Goal: Task Accomplishment & Management: Manage account settings

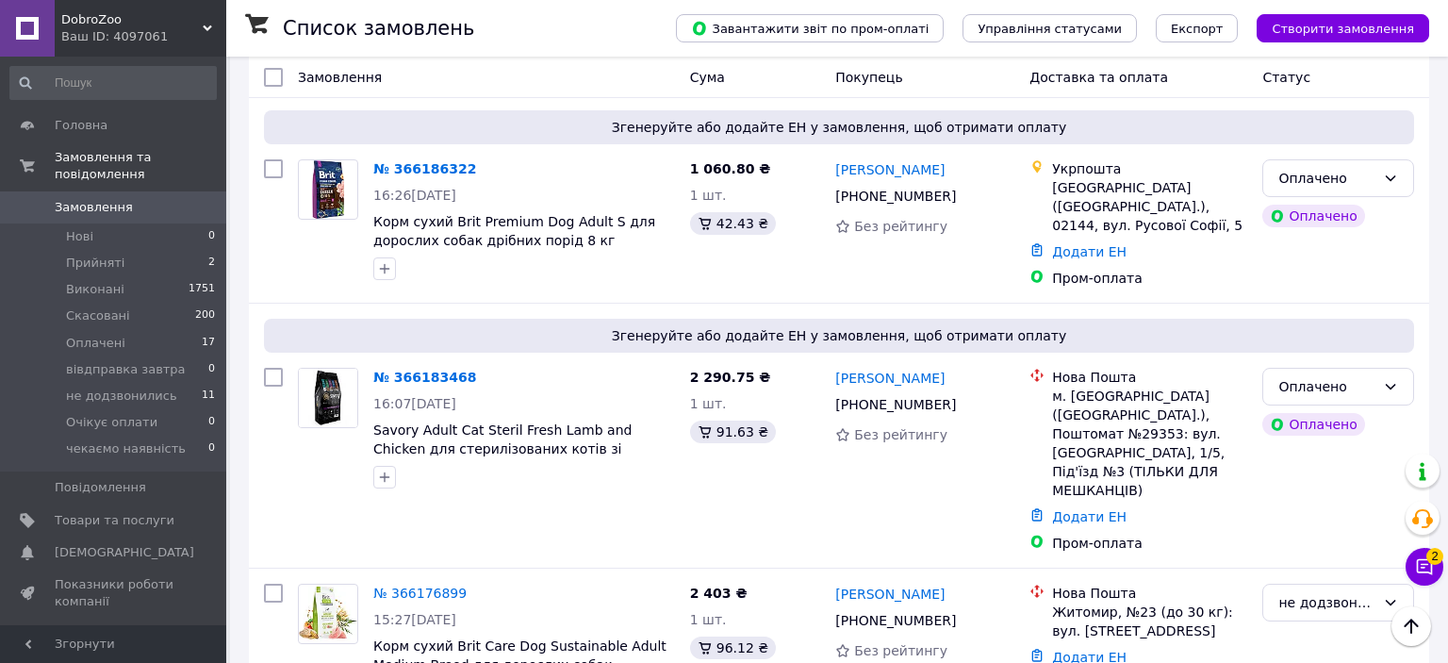
scroll to position [2190, 0]
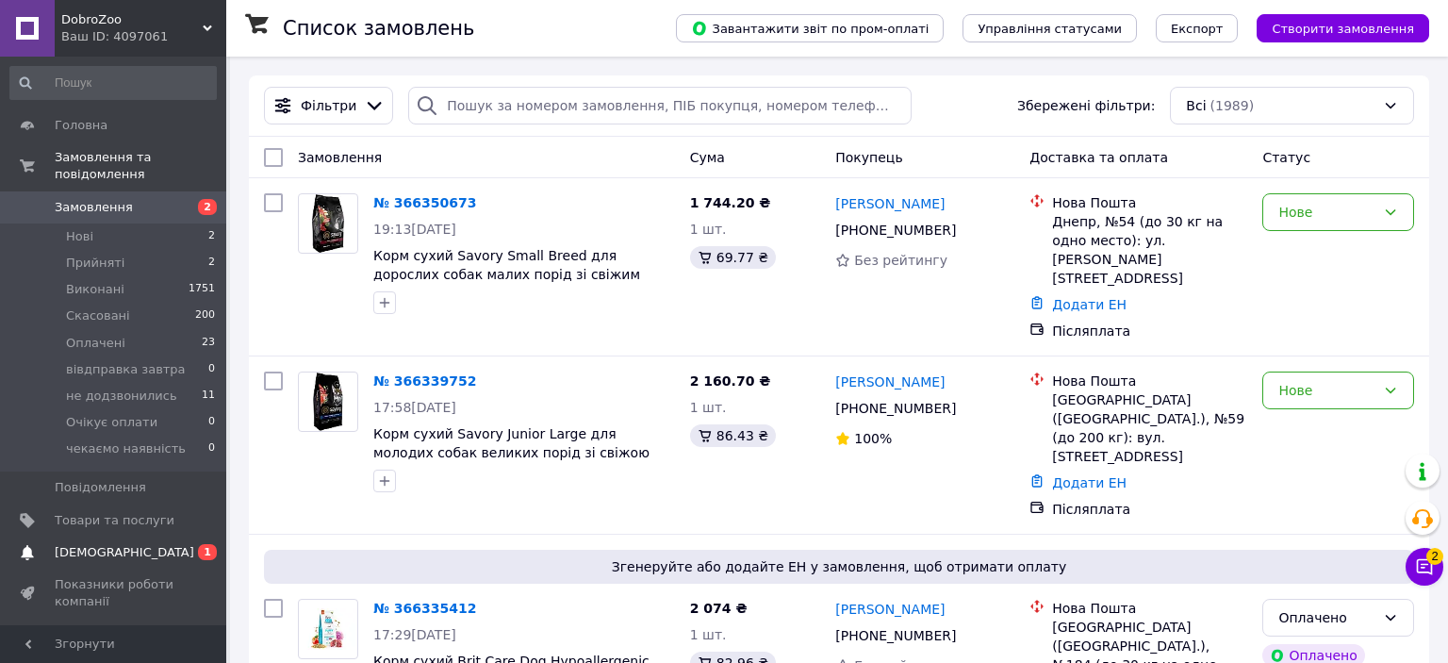
click at [106, 544] on span "[DEMOGRAPHIC_DATA]" at bounding box center [125, 552] width 140 height 17
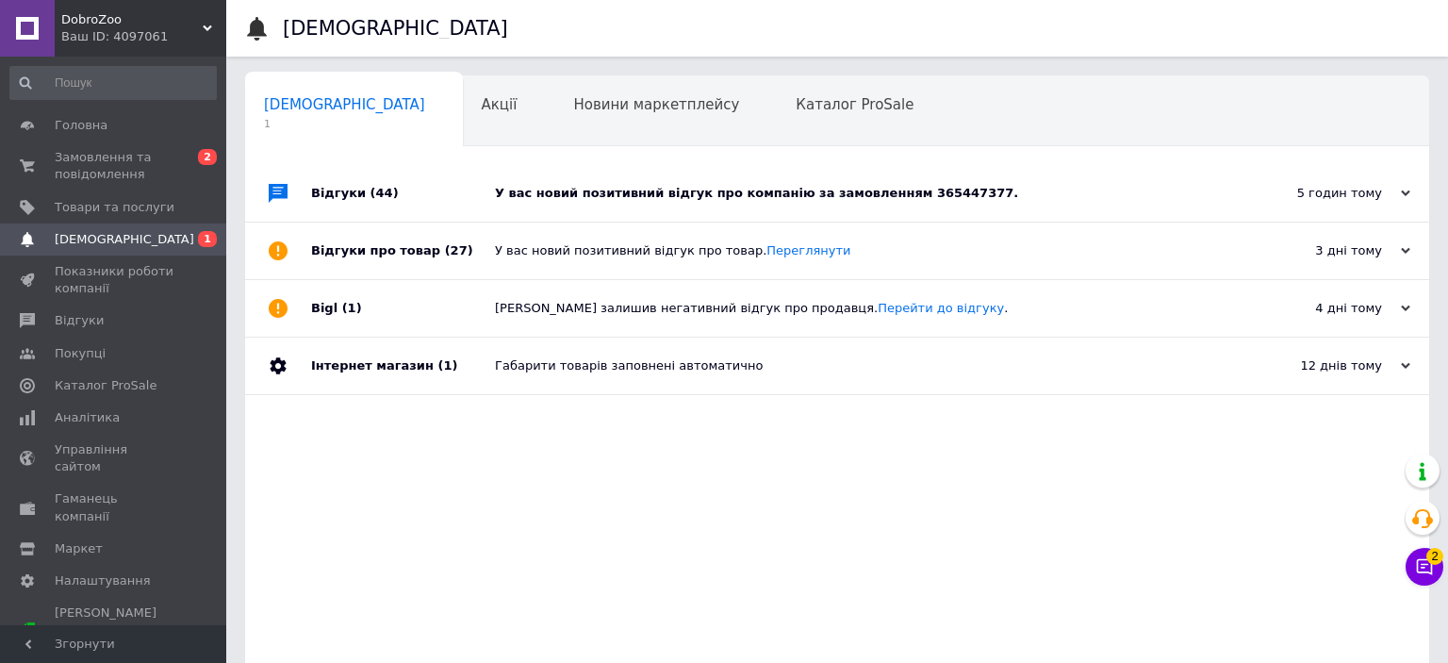
click at [824, 170] on div "У вас новий позитивний відгук про компанію за замовленням 365447377." at bounding box center [858, 193] width 727 height 57
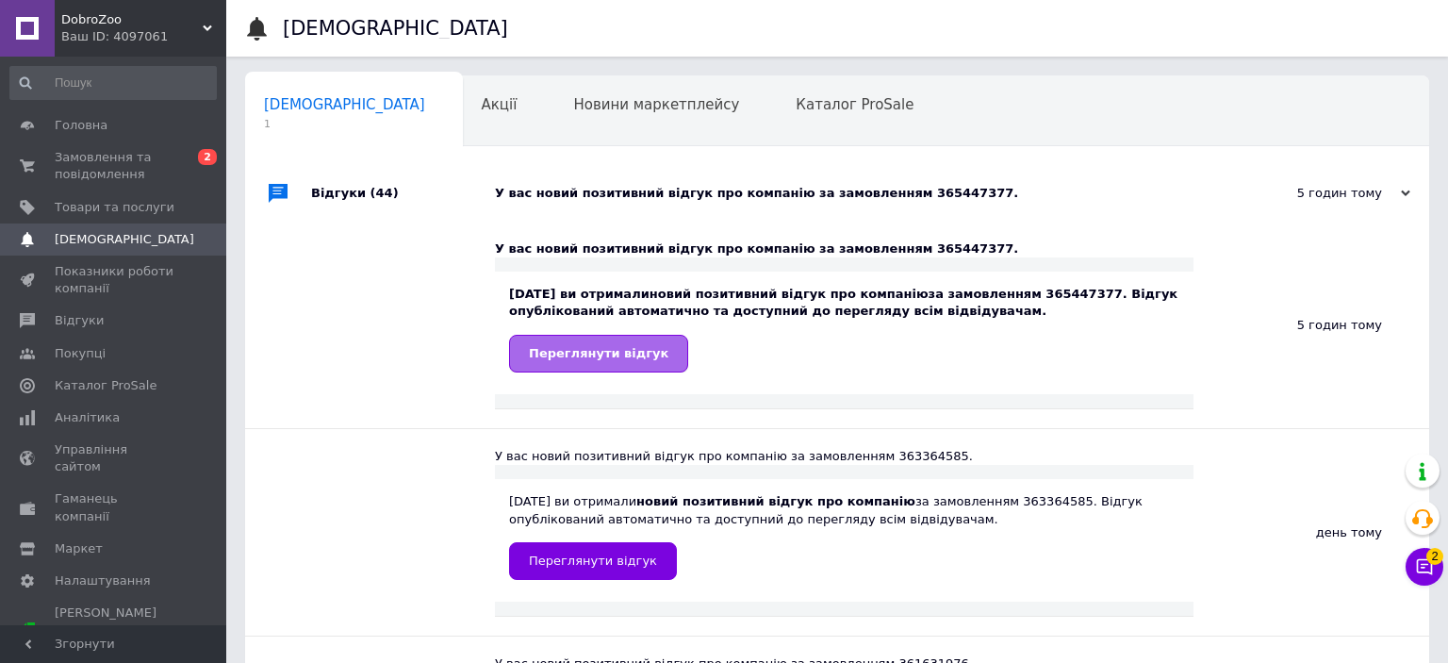
click at [598, 355] on span "Переглянути відгук" at bounding box center [599, 353] width 140 height 14
click at [162, 156] on span "Замовлення та повідомлення" at bounding box center [115, 166] width 120 height 34
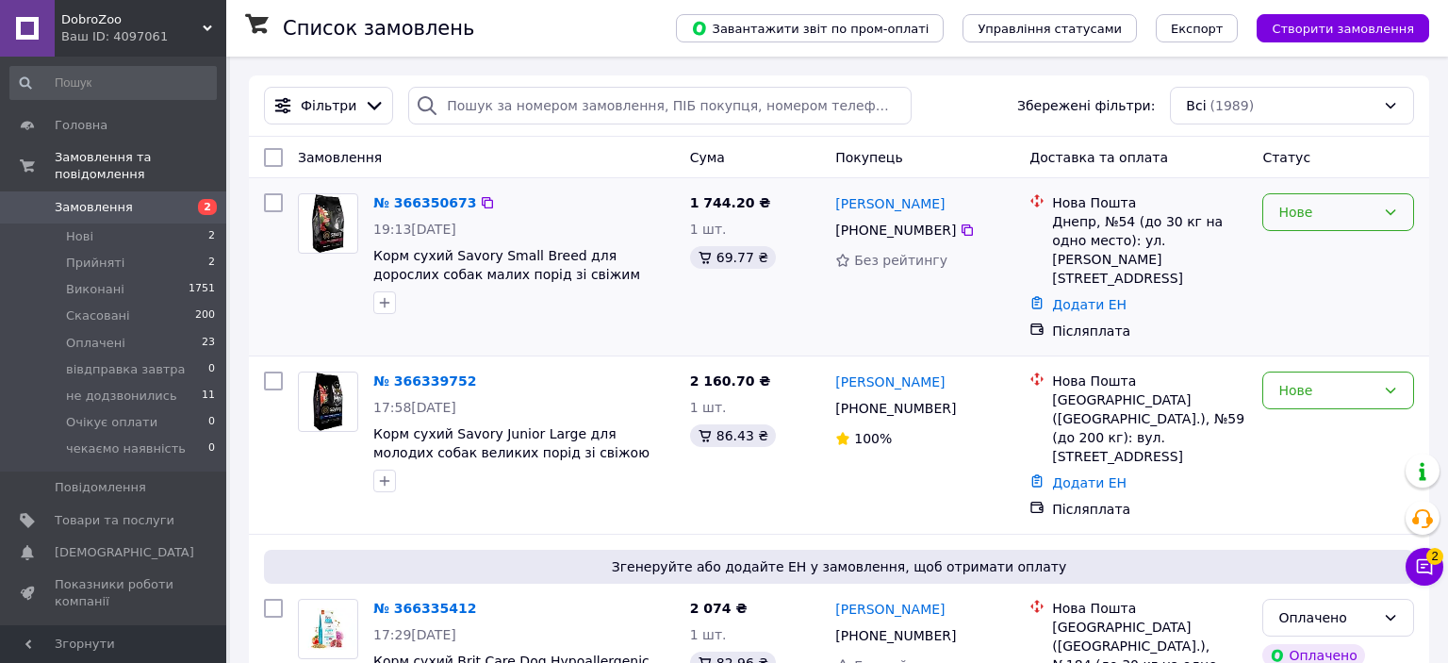
click at [1312, 206] on div "Нове" at bounding box center [1338, 212] width 152 height 38
click at [1336, 285] on li "вівдправка завтра" at bounding box center [1338, 295] width 150 height 53
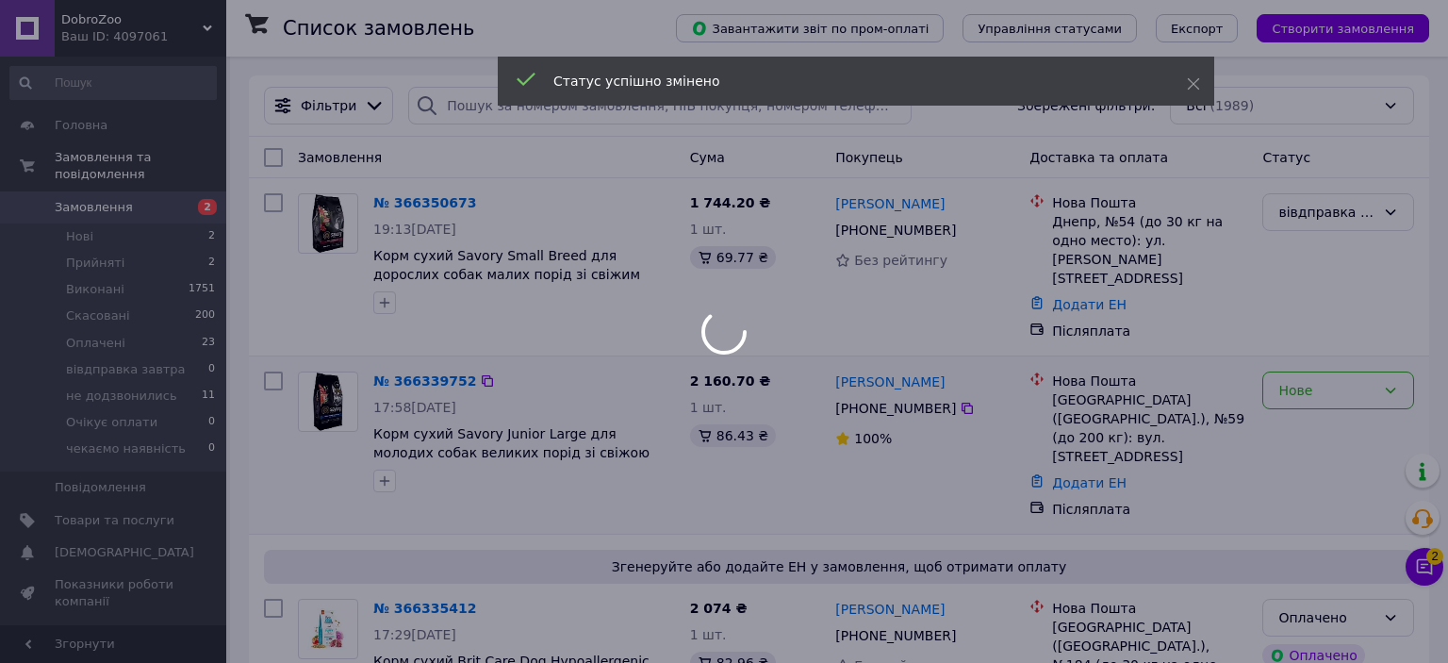
click at [1313, 380] on div "Нове" at bounding box center [1326, 390] width 97 height 21
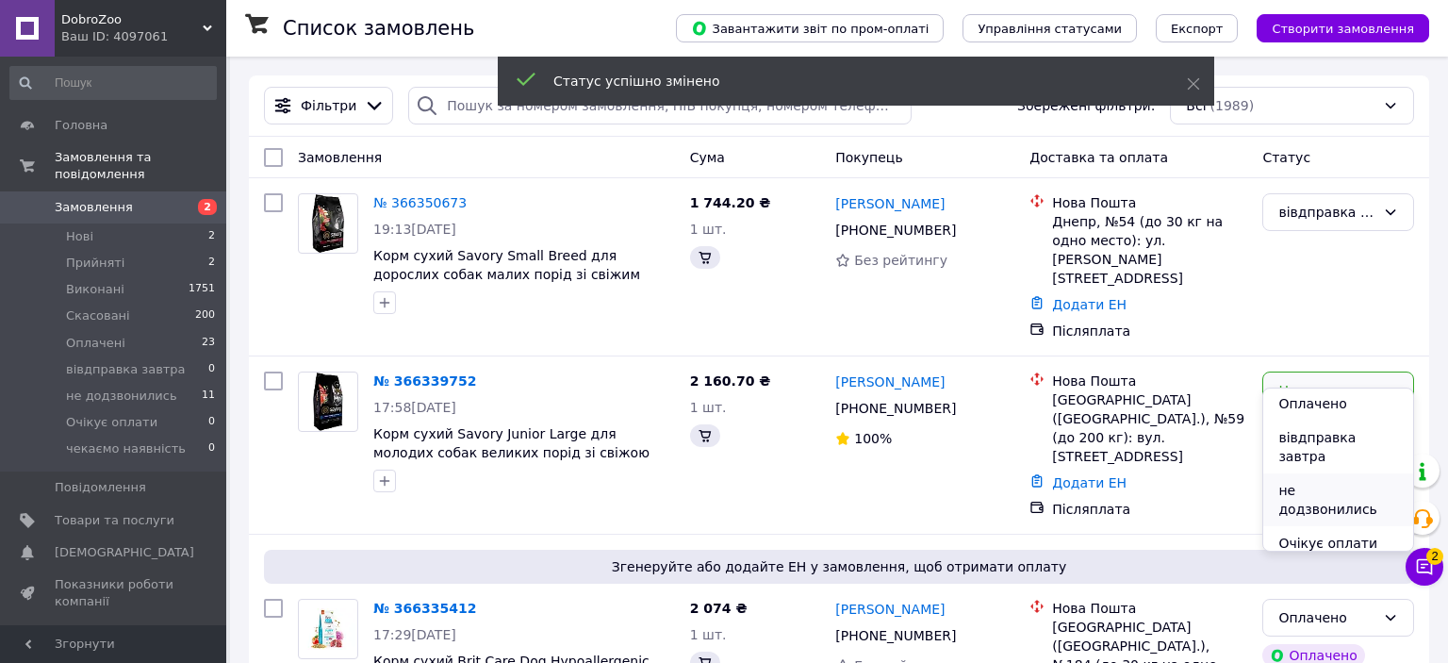
click at [1352, 473] on li "не додзвонились" at bounding box center [1338, 499] width 150 height 53
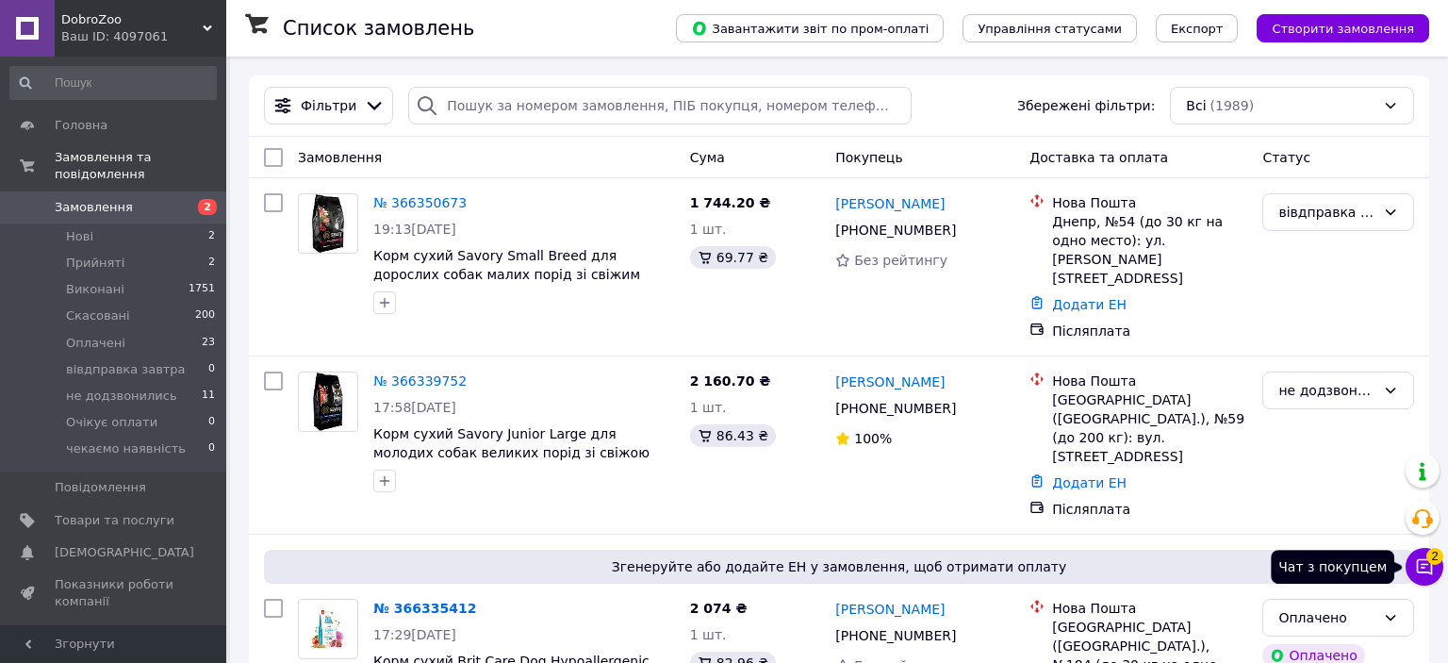
click at [1432, 579] on button "Чат з покупцем 2" at bounding box center [1425, 567] width 38 height 38
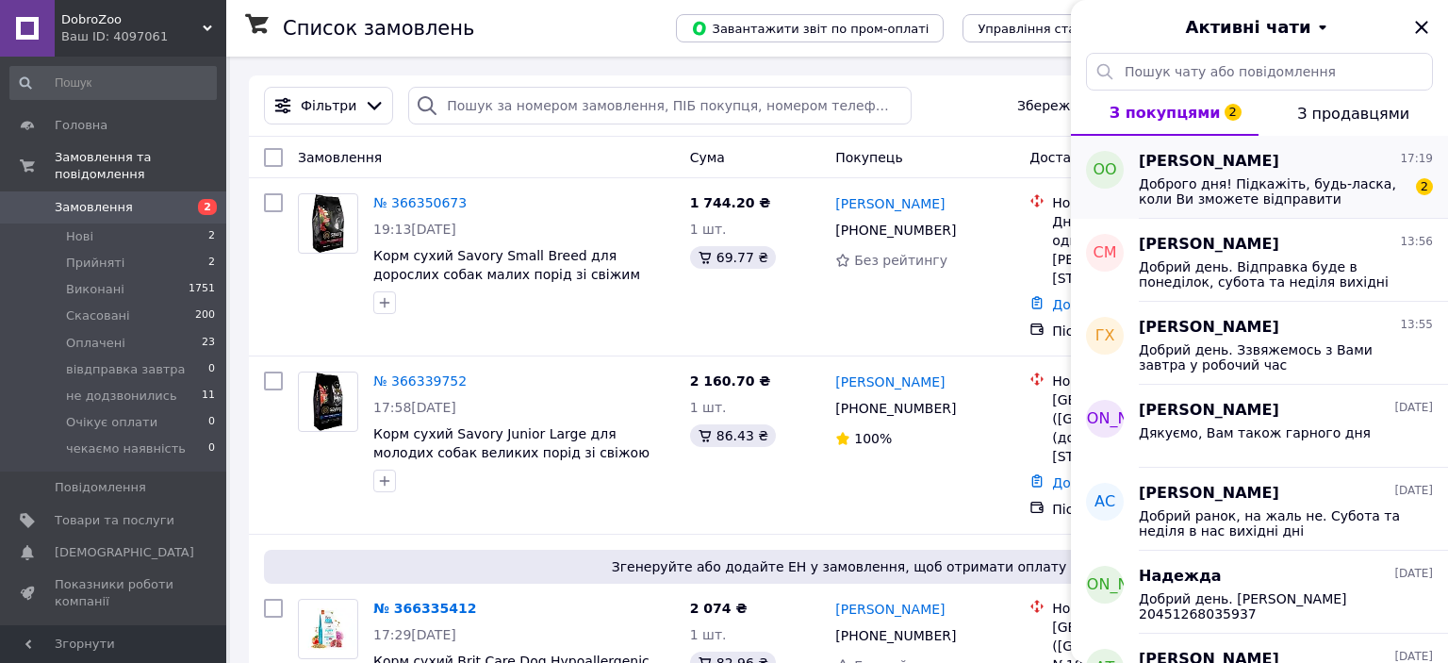
click at [1249, 209] on div "Олександра Олійник 17:19 Доброго дня! Підкажіть, будь-ласка, коли Ви зможете ві…" at bounding box center [1293, 177] width 309 height 83
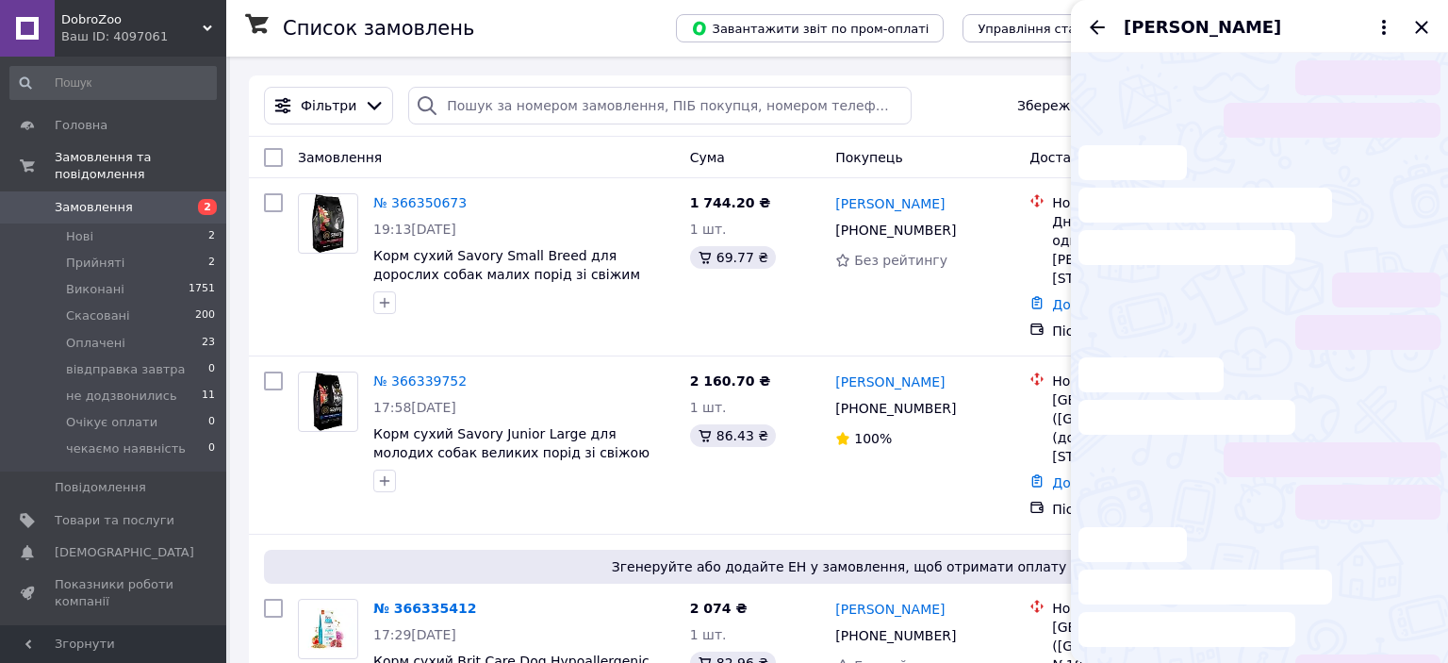
scroll to position [22, 0]
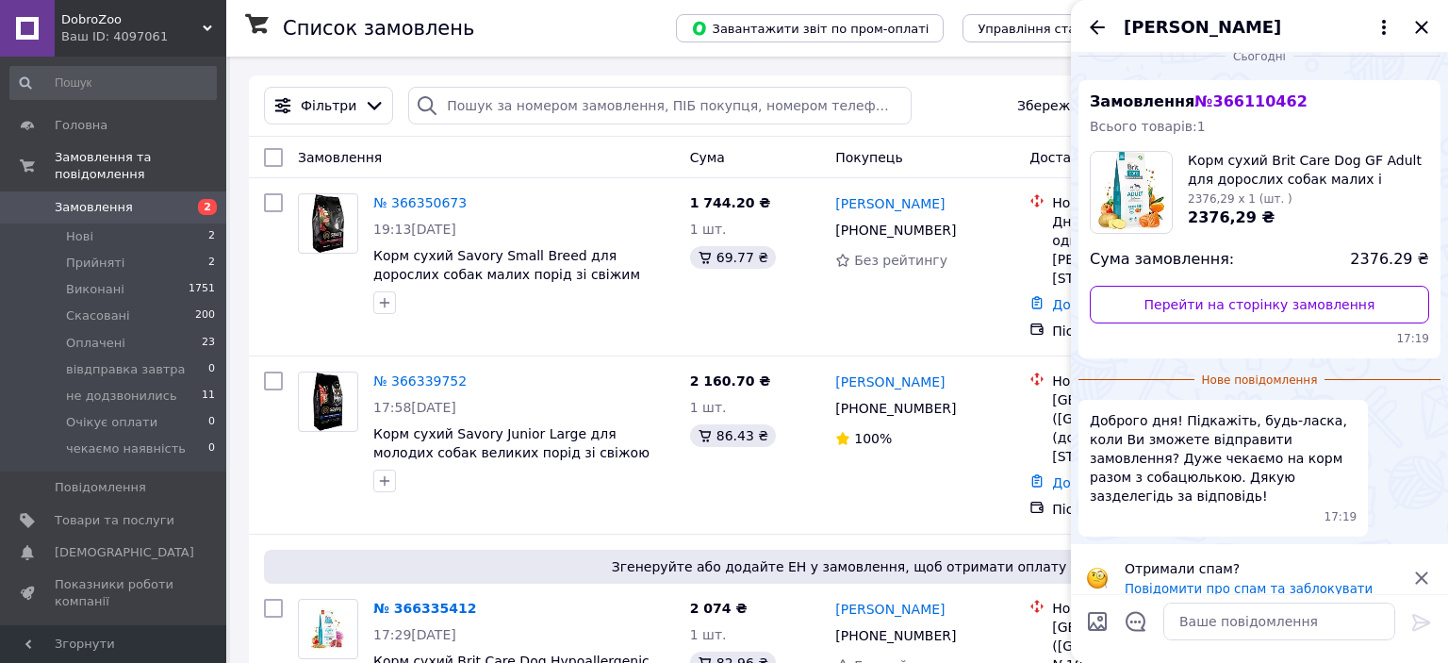
click at [1414, 568] on icon at bounding box center [1421, 578] width 23 height 23
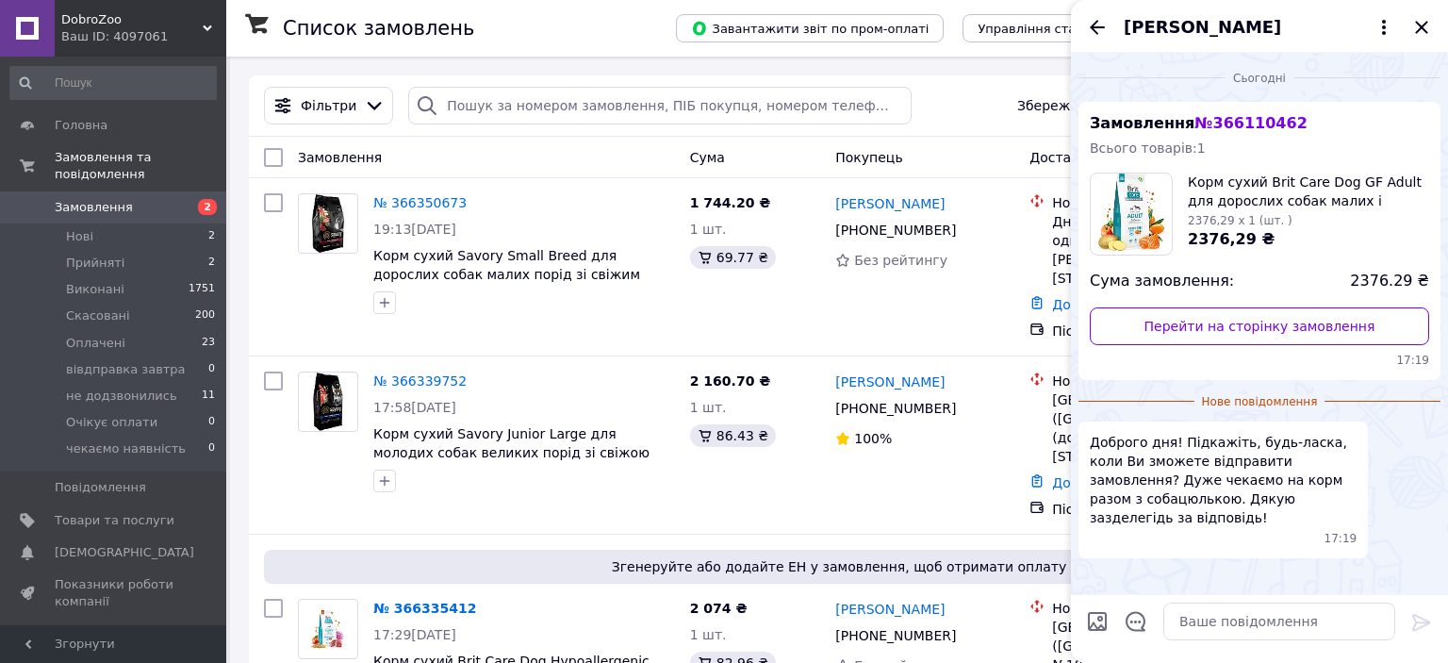
scroll to position [0, 0]
click at [1356, 613] on textarea at bounding box center [1279, 621] width 232 height 38
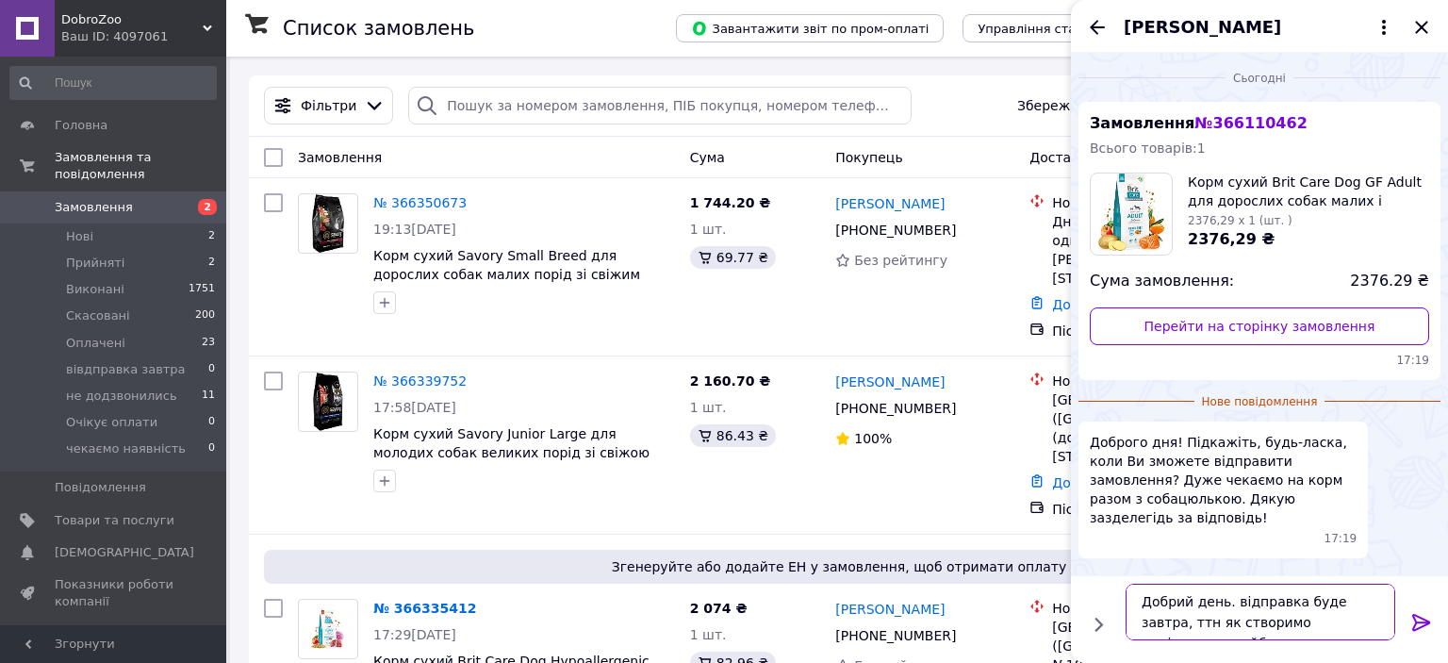
type textarea "Добрий день. відправка буде завтра, ттн як створимо надішлемо у вайбер"
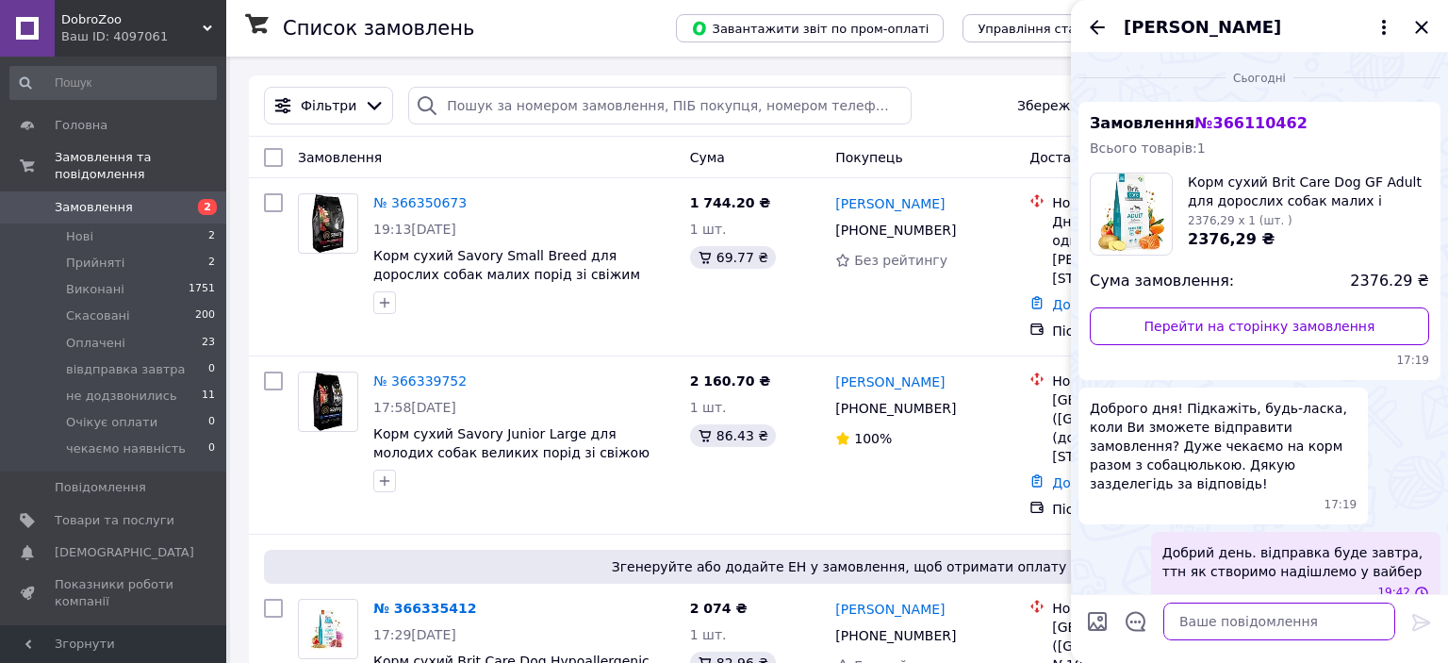
scroll to position [6, 0]
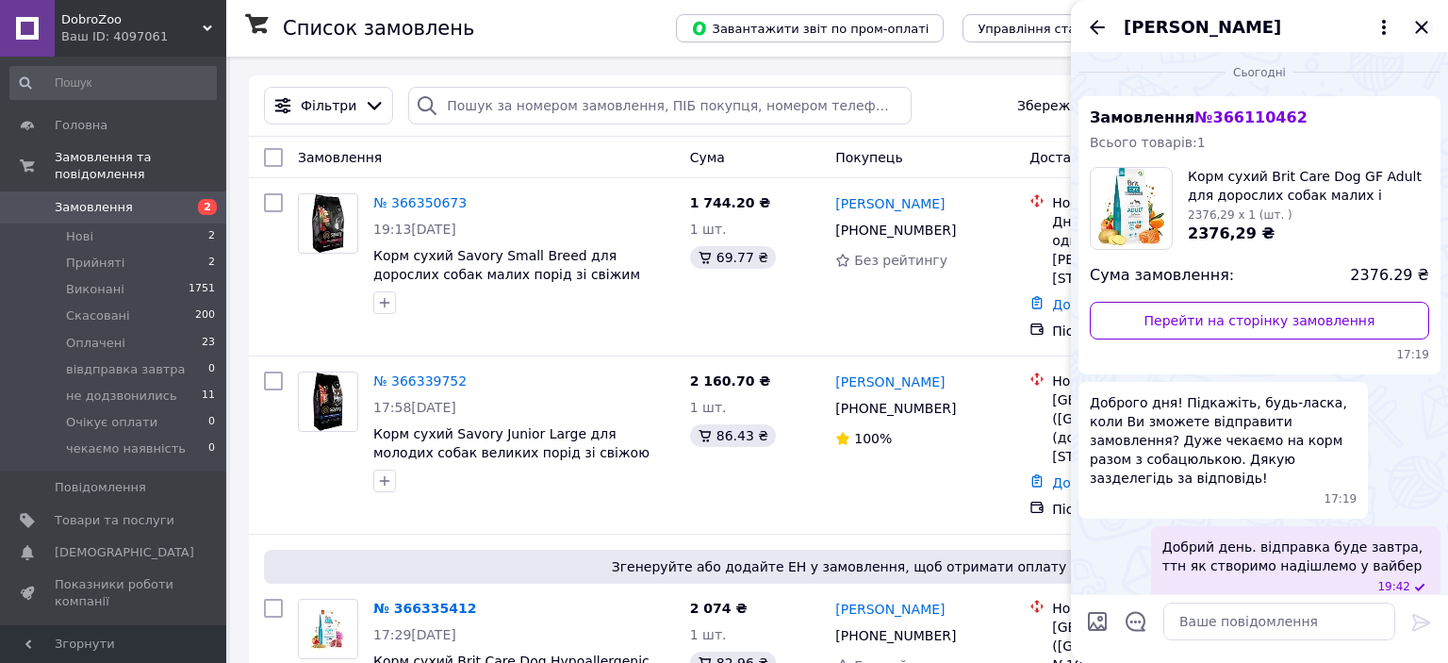
click at [1426, 21] on icon "Закрити" at bounding box center [1421, 27] width 23 height 23
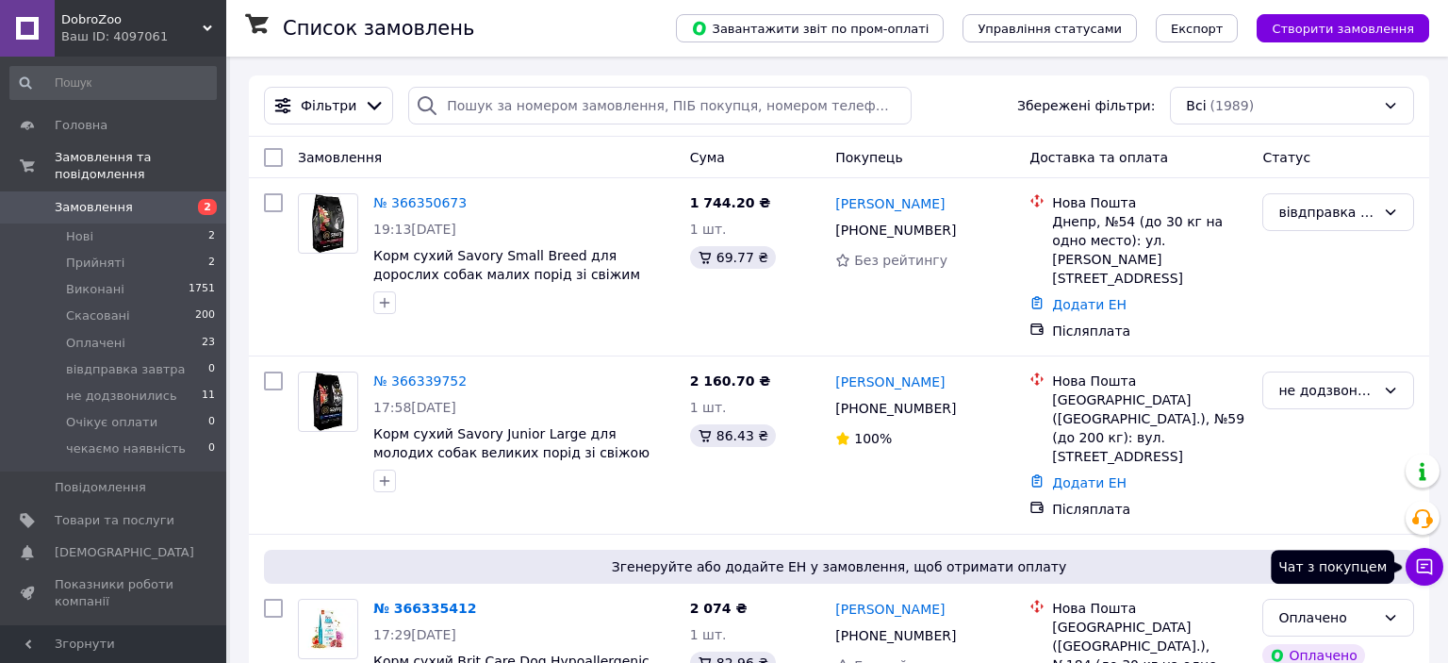
click at [1411, 575] on button "Чат з покупцем" at bounding box center [1425, 567] width 38 height 38
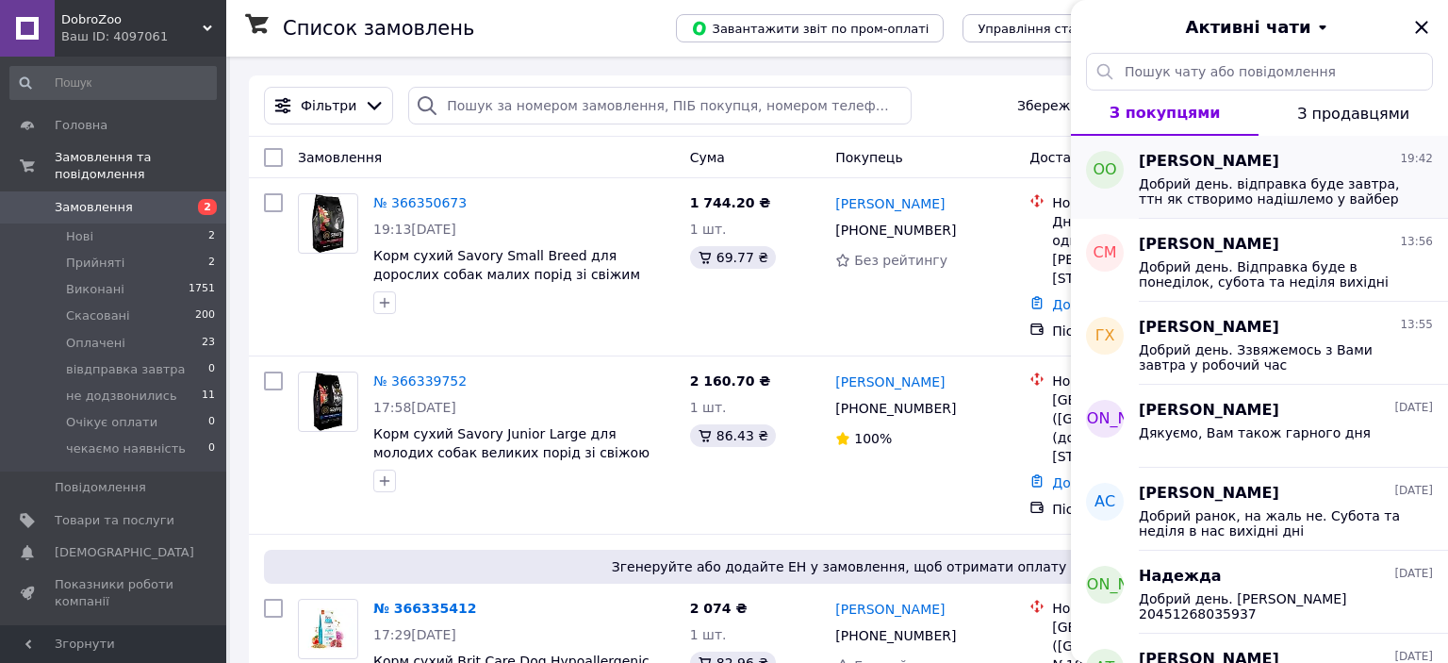
click at [1260, 185] on span "Добрий день. відправка буде завтра, ттн як створимо надішлемо у вайбер" at bounding box center [1273, 191] width 268 height 30
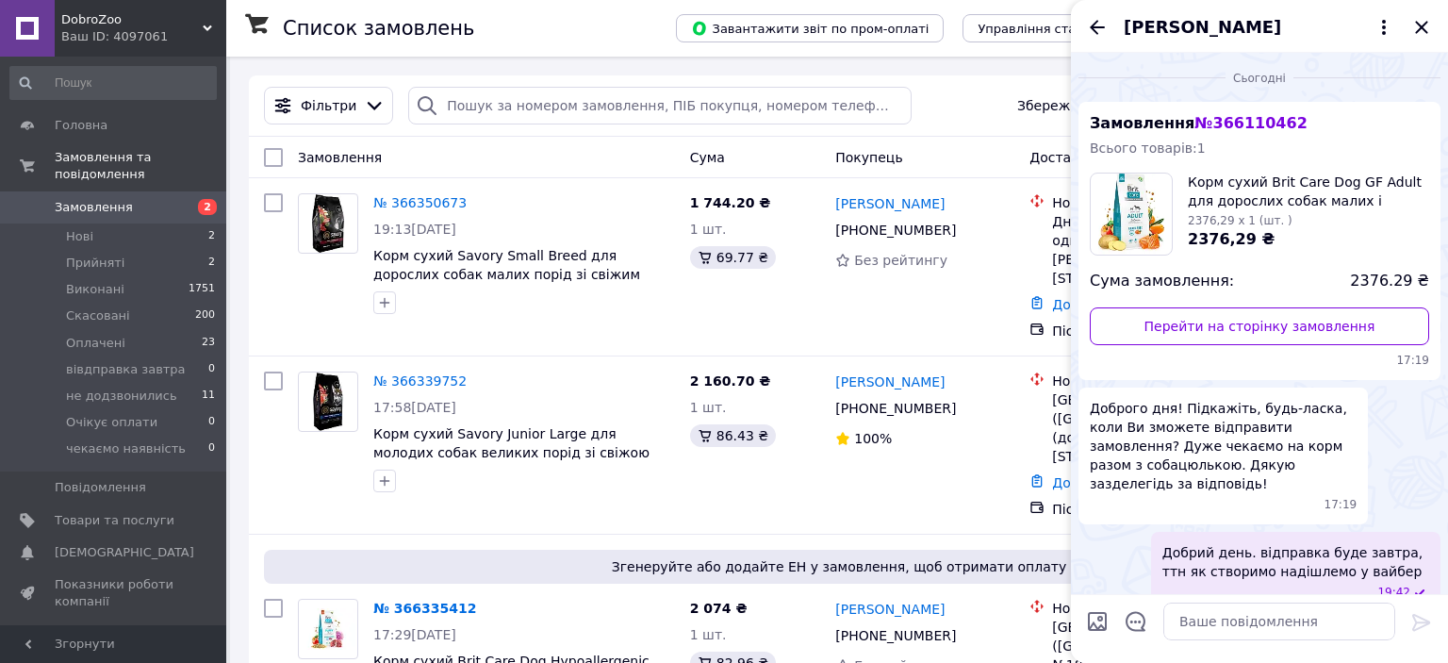
scroll to position [0, 0]
click at [1249, 119] on span "№ 366110462" at bounding box center [1250, 123] width 112 height 18
copy span "№ 366110462"
paste input "366110462"
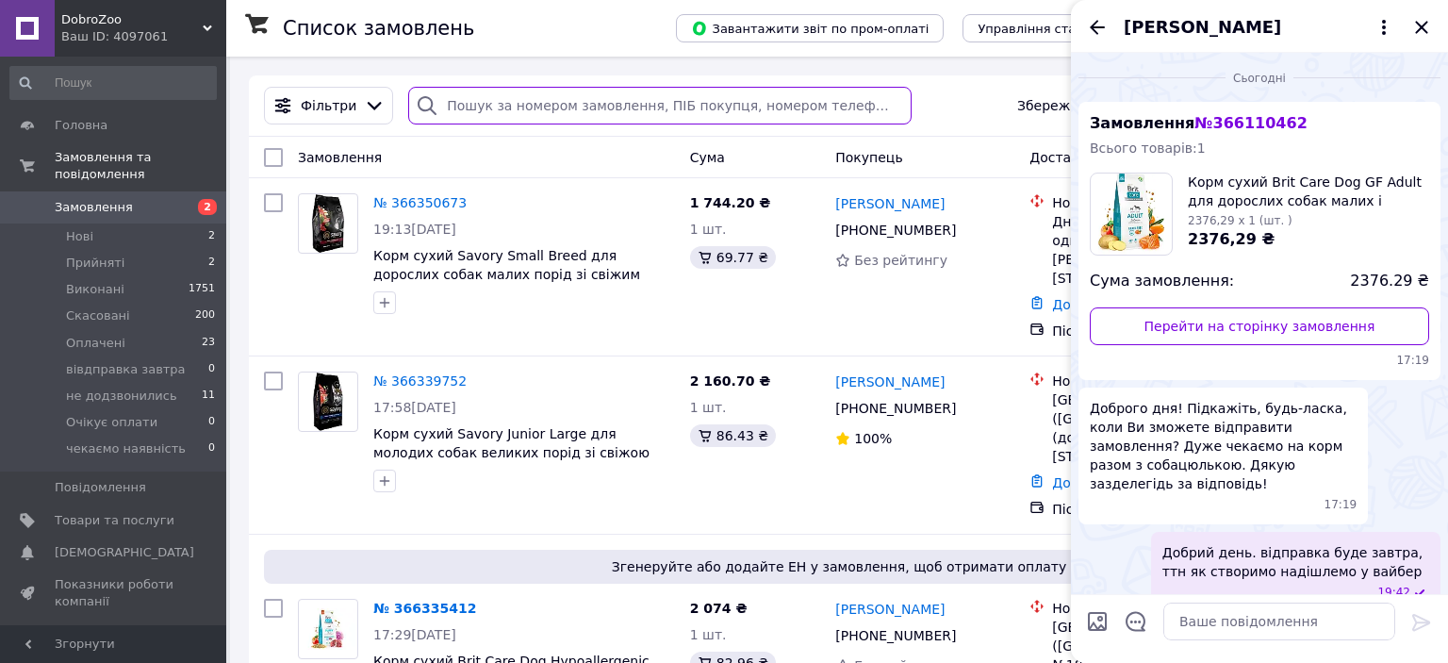
click at [515, 96] on input "search" at bounding box center [659, 106] width 502 height 38
type input "366110462"
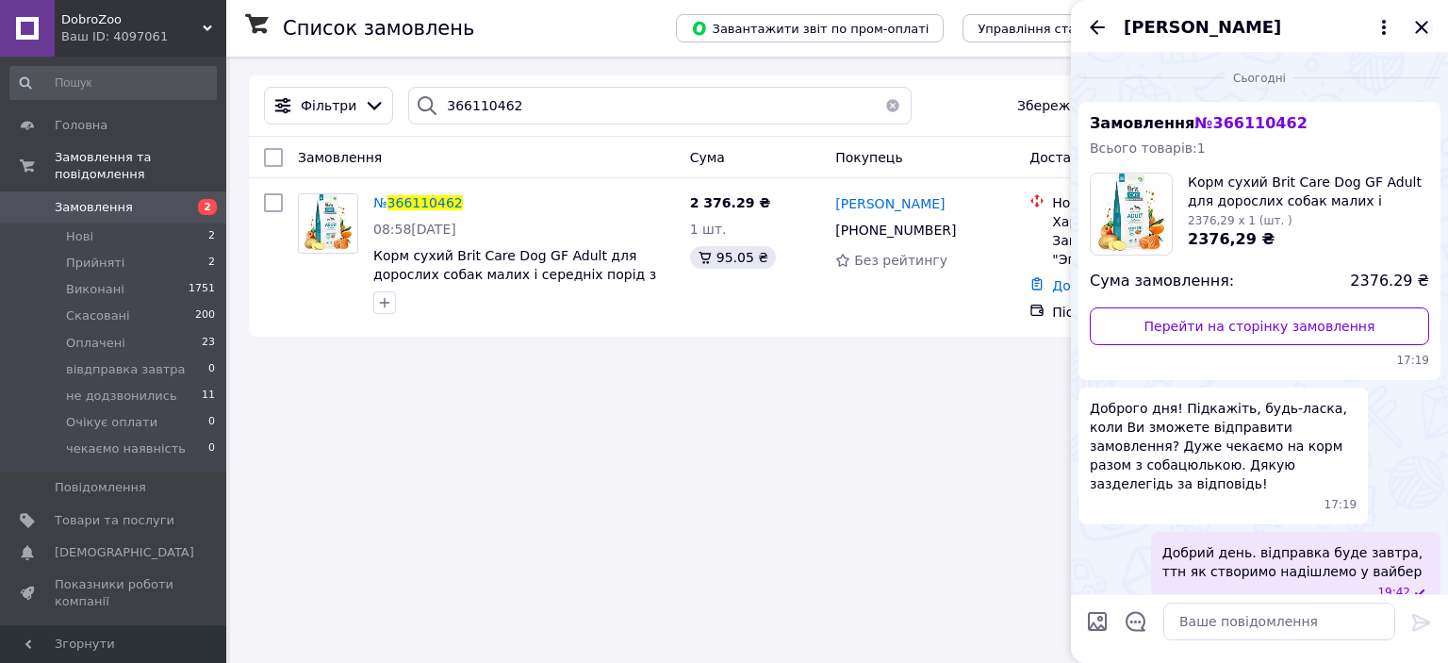
click at [1422, 31] on icon "Закрити" at bounding box center [1421, 27] width 23 height 23
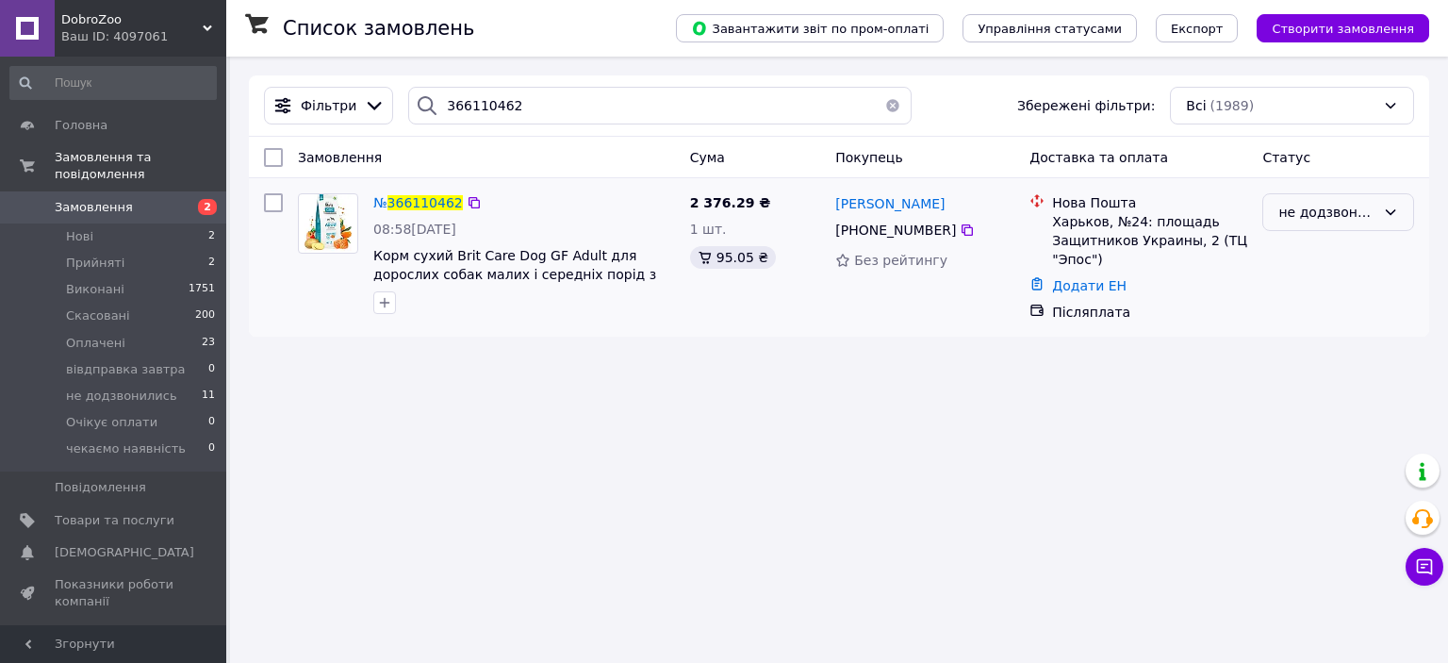
click at [1309, 221] on div "не додзвонились" at bounding box center [1326, 212] width 97 height 21
click at [1299, 246] on li "Прийнято" at bounding box center [1338, 254] width 150 height 34
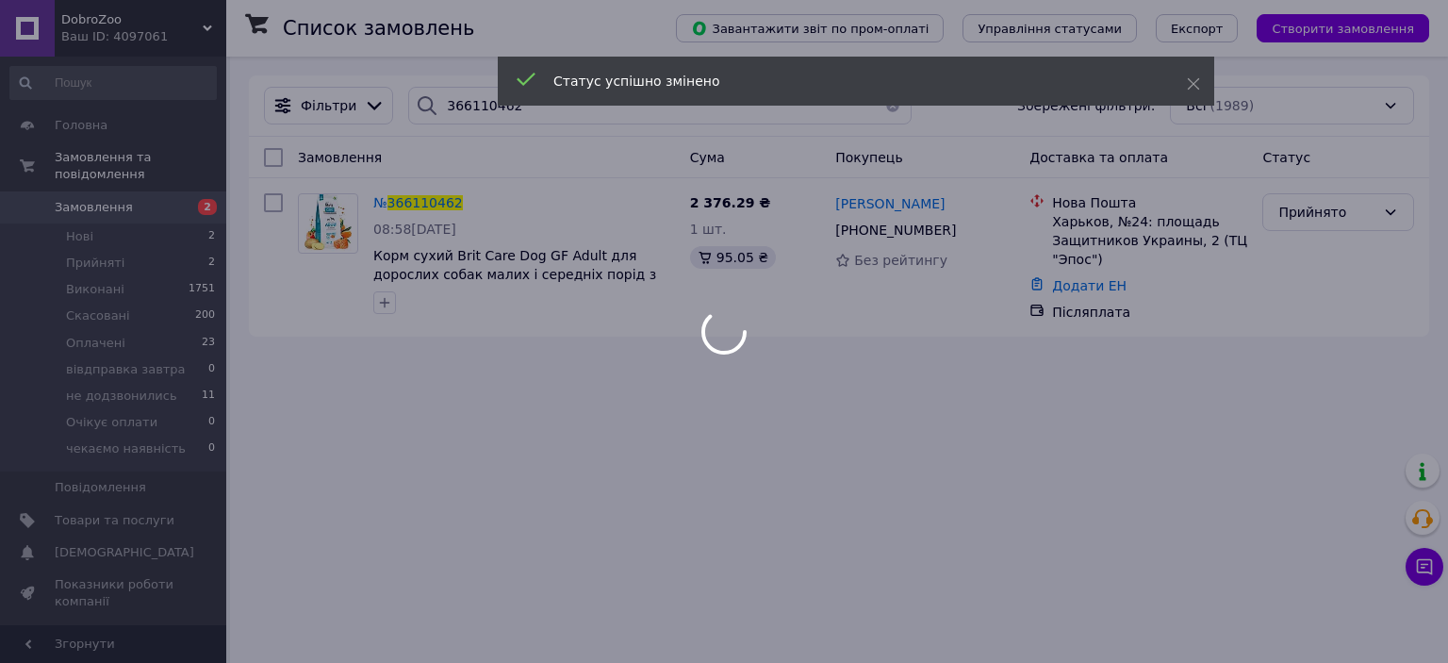
click at [1420, 568] on div at bounding box center [724, 331] width 1448 height 663
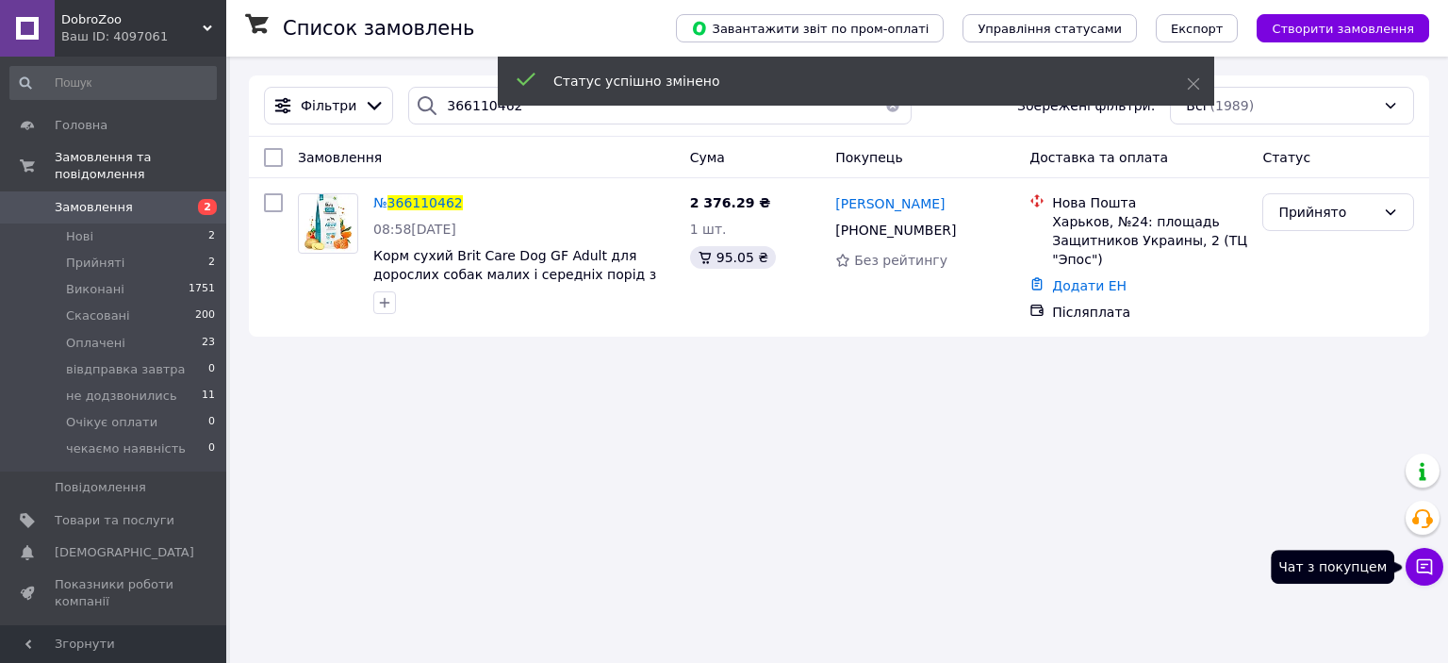
click at [1430, 568] on icon at bounding box center [1424, 566] width 19 height 19
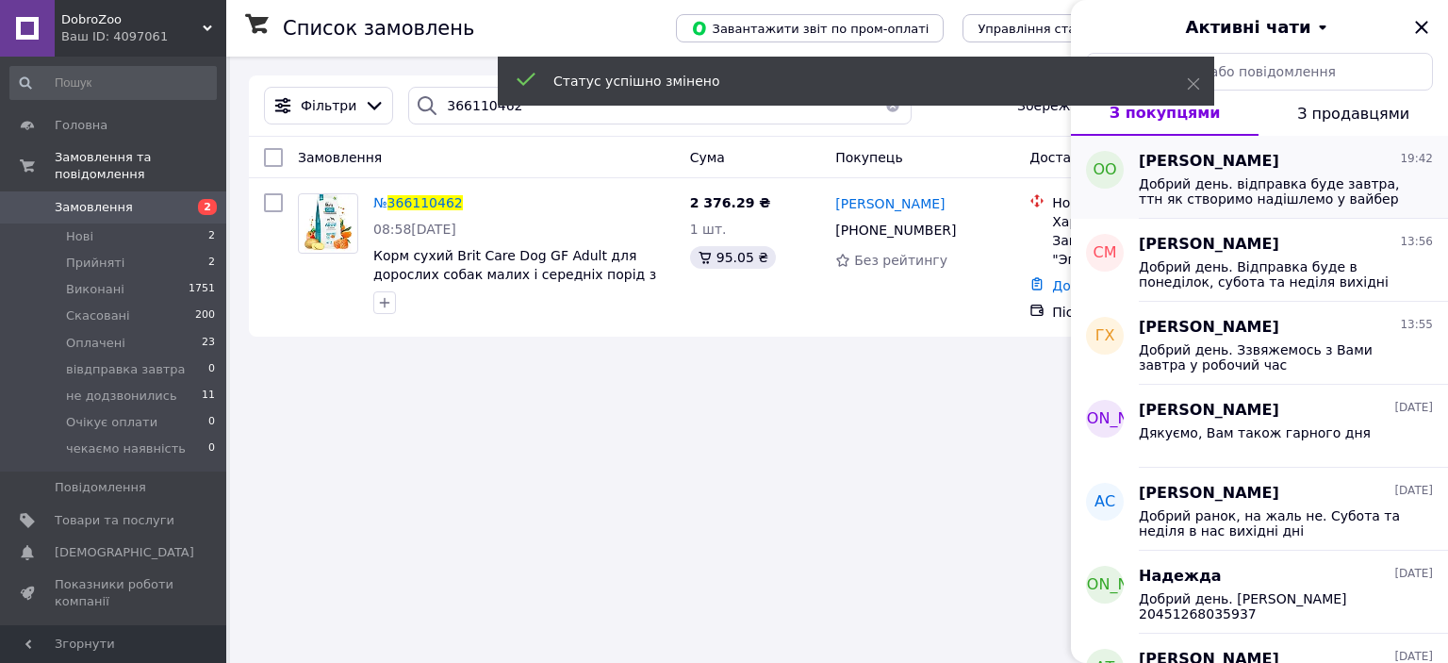
click at [1278, 185] on span "Добрий день. відправка буде завтра, ттн як створимо надішлемо у вайбер" at bounding box center [1273, 191] width 268 height 30
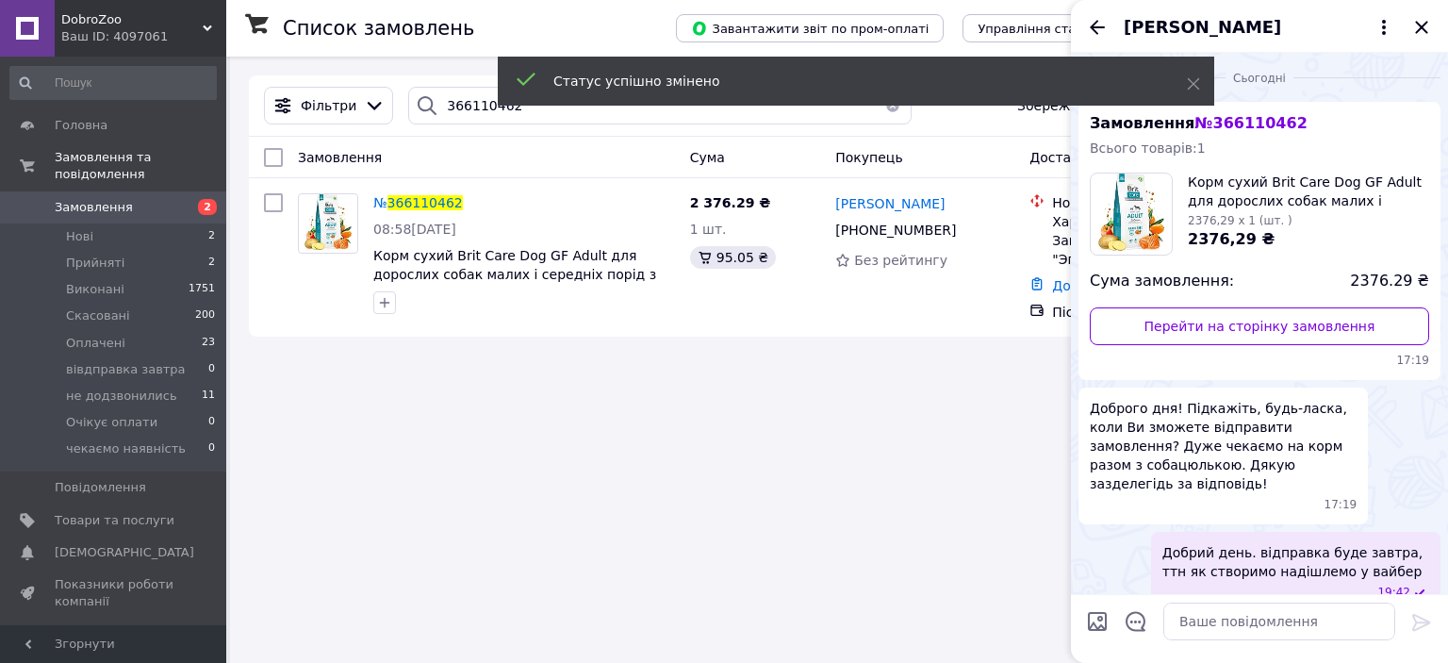
scroll to position [6, 0]
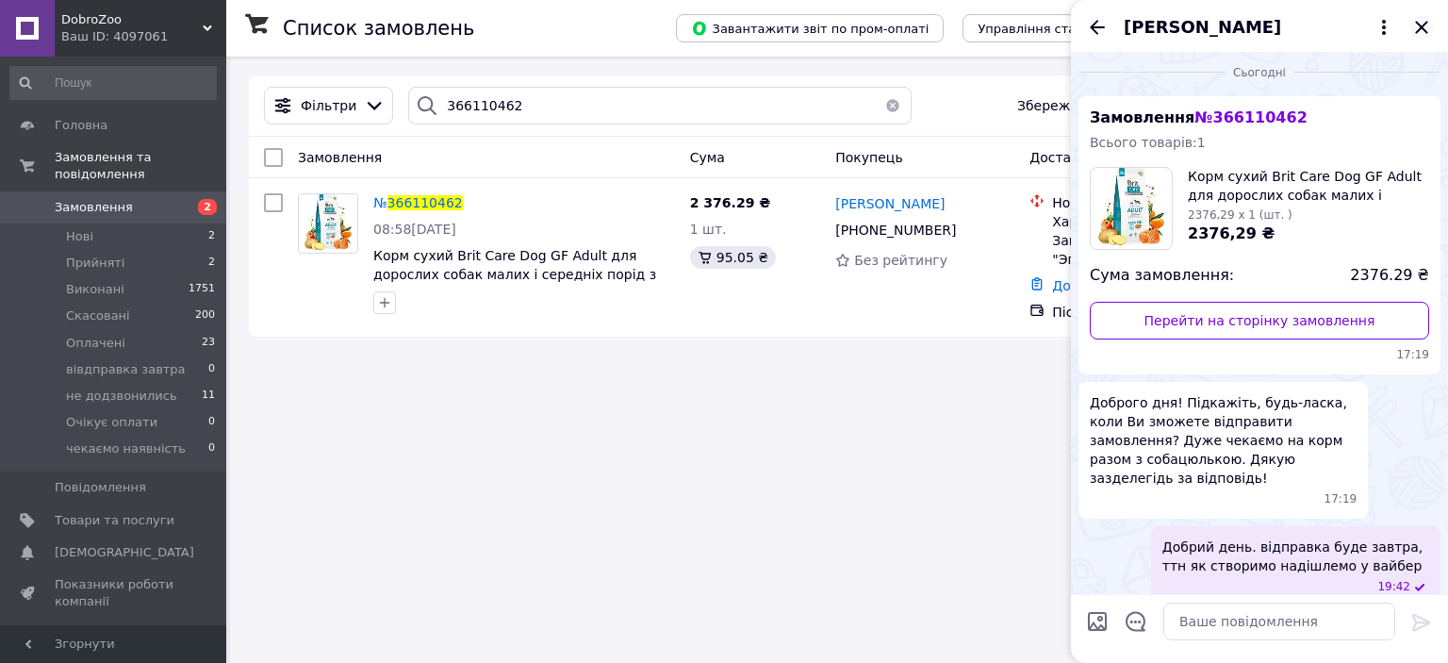
click at [1424, 25] on icon "Закрити" at bounding box center [1421, 27] width 12 height 12
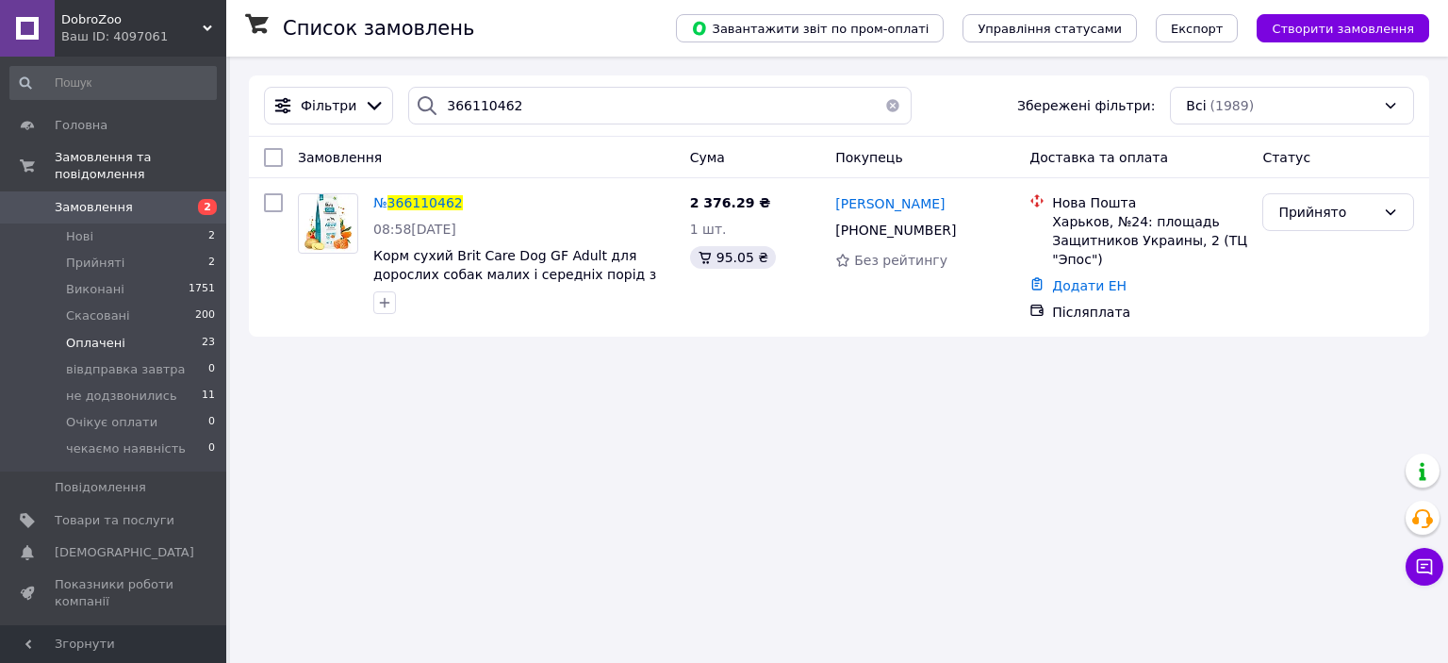
click at [193, 330] on li "Оплачені 23" at bounding box center [113, 343] width 226 height 26
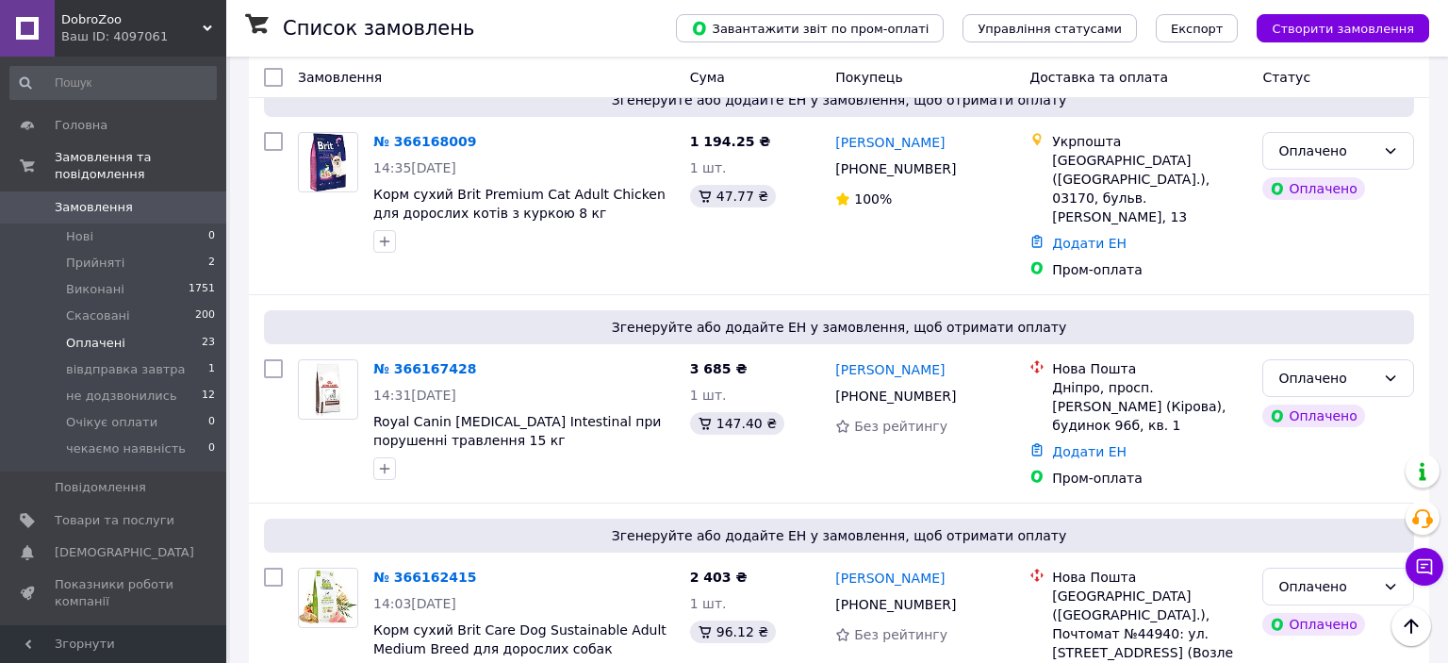
scroll to position [3766, 0]
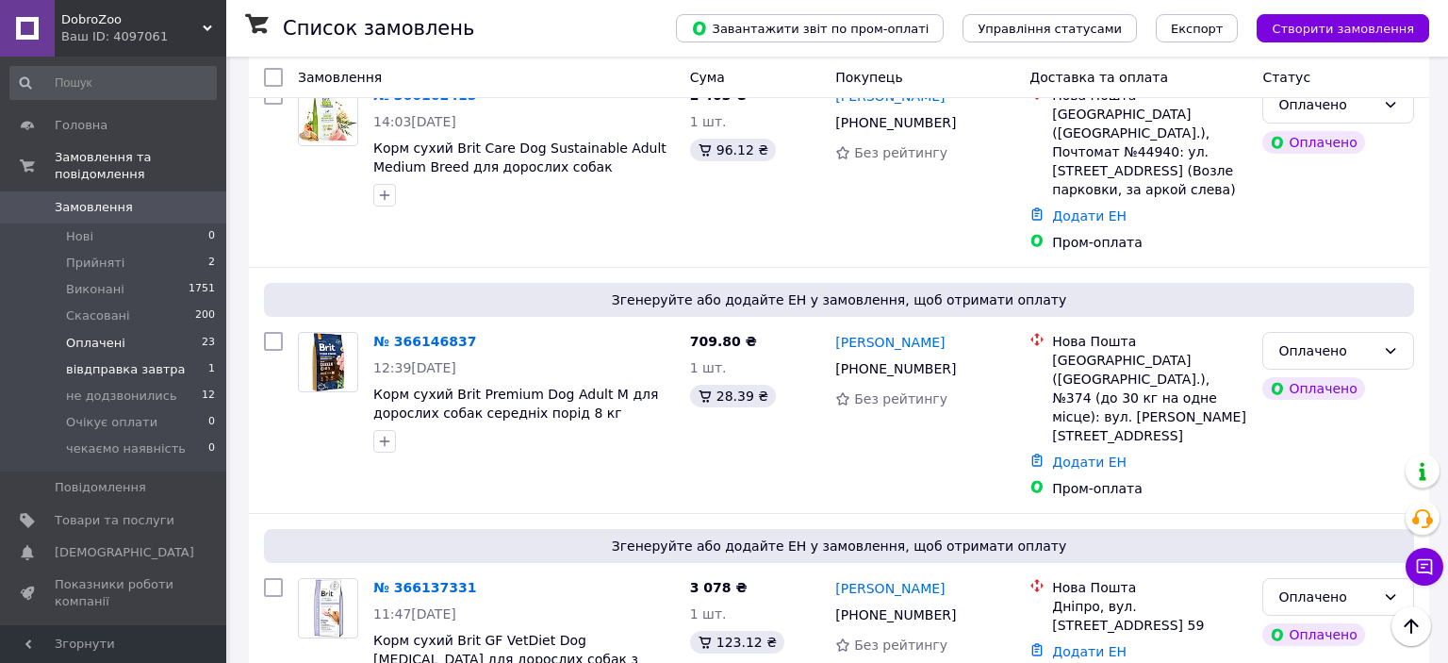
click at [198, 356] on li "вівдправка завтра 1" at bounding box center [113, 369] width 226 height 26
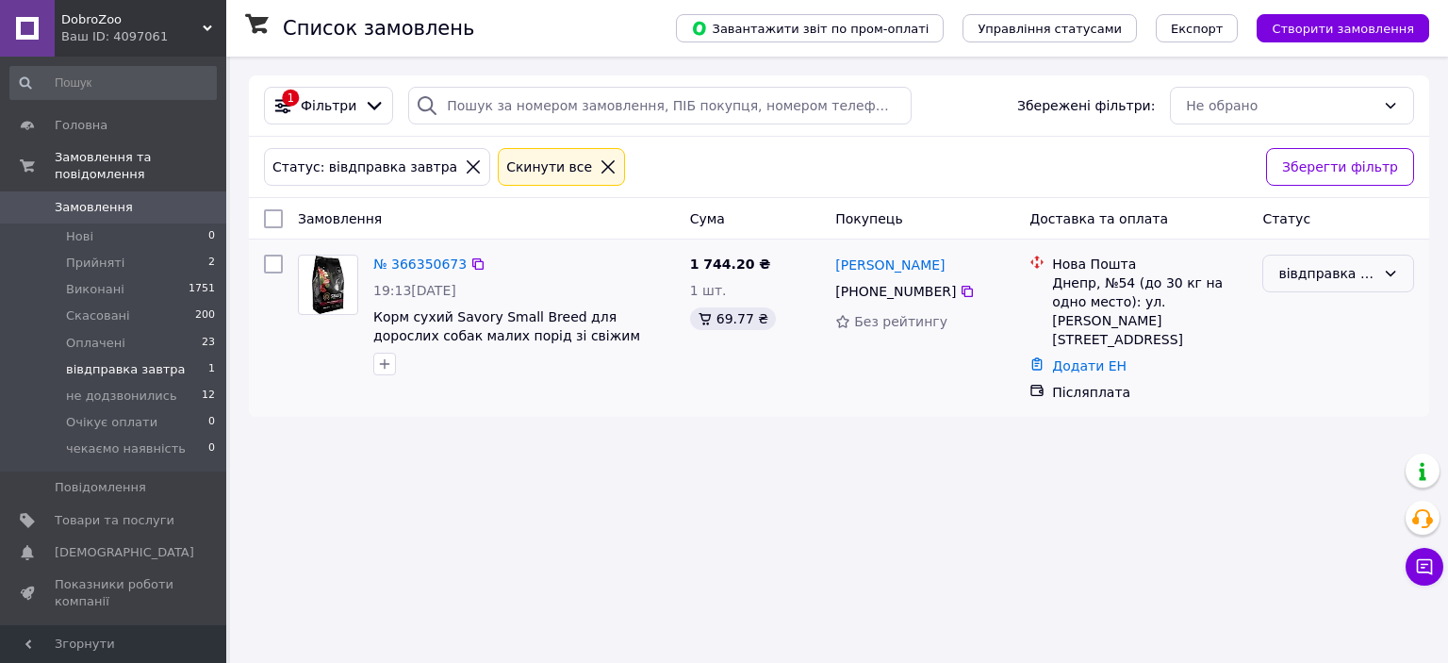
click at [1367, 281] on div "вівдправка завтра" at bounding box center [1326, 273] width 97 height 21
click at [1120, 426] on div "Список замовлень Завантажити звіт по пром-оплаті Управління статусами Експорт С…" at bounding box center [839, 331] width 1218 height 663
drag, startPoint x: 1307, startPoint y: 308, endPoint x: 1318, endPoint y: 268, distance: 42.1
click at [1307, 307] on div "вівдправка завтра" at bounding box center [1338, 328] width 167 height 162
click at [1318, 268] on div "вівдправка завтра" at bounding box center [1326, 273] width 97 height 21
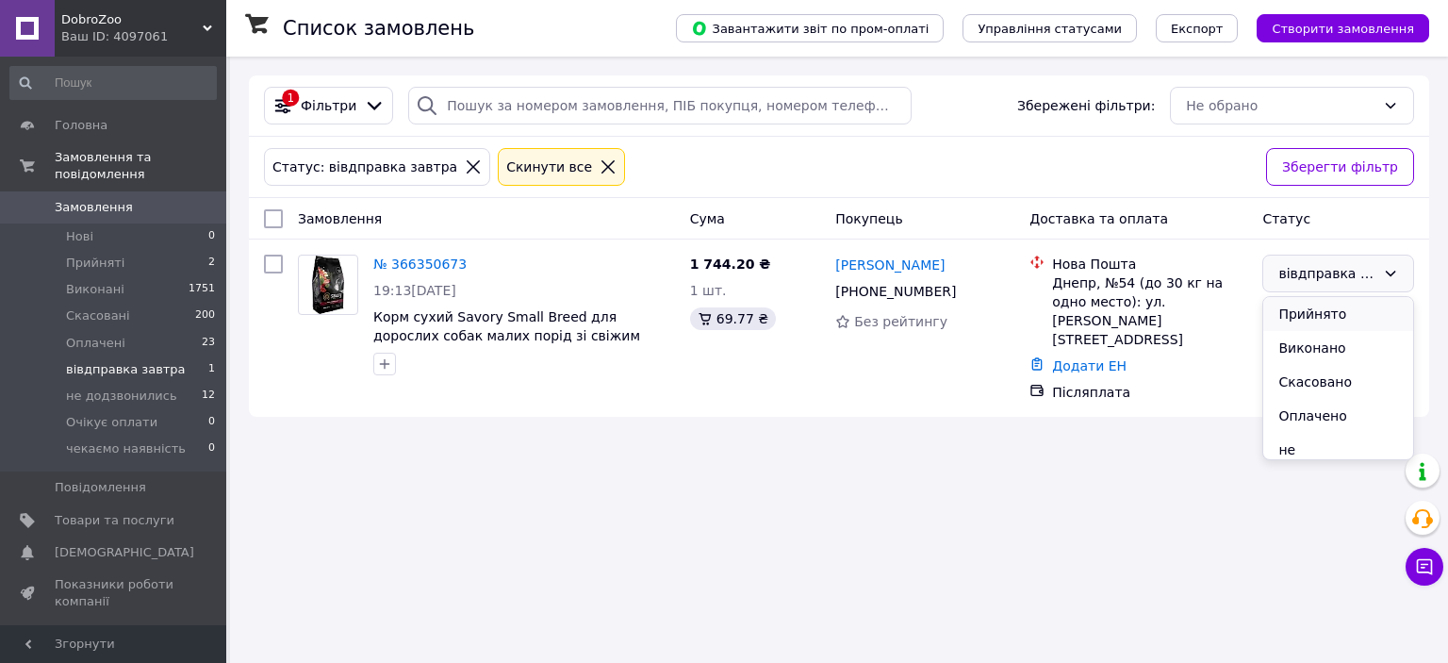
click at [1298, 317] on li "Прийнято" at bounding box center [1338, 314] width 150 height 34
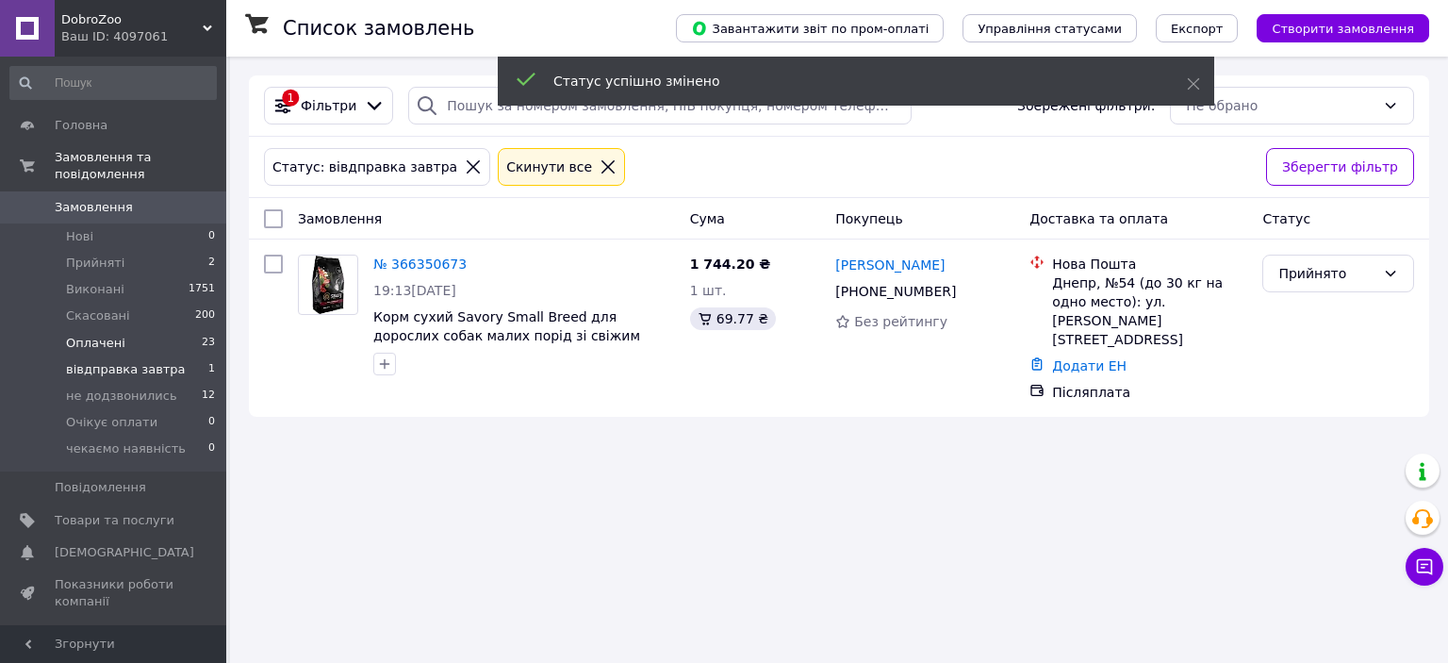
click at [186, 330] on li "Оплачені 23" at bounding box center [113, 343] width 226 height 26
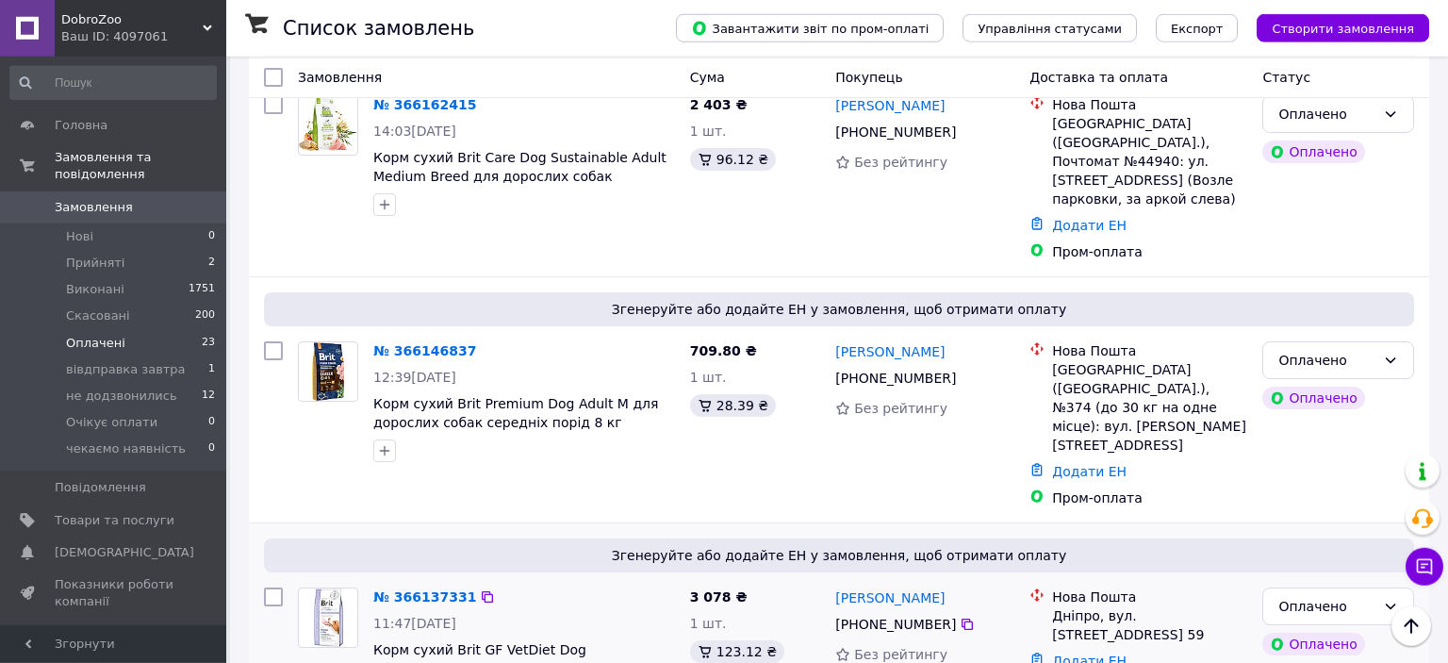
scroll to position [3766, 0]
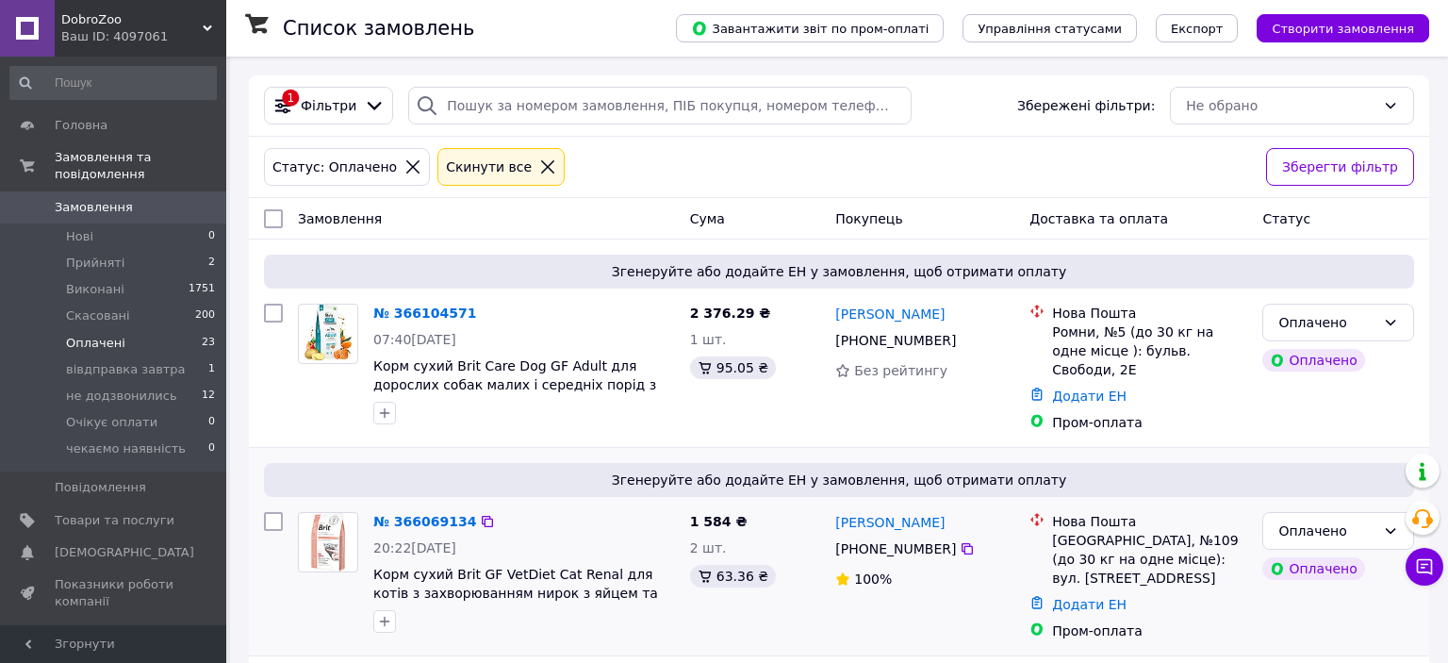
scroll to position [285, 0]
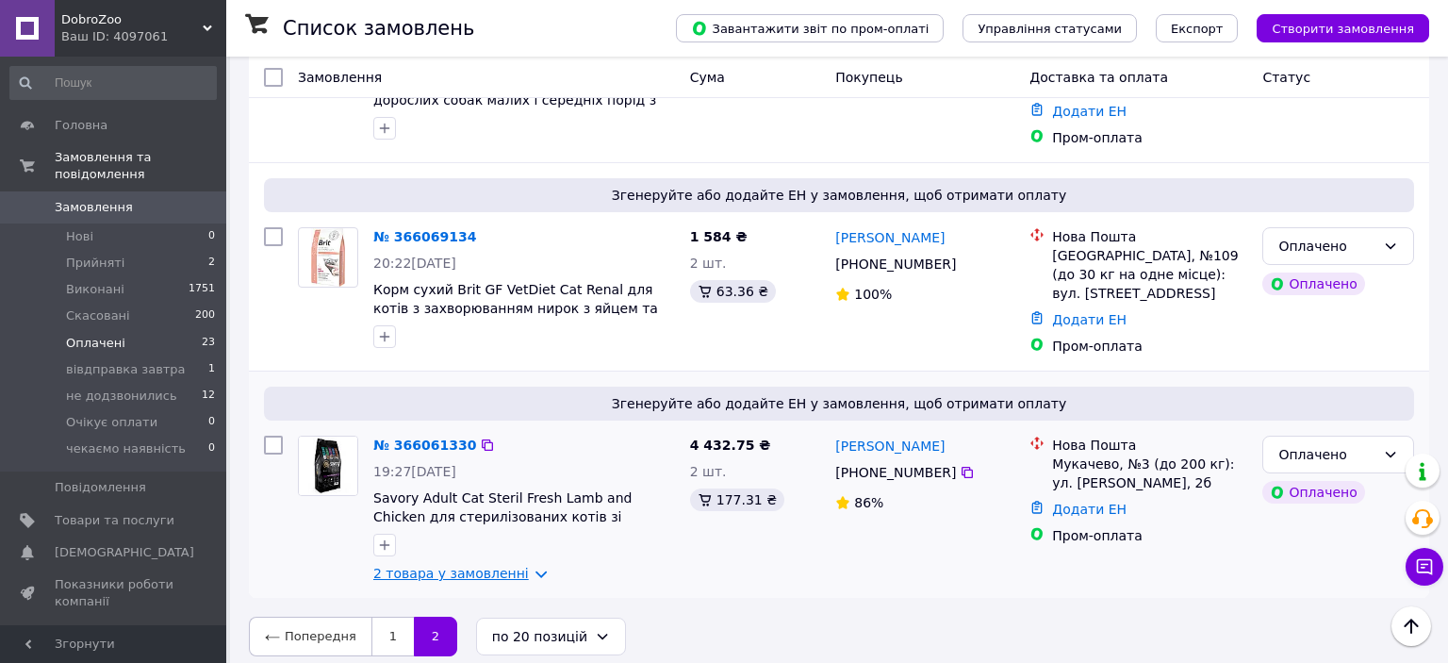
click at [518, 566] on link "2 товара у замовленні" at bounding box center [451, 573] width 156 height 15
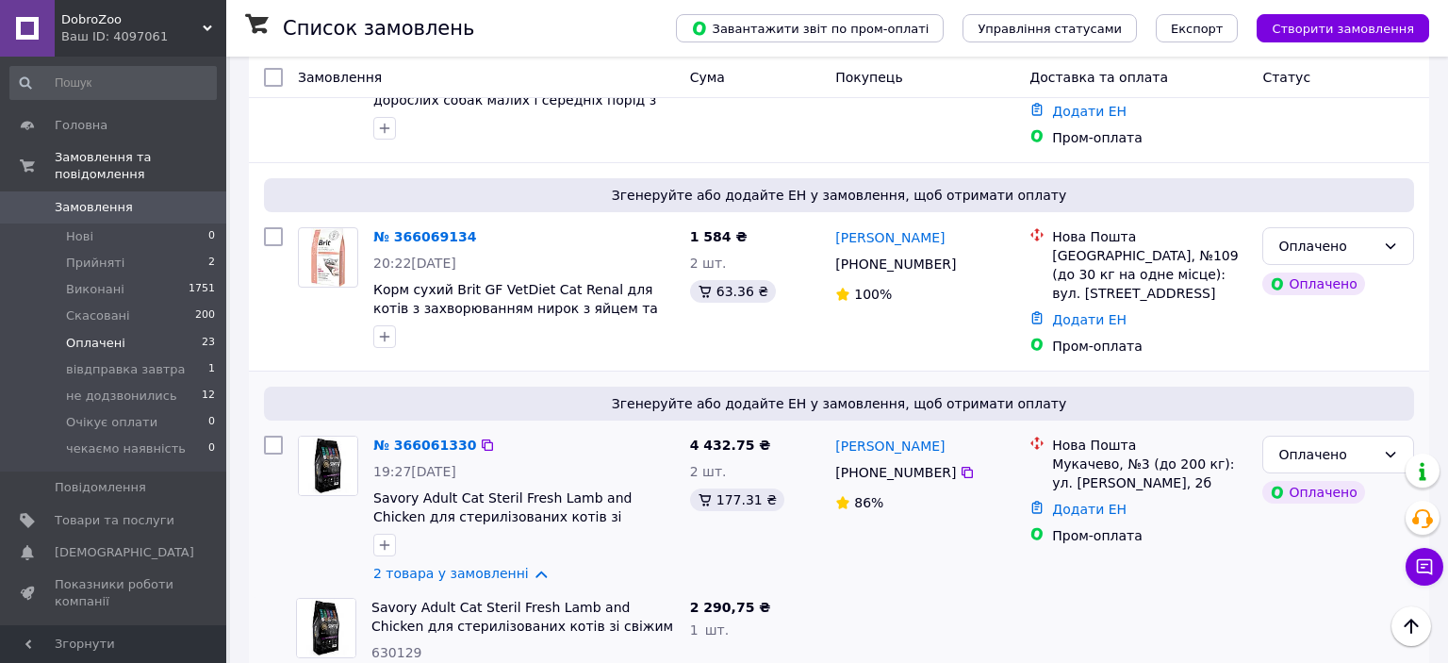
scroll to position [444, 0]
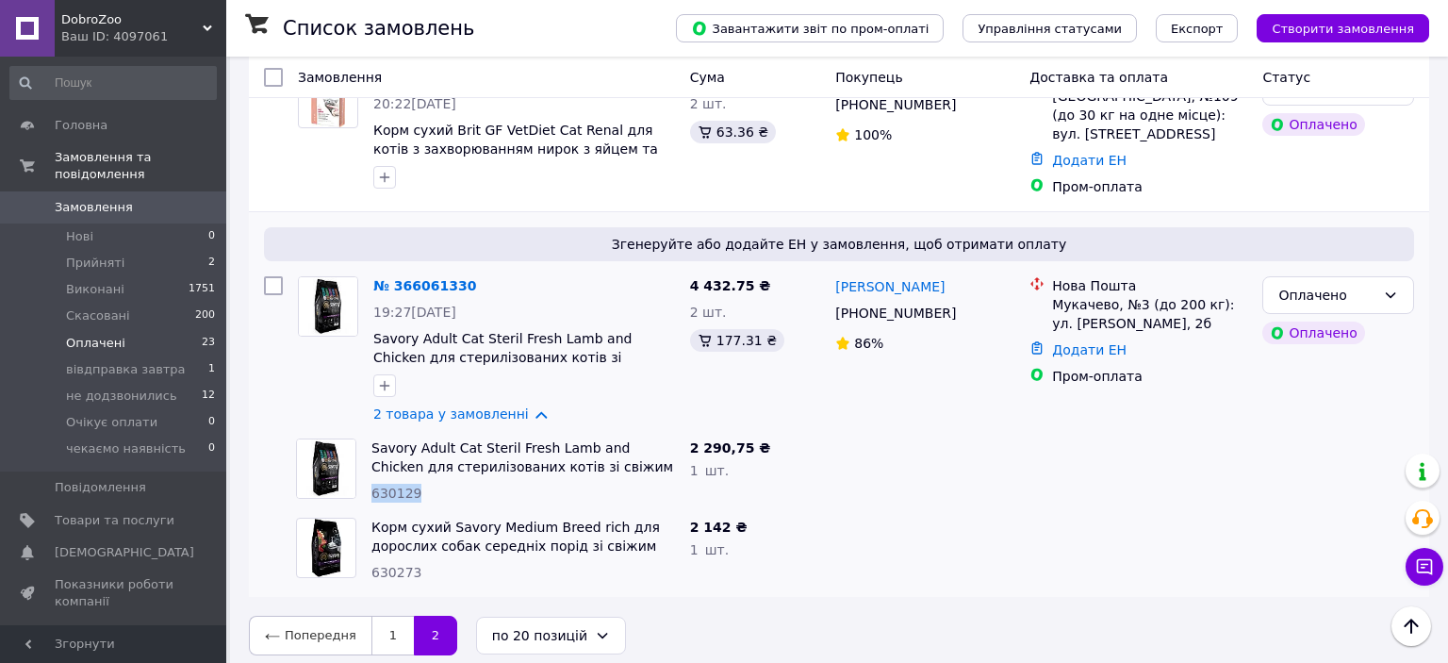
drag, startPoint x: 393, startPoint y: 475, endPoint x: 373, endPoint y: 476, distance: 19.8
click at [373, 484] on div "630129" at bounding box center [523, 493] width 304 height 19
copy span "630129"
drag, startPoint x: 410, startPoint y: 568, endPoint x: 371, endPoint y: 568, distance: 38.7
click at [371, 568] on div "630273" at bounding box center [523, 572] width 304 height 19
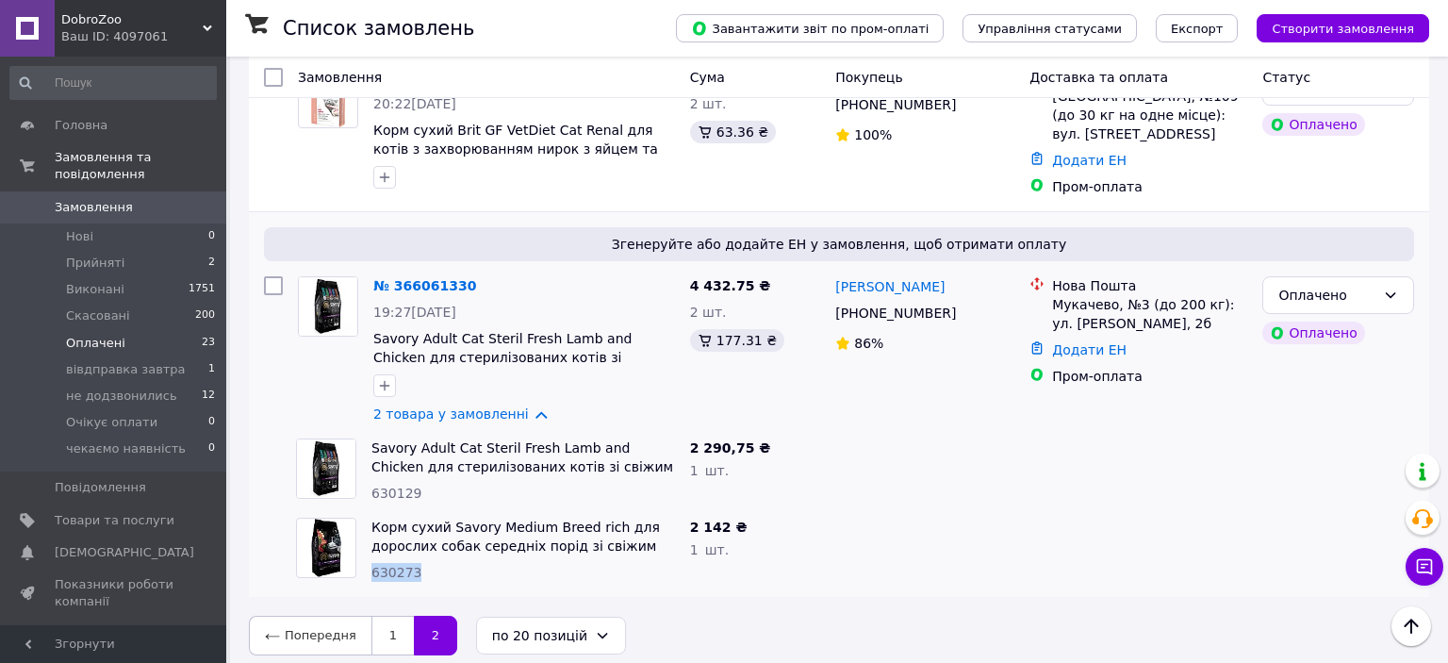
copy span "630273"
drag, startPoint x: 743, startPoint y: 272, endPoint x: 690, endPoint y: 279, distance: 53.2
click at [690, 279] on span "4 432.75 ₴" at bounding box center [730, 285] width 81 height 15
copy span "4 432.75"
copy link "Лі"
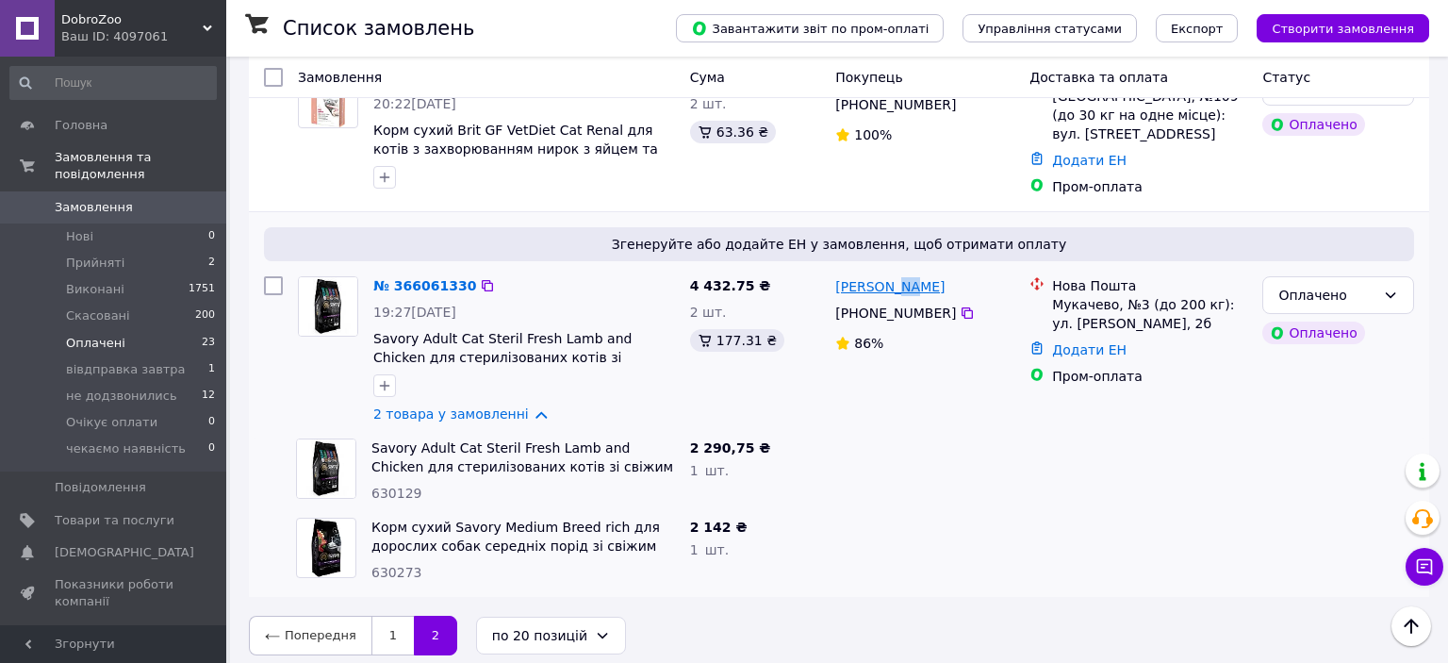
click at [887, 276] on div "[PERSON_NAME]" at bounding box center [924, 286] width 183 height 24
click at [1069, 295] on div "Мукачево, №3 (до 200 кг): ул. [PERSON_NAME], 2б" at bounding box center [1149, 314] width 195 height 38
copy div "Мукачево"
drag, startPoint x: 474, startPoint y: 275, endPoint x: 492, endPoint y: 492, distance: 217.6
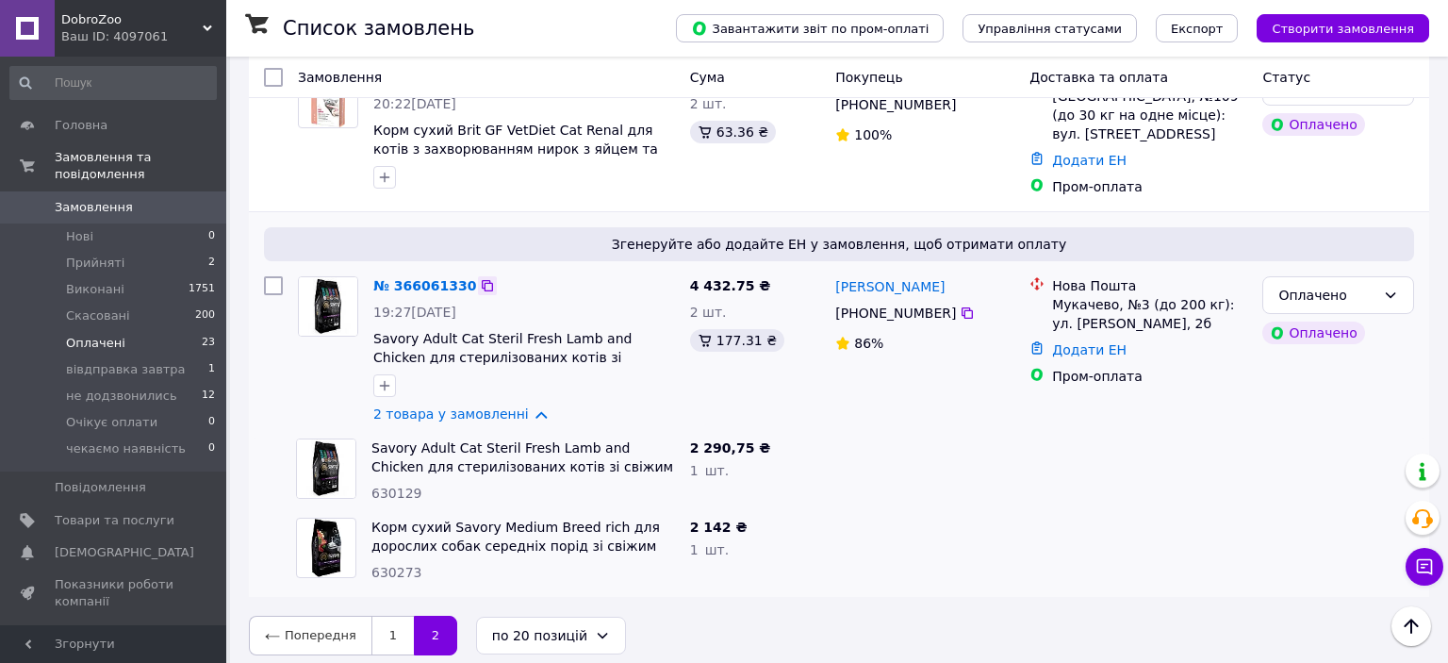
click at [480, 278] on icon at bounding box center [487, 285] width 15 height 15
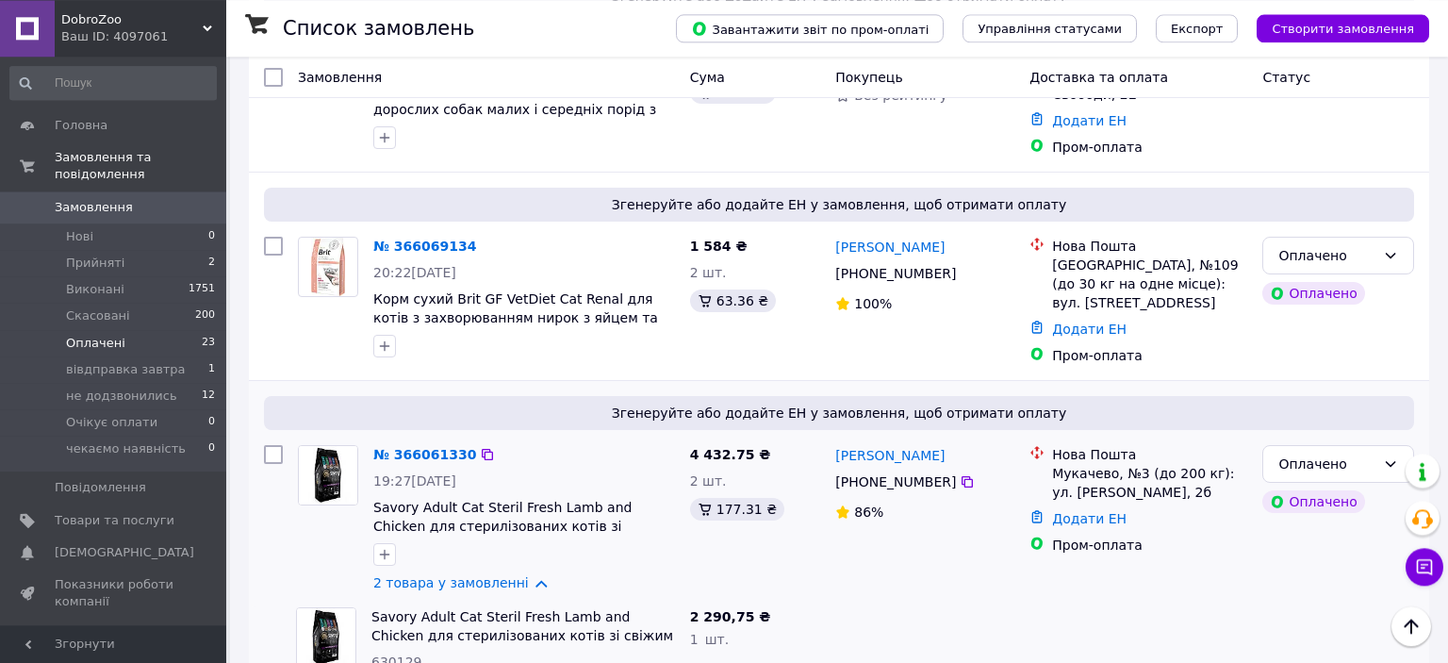
scroll to position [245, 0]
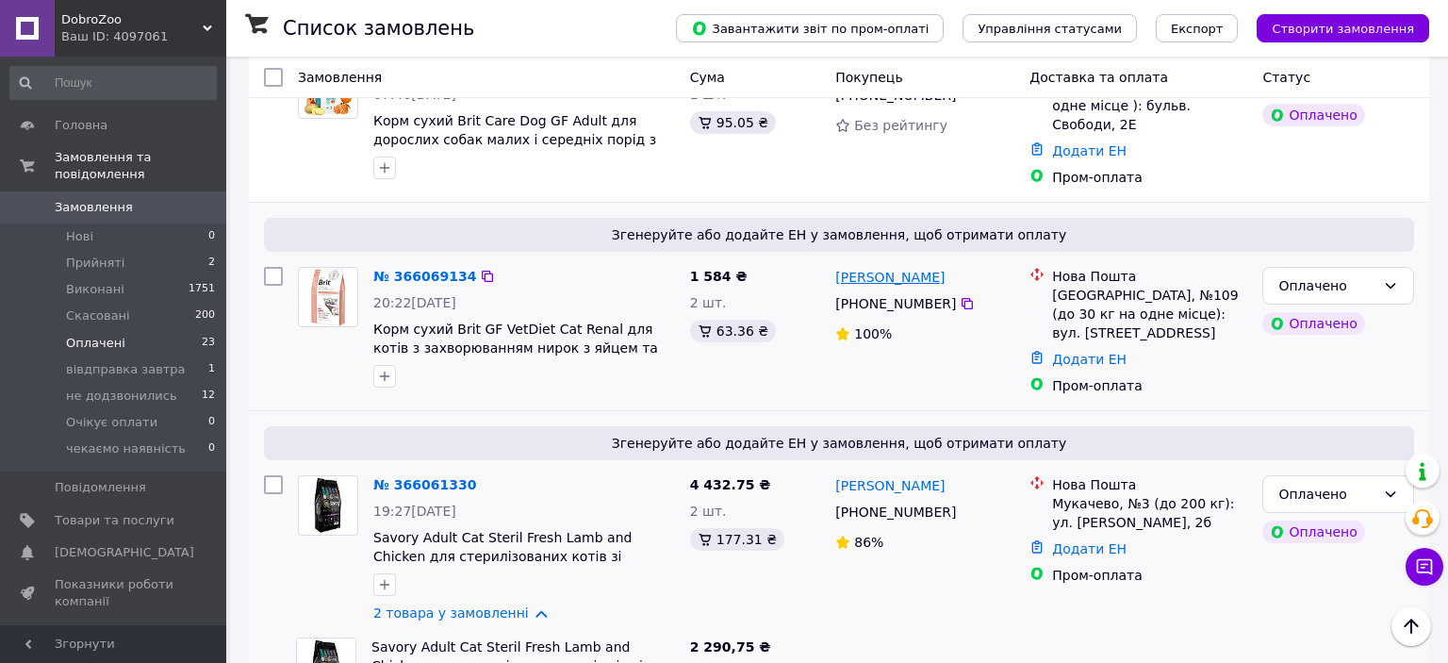
drag, startPoint x: 992, startPoint y: 276, endPoint x: 892, endPoint y: 273, distance: 100.0
click at [892, 273] on div "[PERSON_NAME]" at bounding box center [924, 277] width 183 height 24
copy link "Петраковская"
click at [1072, 292] on div "[GEOGRAPHIC_DATA], №109 (до 30 кг на одне місце): вул. [STREET_ADDRESS]" at bounding box center [1149, 314] width 195 height 57
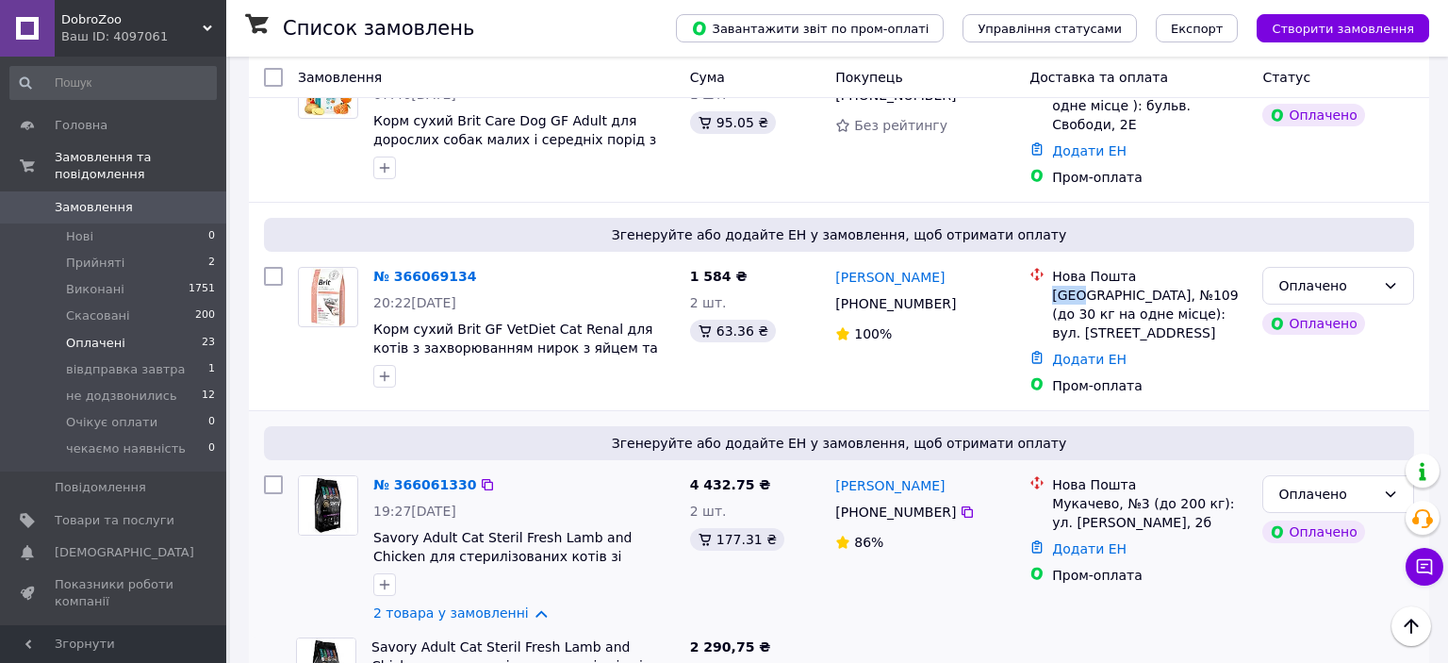
copy div "Київ"
drag, startPoint x: 469, startPoint y: 267, endPoint x: 471, endPoint y: 279, distance: 12.6
click at [480, 269] on icon at bounding box center [487, 276] width 15 height 15
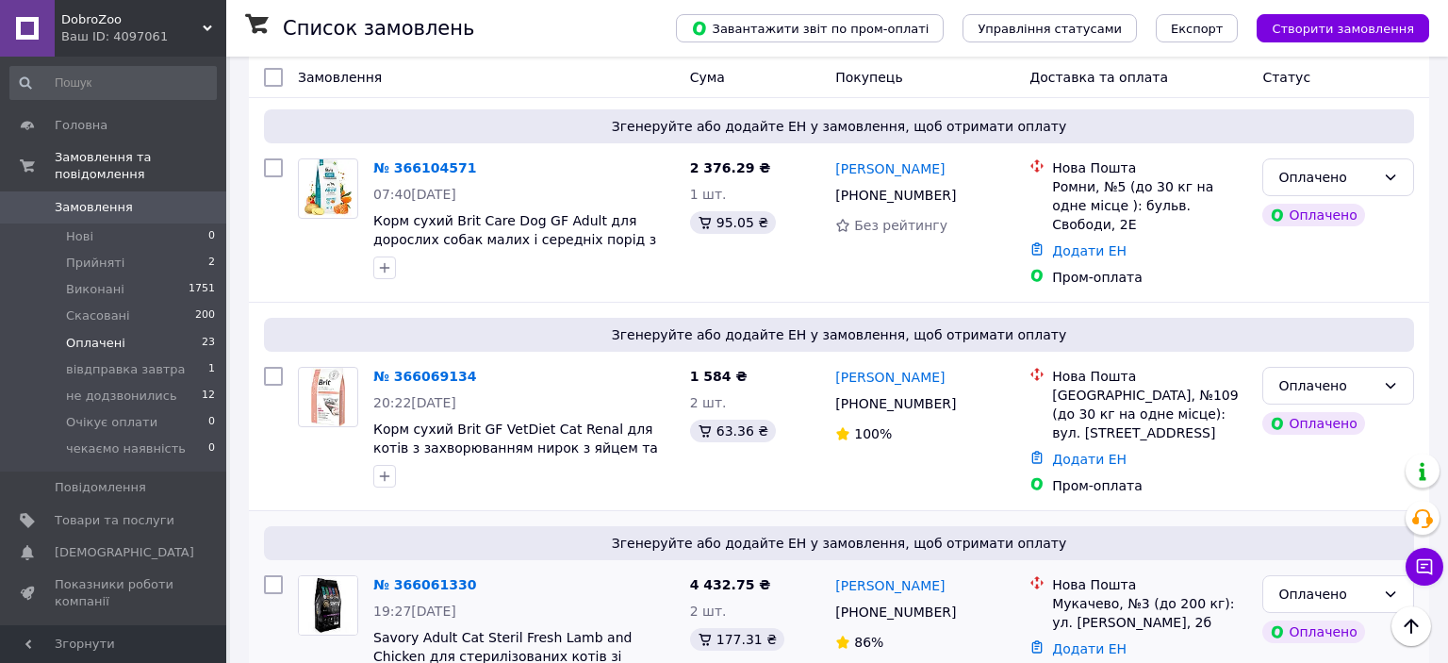
scroll to position [444, 0]
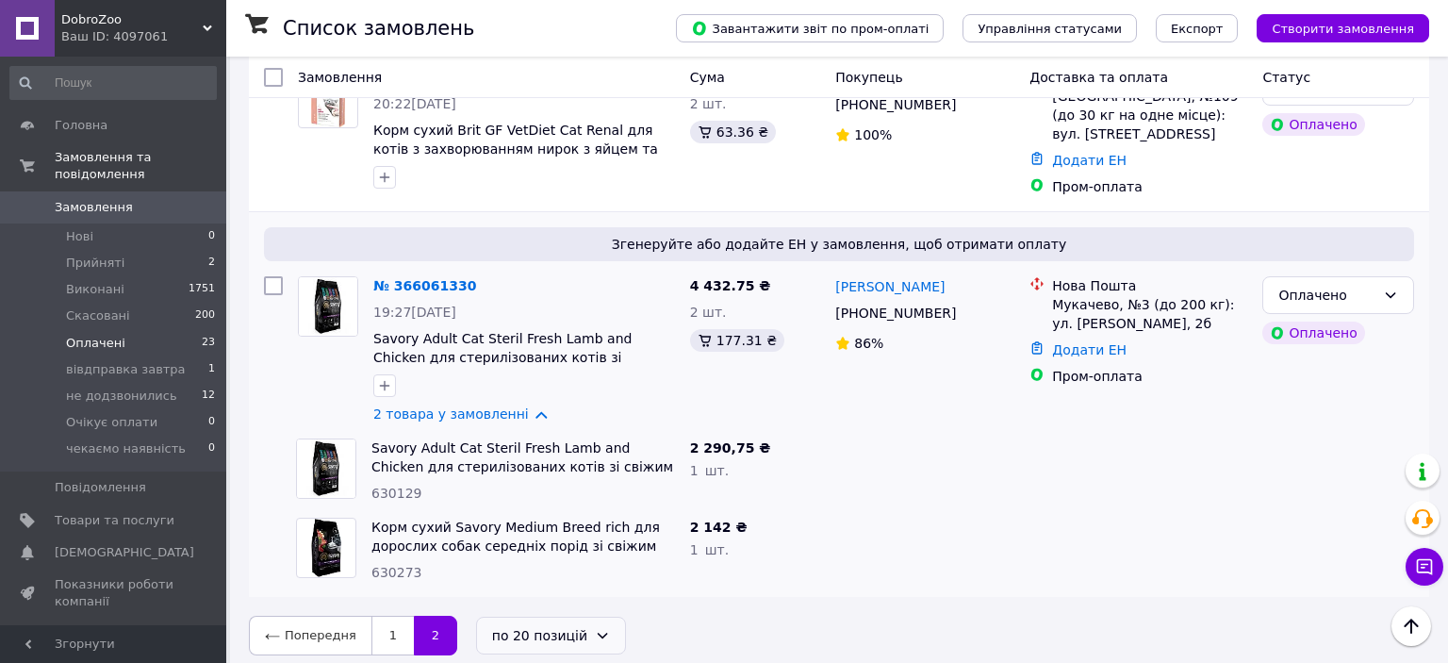
click at [531, 633] on div "по 20 позицій" at bounding box center [539, 635] width 95 height 21
click at [560, 579] on li "по 100 позицій" at bounding box center [536, 583] width 137 height 34
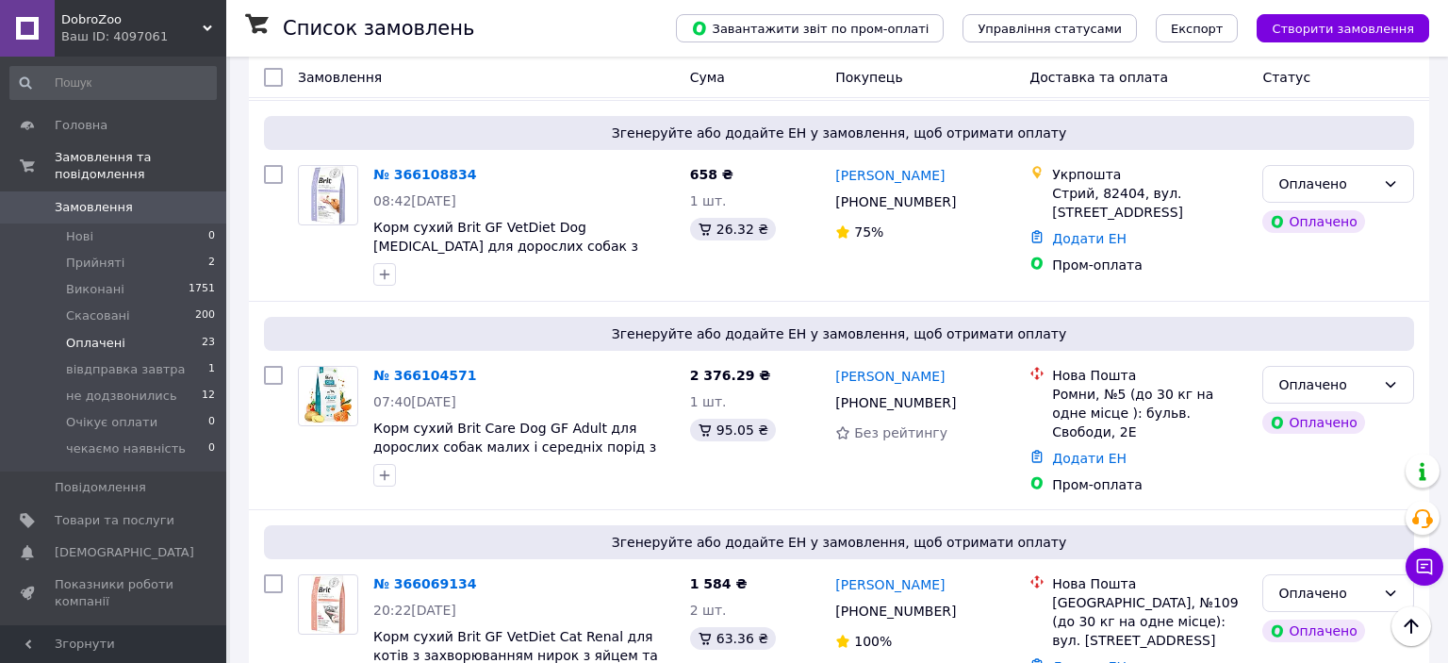
scroll to position [4551, 0]
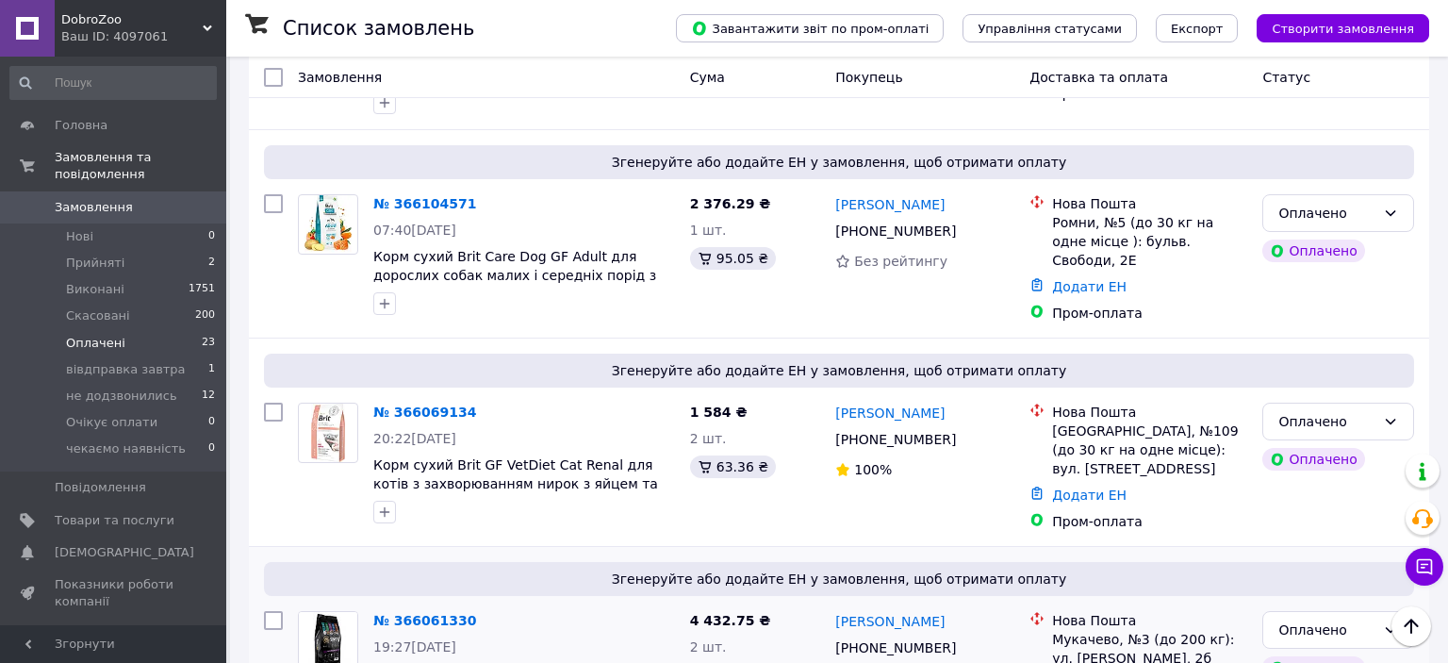
drag, startPoint x: 388, startPoint y: 482, endPoint x: 518, endPoint y: 447, distance: 134.7
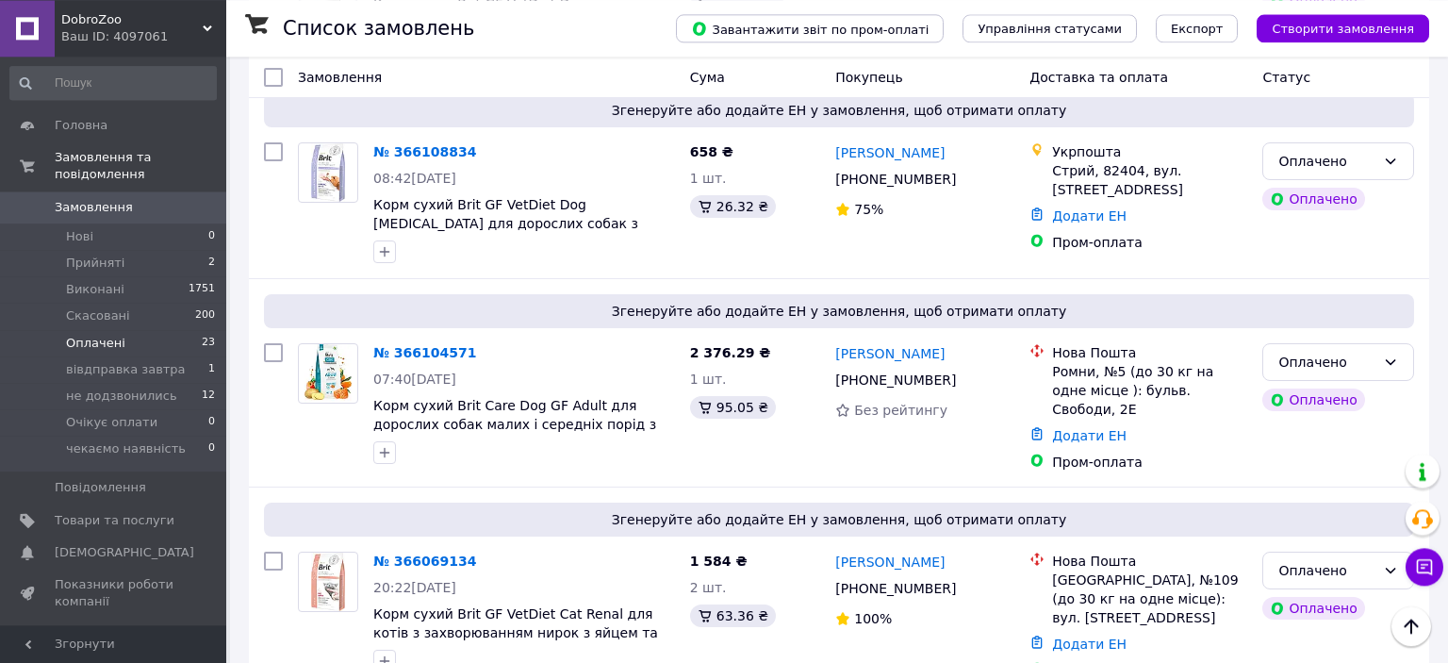
scroll to position [4352, 0]
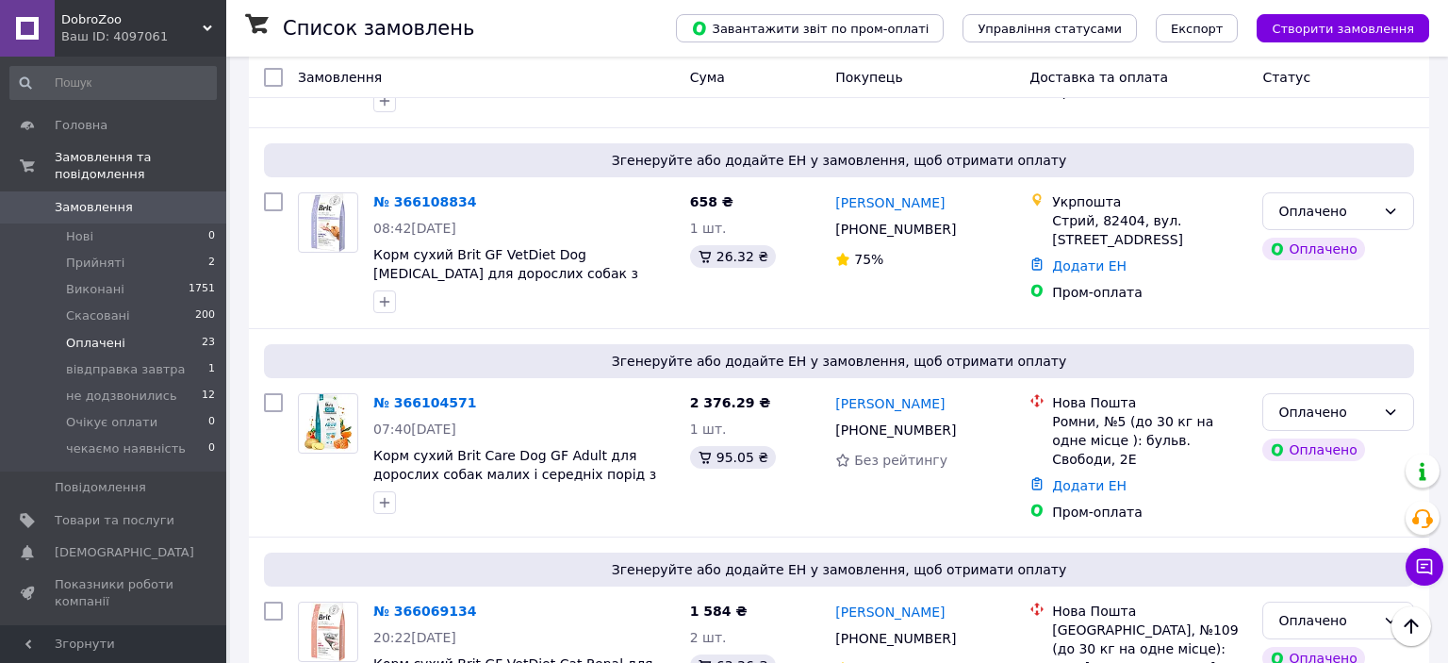
drag, startPoint x: 526, startPoint y: 605, endPoint x: 502, endPoint y: 529, distance: 79.9
drag, startPoint x: 469, startPoint y: 270, endPoint x: 459, endPoint y: 551, distance: 282.1
click at [480, 603] on icon at bounding box center [487, 610] width 15 height 15
drag, startPoint x: 633, startPoint y: 344, endPoint x: 371, endPoint y: 322, distance: 263.0
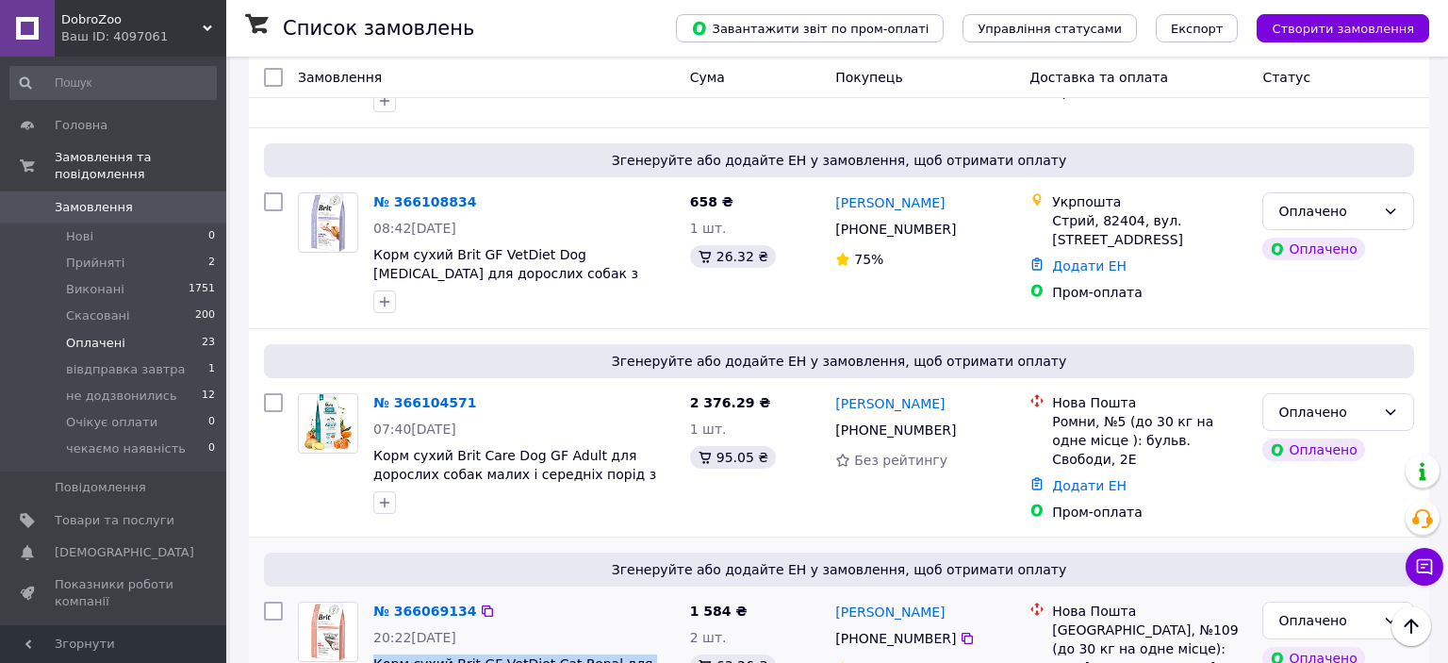
click at [373, 654] on span "Корм сухий Brit GF VetDiet Cat Renal для котів з захворюванням нирок з яйцем та…" at bounding box center [524, 673] width 302 height 38
copy span "Корм сухий Brit GF VetDiet Cat Renal для котів з захворюванням нирок з яйцем та…"
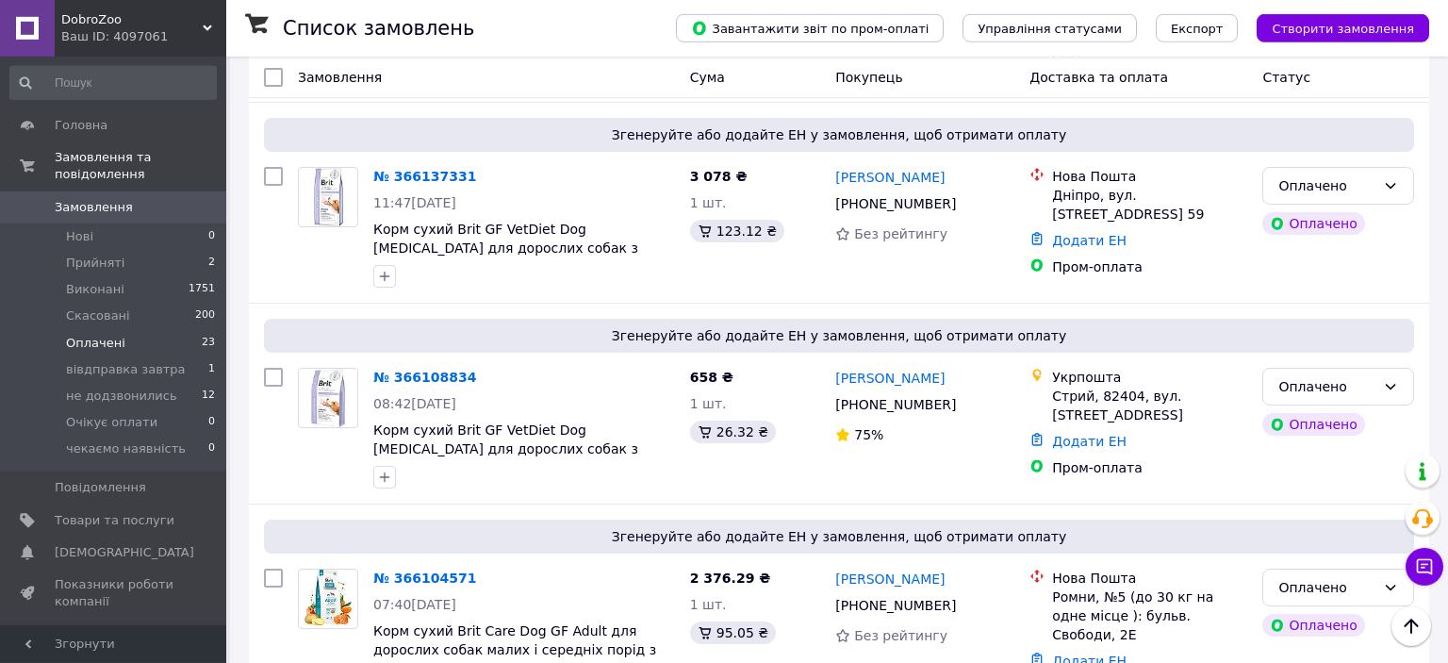
scroll to position [4154, 0]
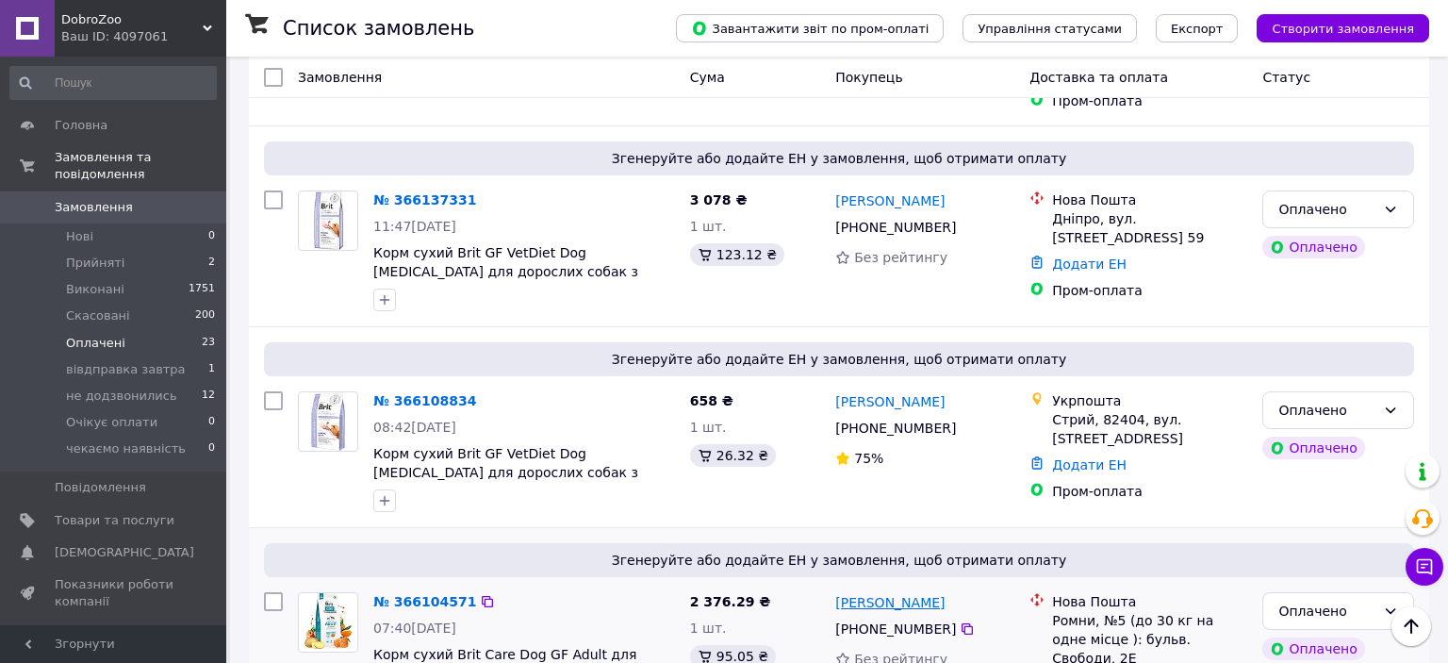
drag, startPoint x: 979, startPoint y: 275, endPoint x: 907, endPoint y: 279, distance: 72.7
click at [907, 590] on div "[PERSON_NAME]" at bounding box center [924, 602] width 183 height 24
copy link "Марченко"
click at [1073, 592] on div "Нова Пошта" at bounding box center [1149, 601] width 195 height 19
drag, startPoint x: 1073, startPoint y: 280, endPoint x: 1070, endPoint y: 294, distance: 14.4
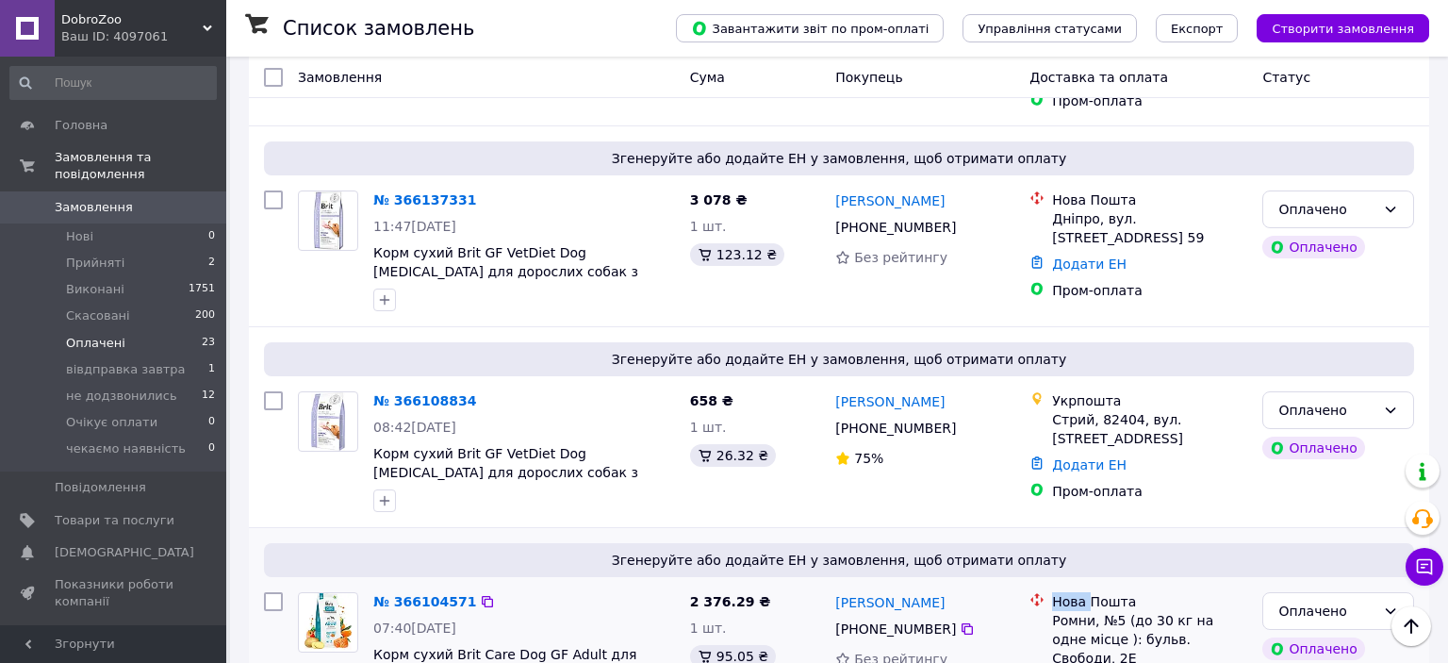
click at [1072, 592] on div "Нова Пошта Ромни, №5 (до 30 кг на одне місце ): бульв. Свободи, 2Е" at bounding box center [1149, 629] width 203 height 75
click at [1070, 611] on div "Ромни, №5 (до 30 кг на одне місце ): бульв. Свободи, 2Е" at bounding box center [1149, 639] width 195 height 57
copy div "Ромни"
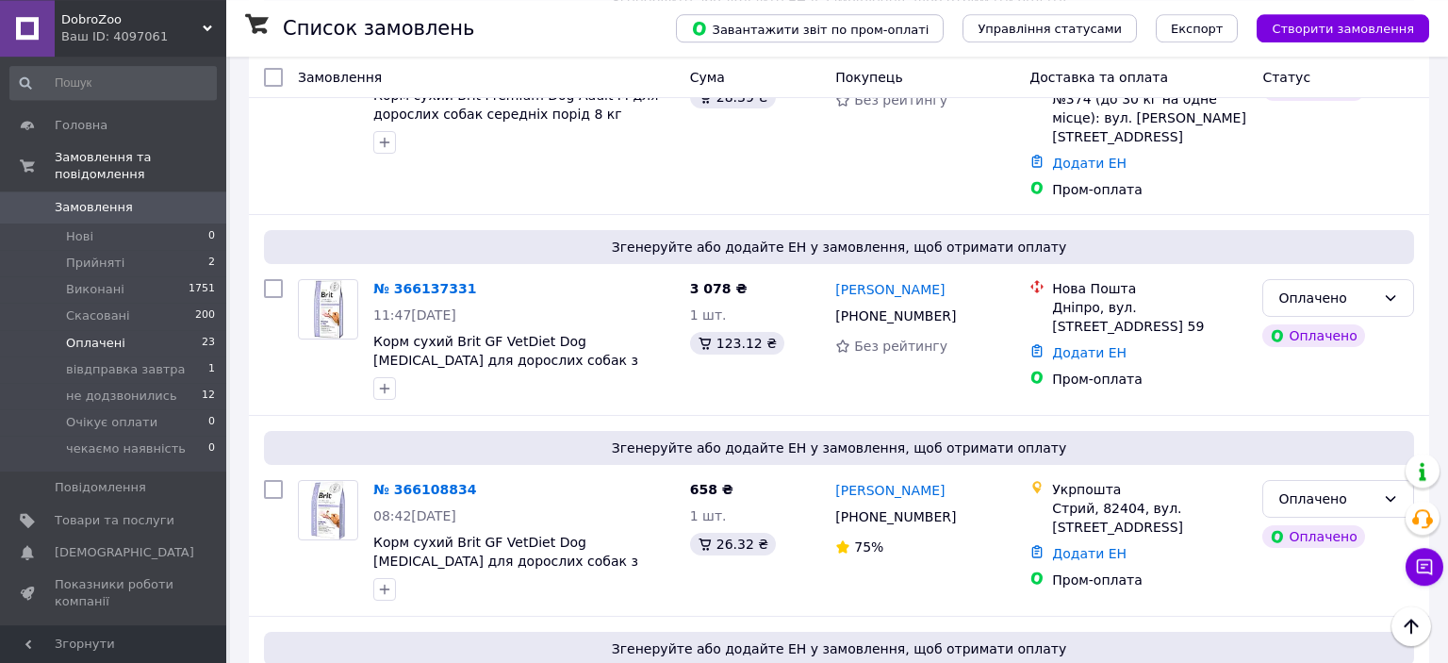
scroll to position [3955, 0]
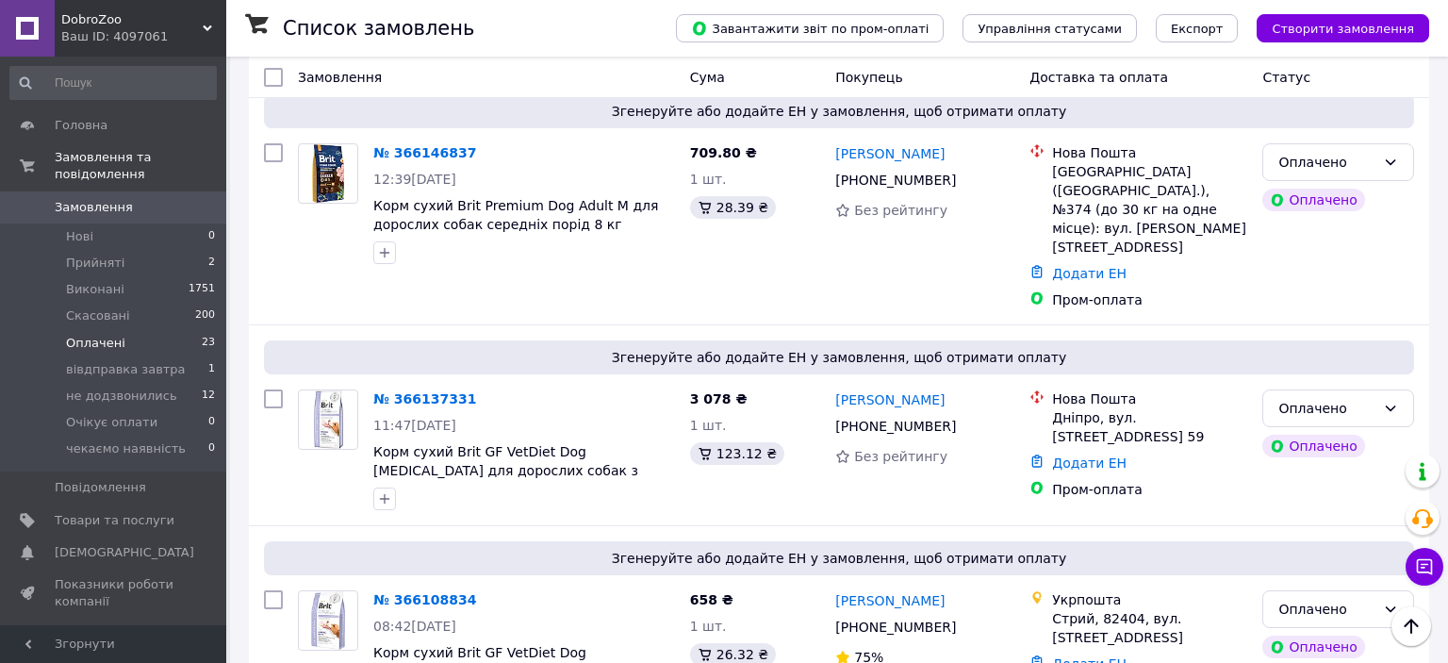
drag, startPoint x: 479, startPoint y: 469, endPoint x: 465, endPoint y: 525, distance: 57.4
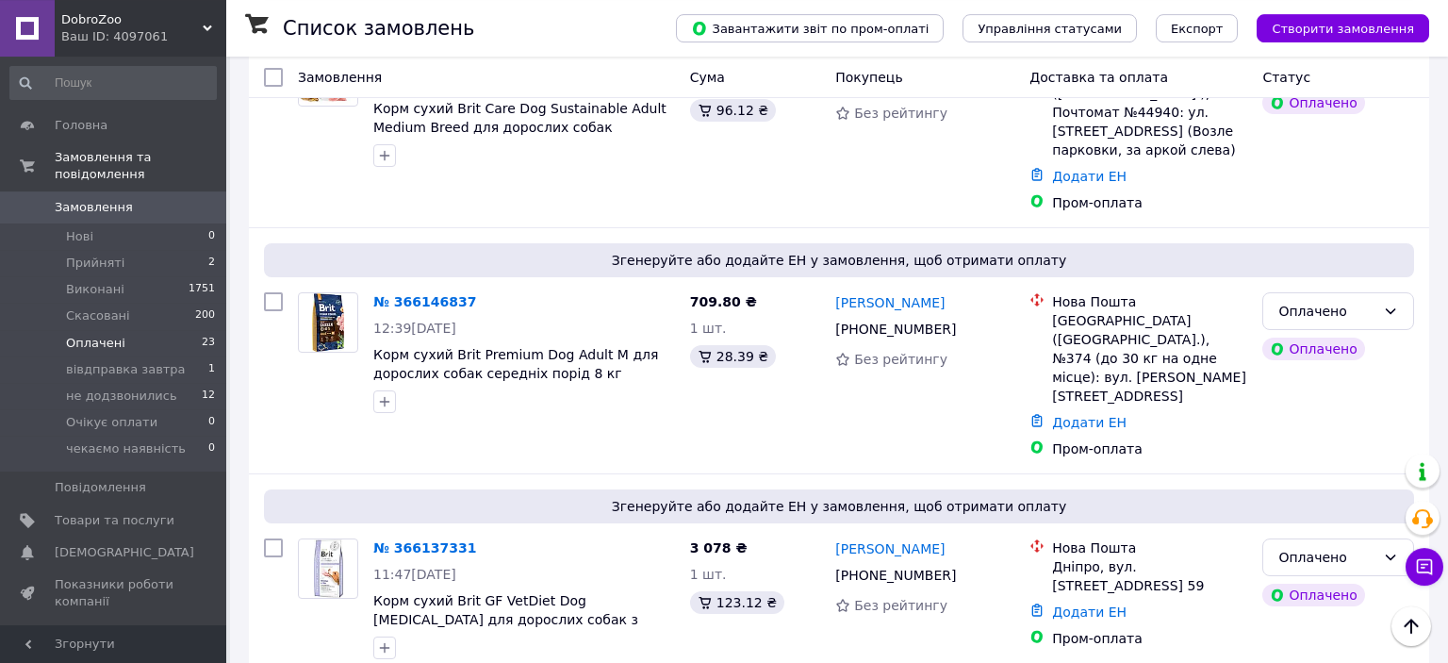
scroll to position [3756, 0]
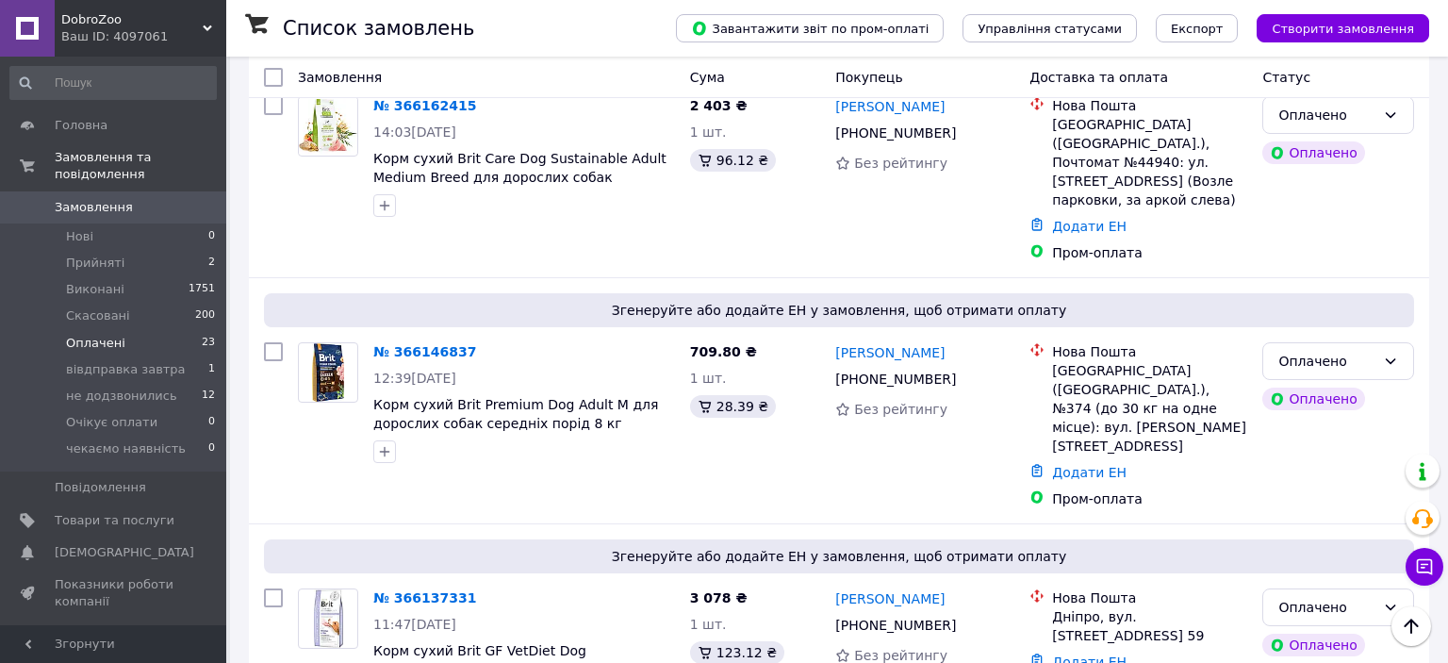
drag, startPoint x: 952, startPoint y: 474, endPoint x: 899, endPoint y: 473, distance: 52.8
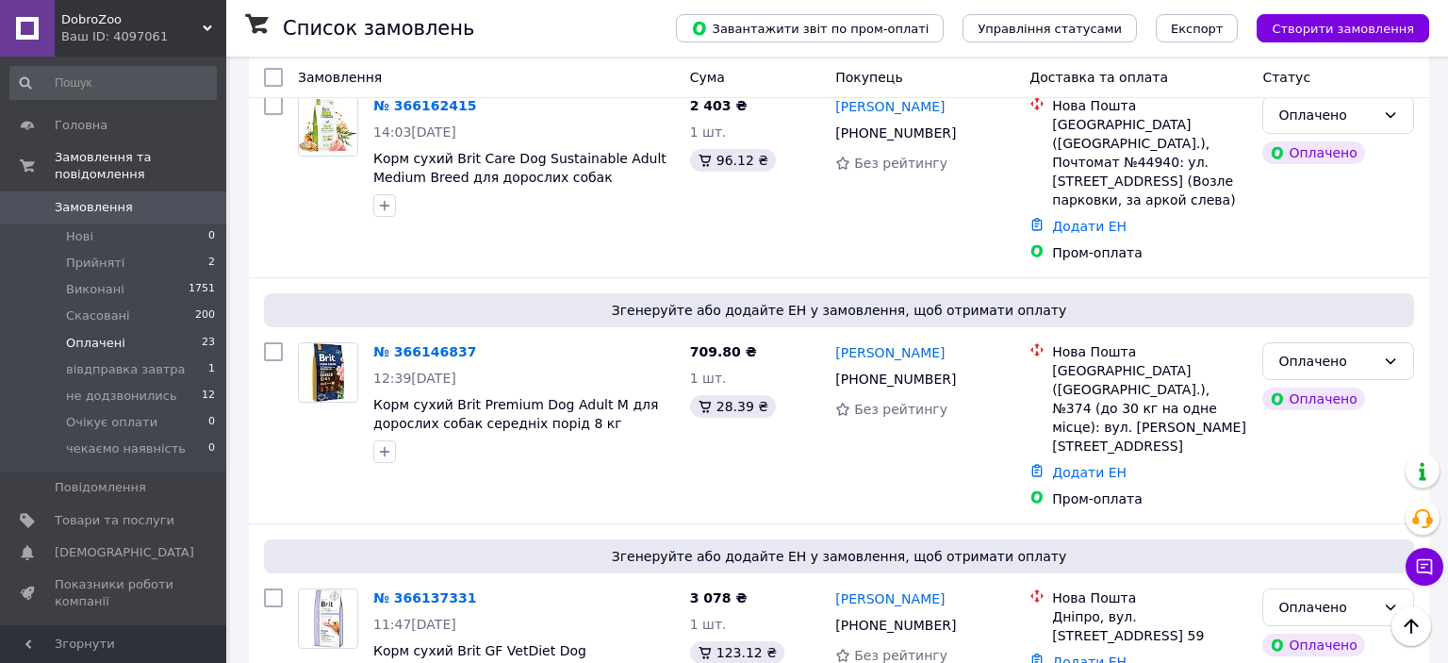
drag, startPoint x: 379, startPoint y: 519, endPoint x: 592, endPoint y: 579, distance: 221.2
click at [480, 590] on icon at bounding box center [487, 597] width 15 height 15
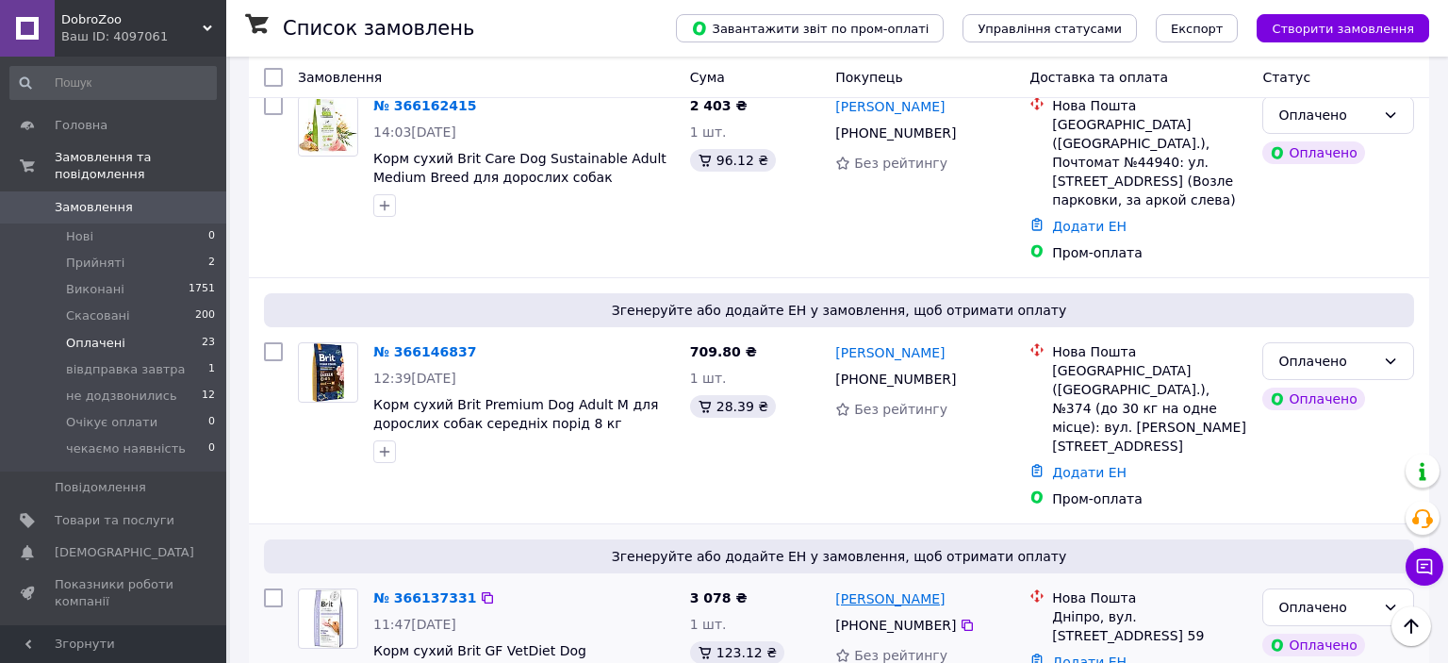
drag, startPoint x: 905, startPoint y: 267, endPoint x: 798, endPoint y: 322, distance: 120.2
click at [868, 586] on div "[PERSON_NAME]" at bounding box center [924, 598] width 183 height 24
click at [1064, 607] on div "Дніпро, вул. [STREET_ADDRESS] 59" at bounding box center [1149, 626] width 195 height 38
drag, startPoint x: 372, startPoint y: 316, endPoint x: 602, endPoint y: 375, distance: 237.6
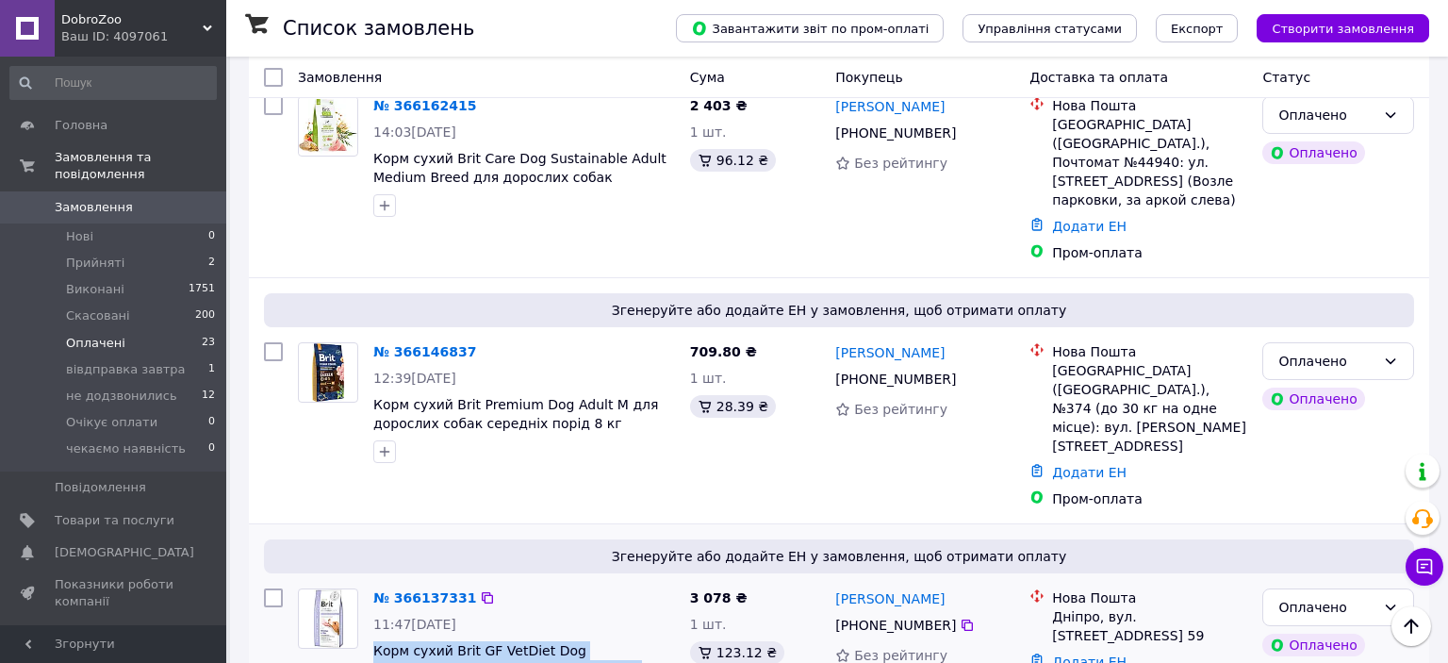
click at [602, 581] on div "№ 366137331 11:47, 11.10.2025 Корм сухий Brit GF VetDiet Dog Gastrointestinal д…" at bounding box center [524, 649] width 317 height 136
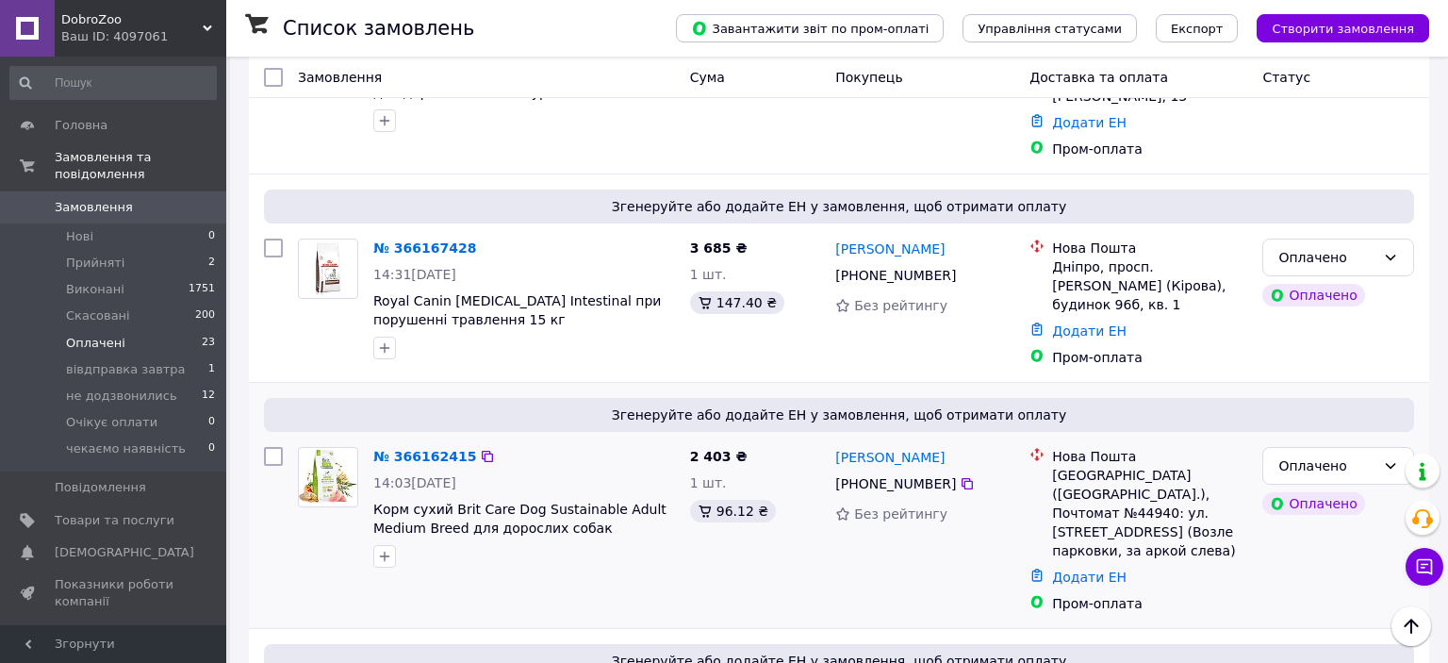
scroll to position [3357, 0]
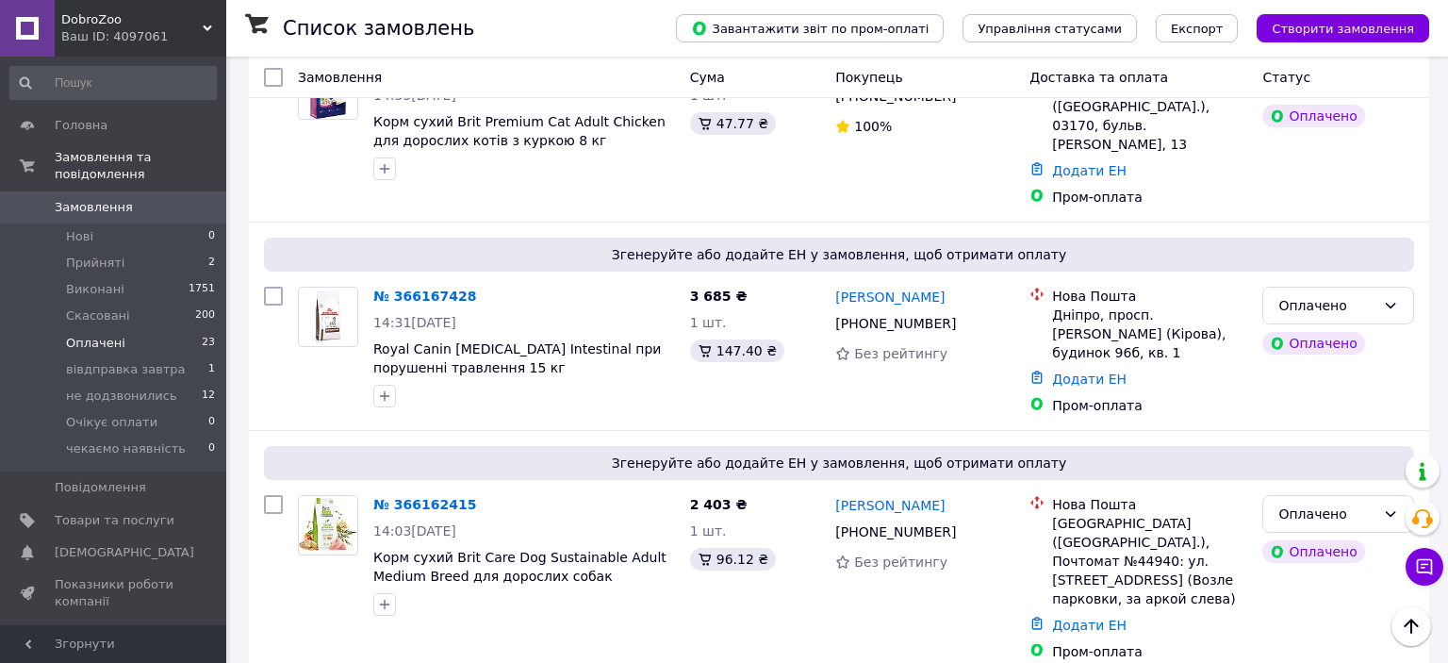
drag, startPoint x: 937, startPoint y: 465, endPoint x: 894, endPoint y: 464, distance: 43.4
drag, startPoint x: 594, startPoint y: 533, endPoint x: 374, endPoint y: 508, distance: 221.0
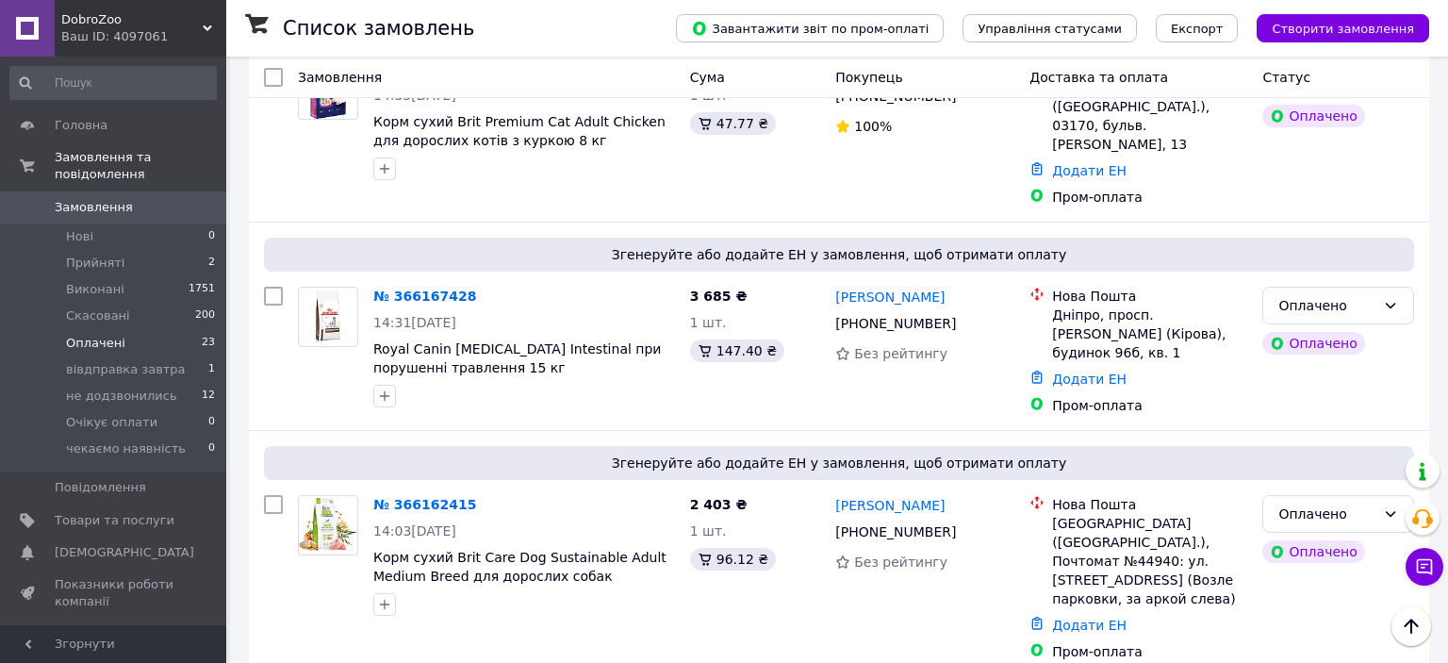
drag, startPoint x: 471, startPoint y: 458, endPoint x: 445, endPoint y: 601, distance: 145.7
click at [482, 499] on icon at bounding box center [487, 504] width 11 height 11
drag, startPoint x: 925, startPoint y: 227, endPoint x: 898, endPoint y: 235, distance: 27.5
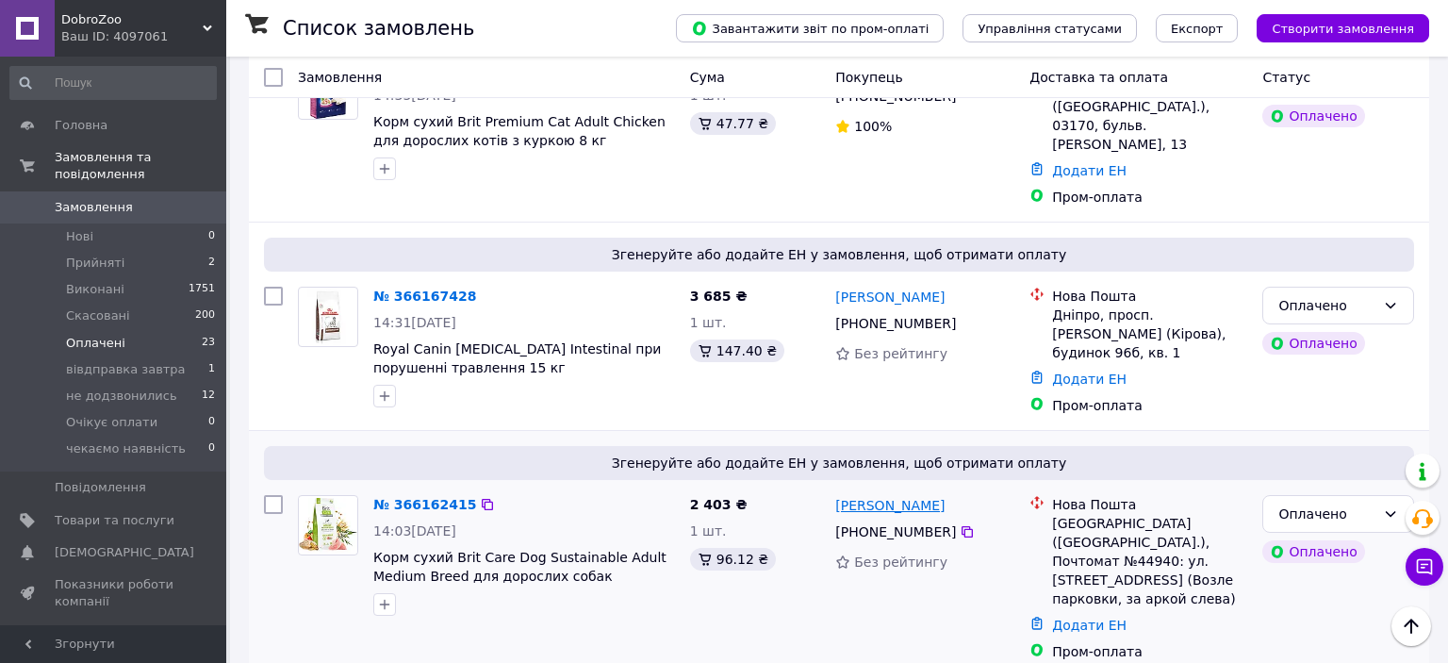
click at [908, 493] on div "[PERSON_NAME]" at bounding box center [924, 505] width 183 height 24
click at [1062, 514] on div "[GEOGRAPHIC_DATA] ([GEOGRAPHIC_DATA].), Почтомат №44940: ул. [STREET_ADDRESS] (…" at bounding box center [1149, 561] width 195 height 94
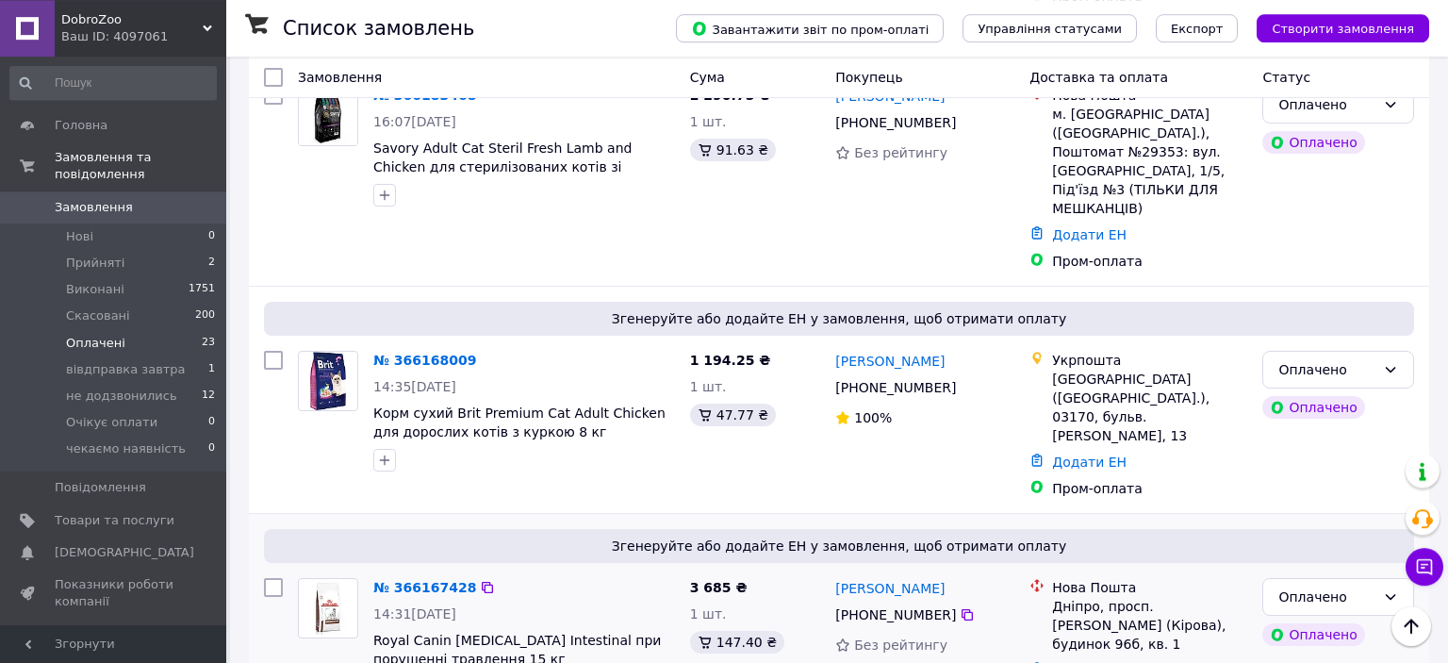
scroll to position [3058, 0]
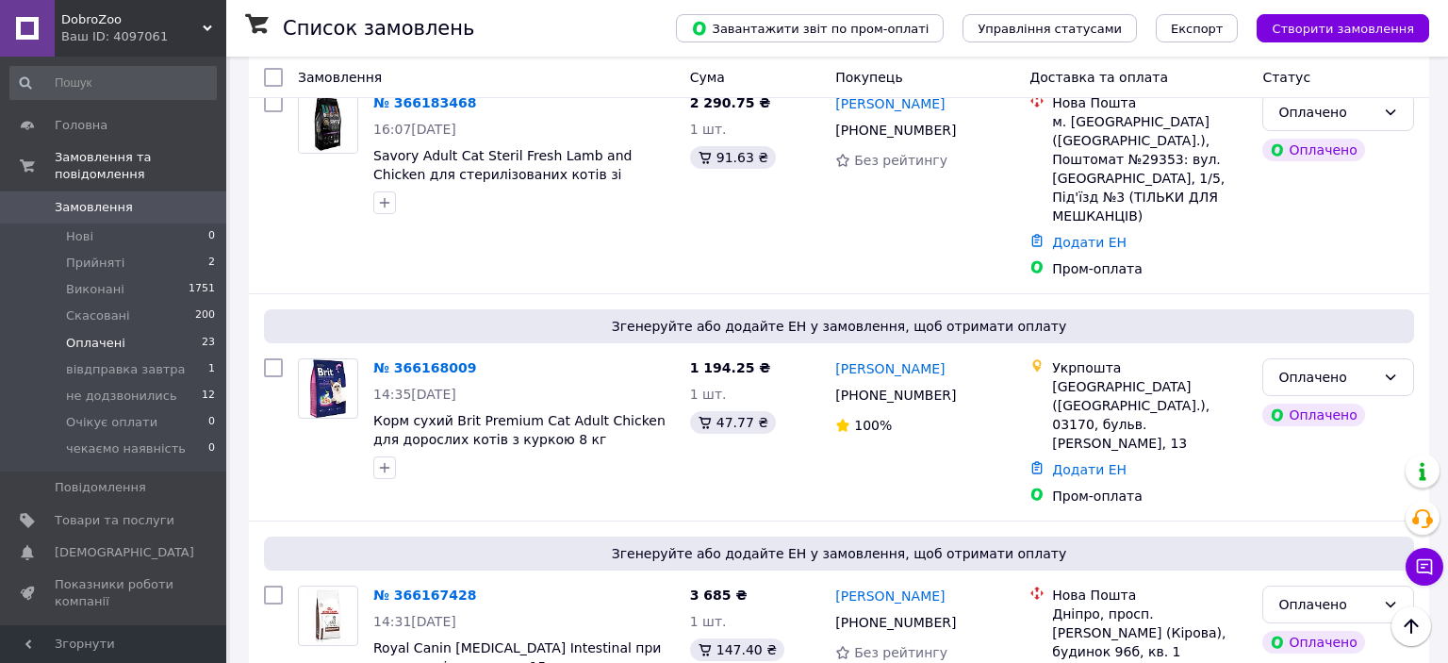
drag, startPoint x: 360, startPoint y: 577, endPoint x: 645, endPoint y: 659, distance: 296.3
drag, startPoint x: 337, startPoint y: 581, endPoint x: 359, endPoint y: 588, distance: 23.0
drag, startPoint x: 368, startPoint y: 580, endPoint x: 619, endPoint y: 643, distance: 259.5
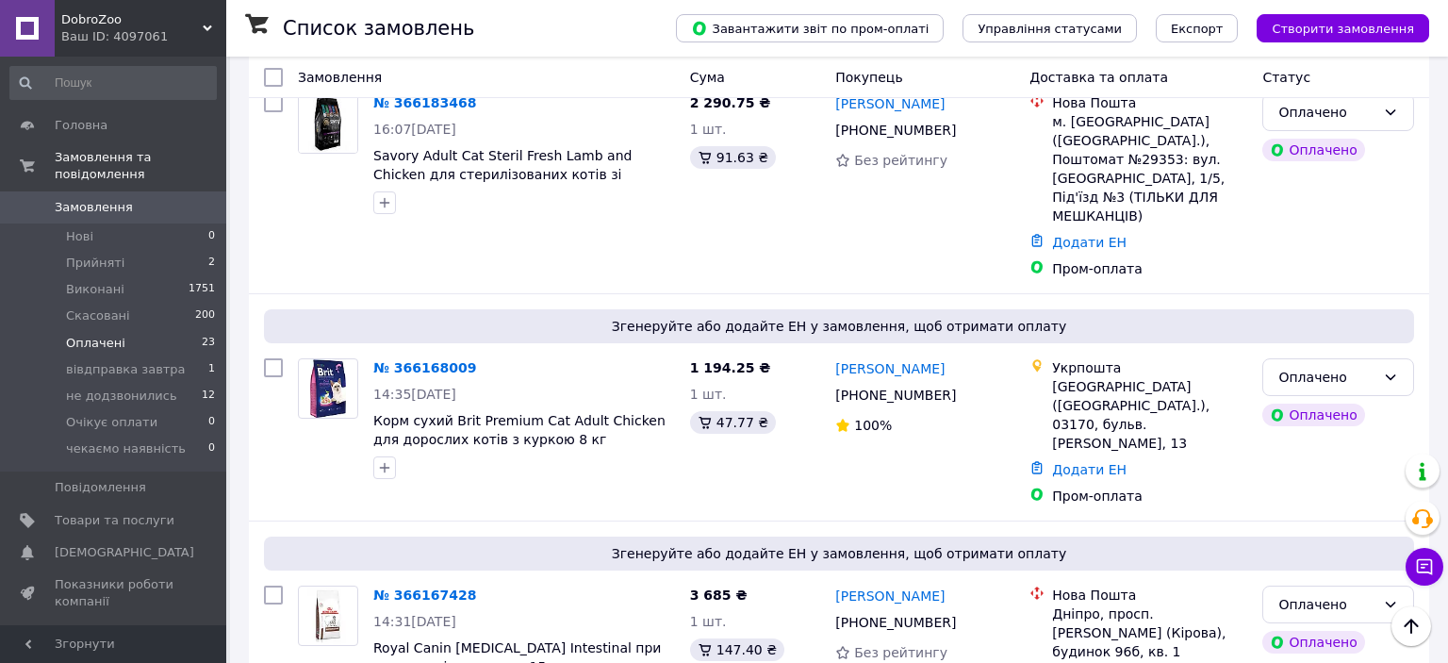
drag, startPoint x: 995, startPoint y: 320, endPoint x: 879, endPoint y: 338, distance: 117.5
click at [896, 584] on div "[PERSON_NAME]" at bounding box center [924, 596] width 183 height 24
click at [1078, 604] on div "Дніпро, просп. [PERSON_NAME] (Кірова), будинок 96б, кв. 1" at bounding box center [1149, 632] width 195 height 57
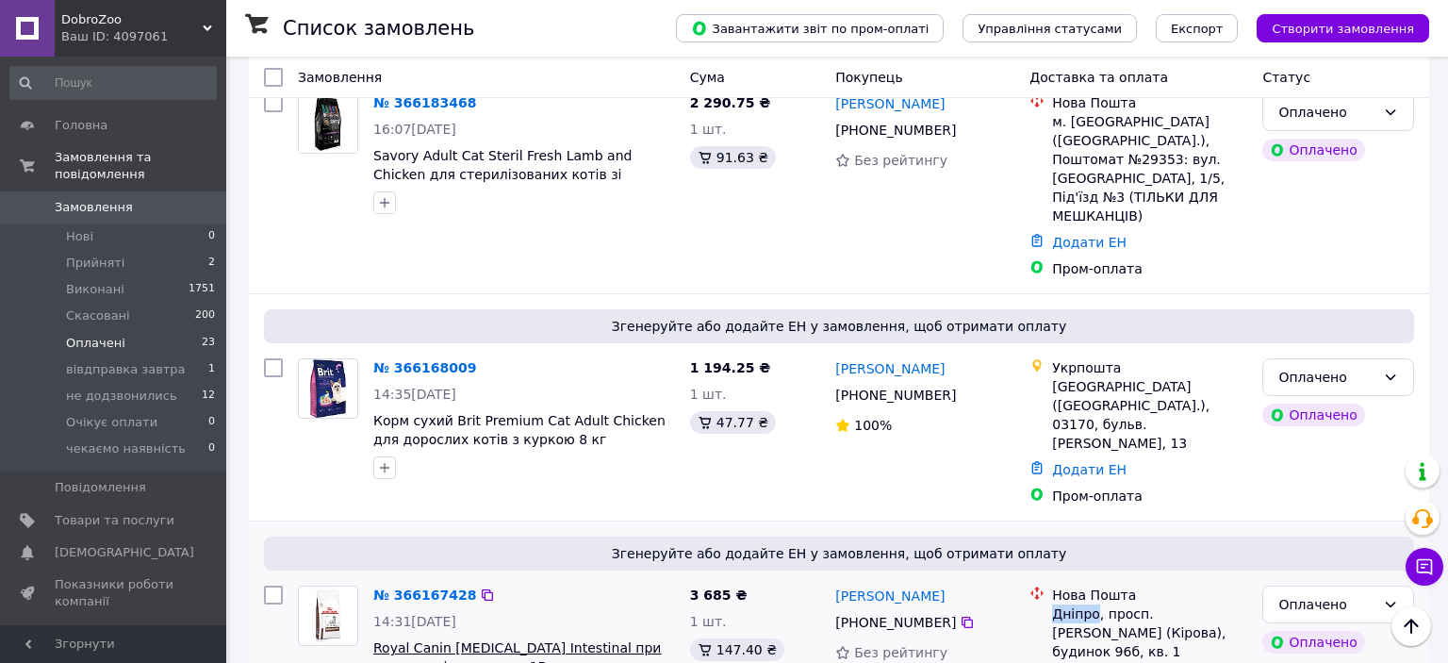
drag, startPoint x: 472, startPoint y: 318, endPoint x: 488, endPoint y: 367, distance: 51.6
click at [480, 587] on icon at bounding box center [487, 594] width 15 height 15
drag, startPoint x: 435, startPoint y: 384, endPoint x: 374, endPoint y: 574, distance: 199.8
click at [373, 638] on span "Royal Canin [MEDICAL_DATA] Intestinal при порушенні травлення 15 кг" at bounding box center [524, 657] width 302 height 38
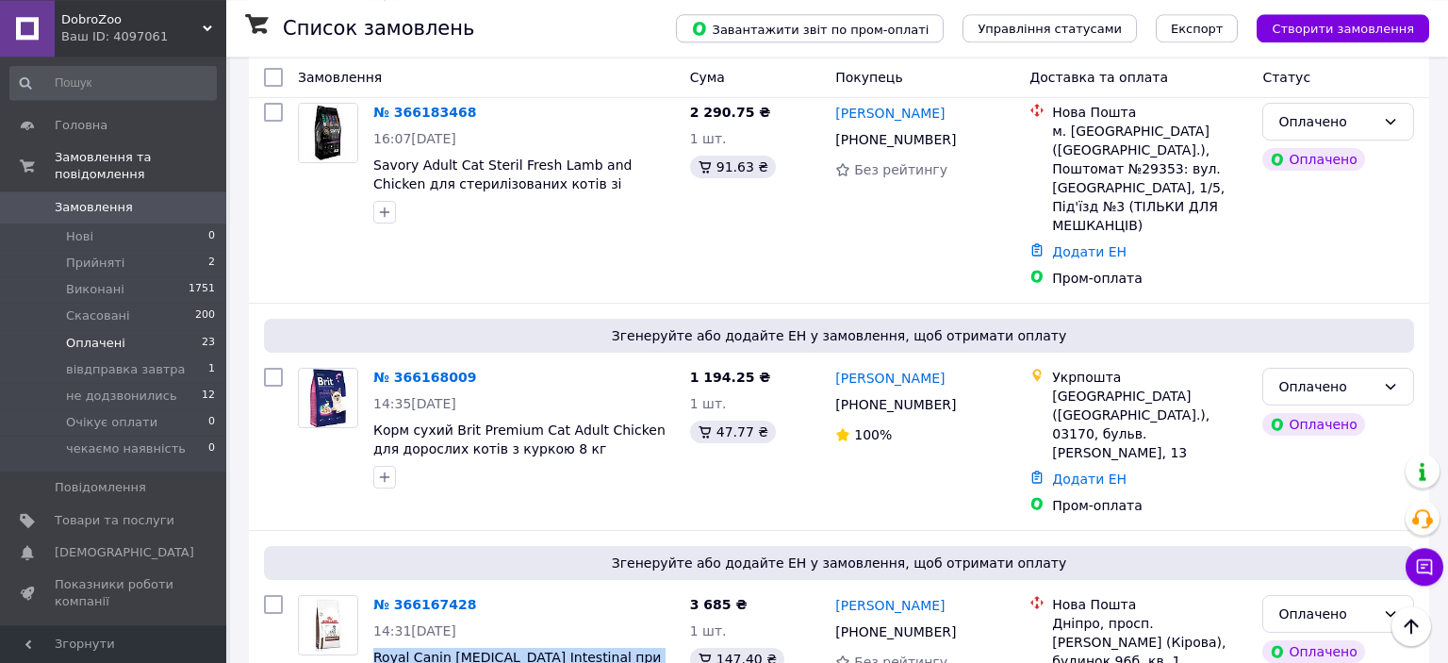
scroll to position [2859, 0]
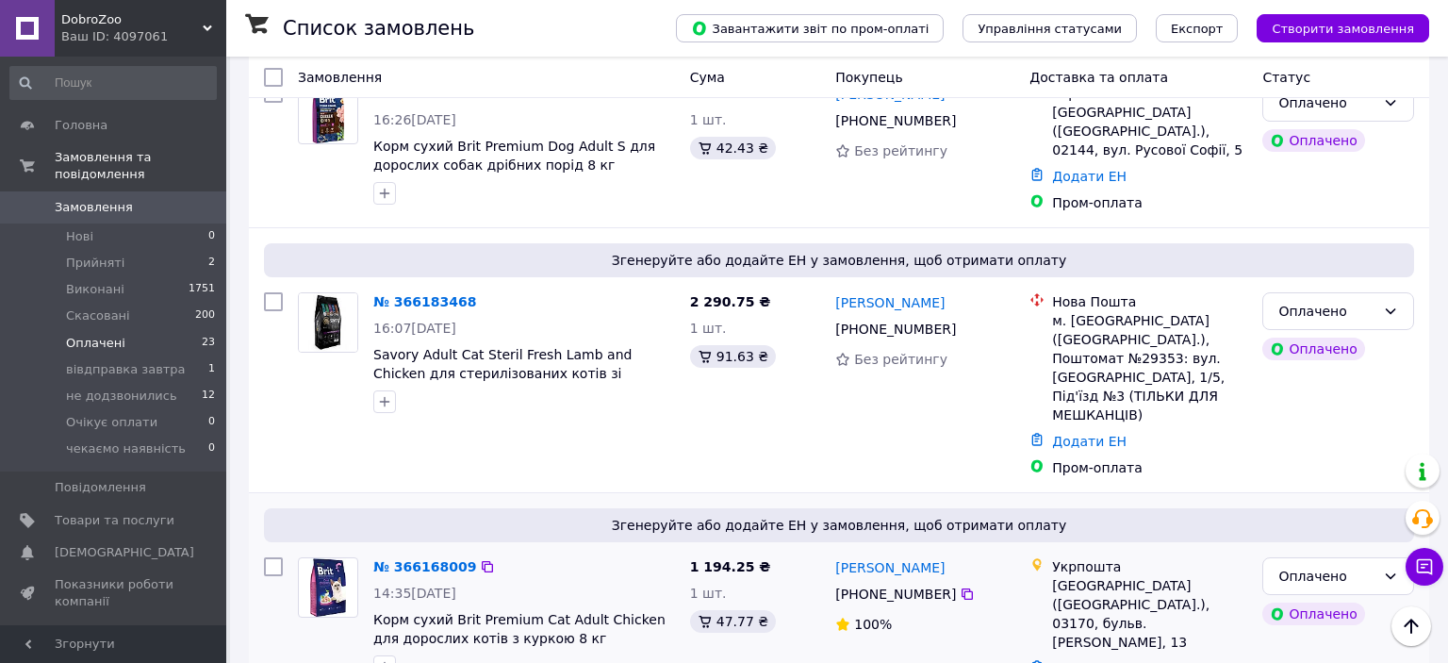
click at [1078, 576] on div "[GEOGRAPHIC_DATA] ([GEOGRAPHIC_DATA].), 03170, бульв. [PERSON_NAME], 13" at bounding box center [1149, 613] width 195 height 75
drag, startPoint x: 943, startPoint y: 317, endPoint x: 873, endPoint y: 324, distance: 70.2
click at [873, 555] on div "[PERSON_NAME]" at bounding box center [924, 567] width 183 height 24
click at [480, 559] on icon at bounding box center [487, 566] width 15 height 15
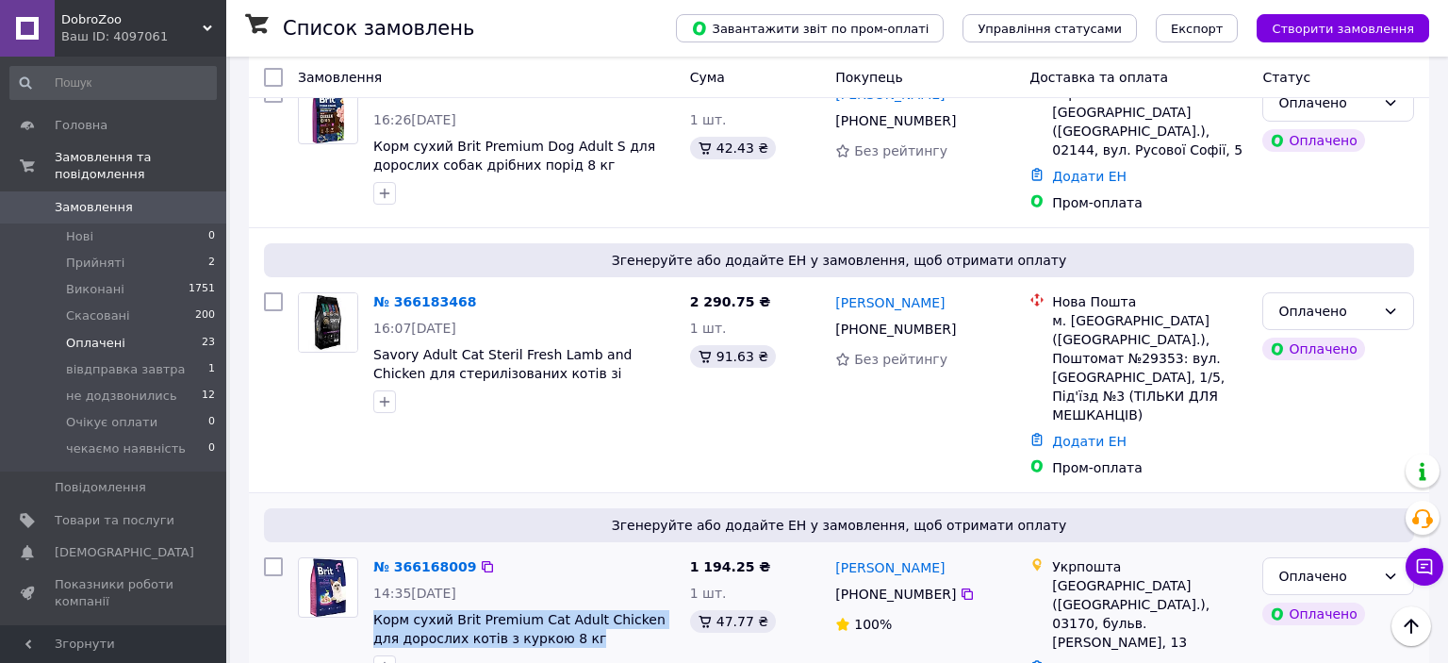
drag, startPoint x: 517, startPoint y: 387, endPoint x: 371, endPoint y: 381, distance: 145.3
click at [369, 550] on div "№ 366168009 14:35, 11.10.2025 Корм сухий Brit Premium Cat Adult Chicken для дор…" at bounding box center [524, 618] width 317 height 136
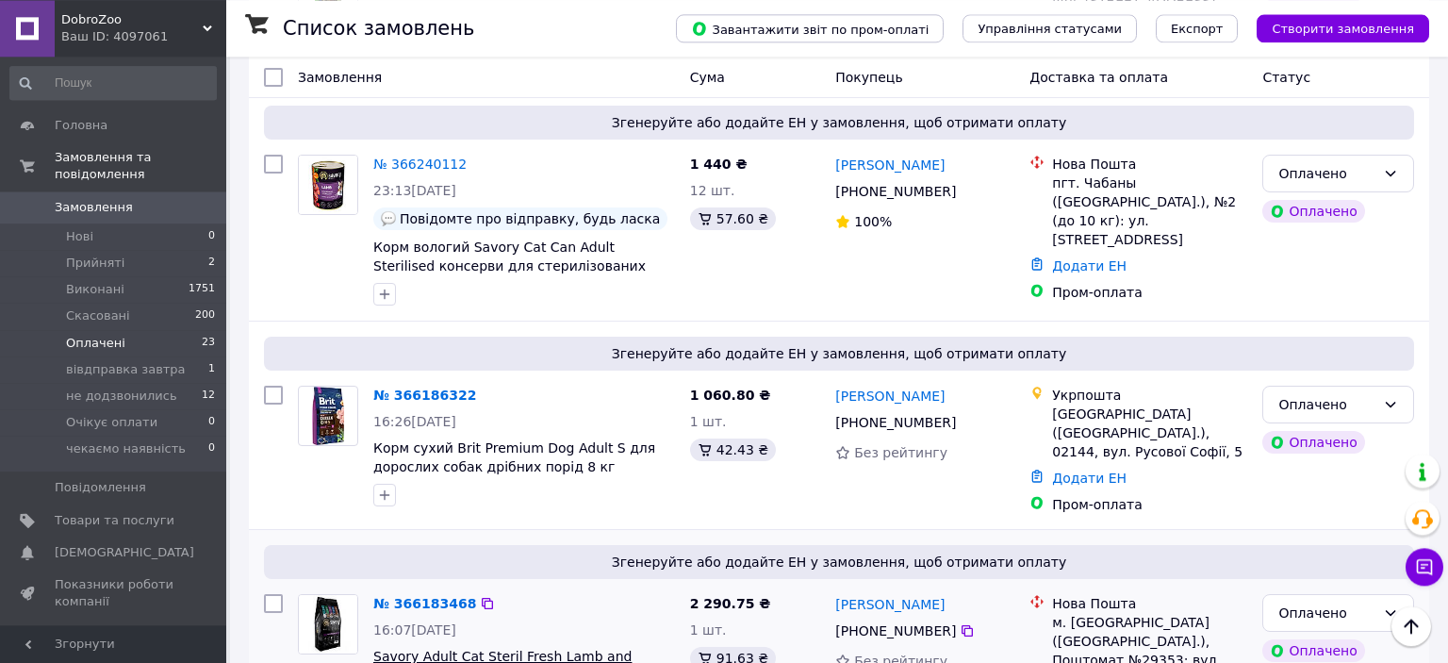
scroll to position [2560, 0]
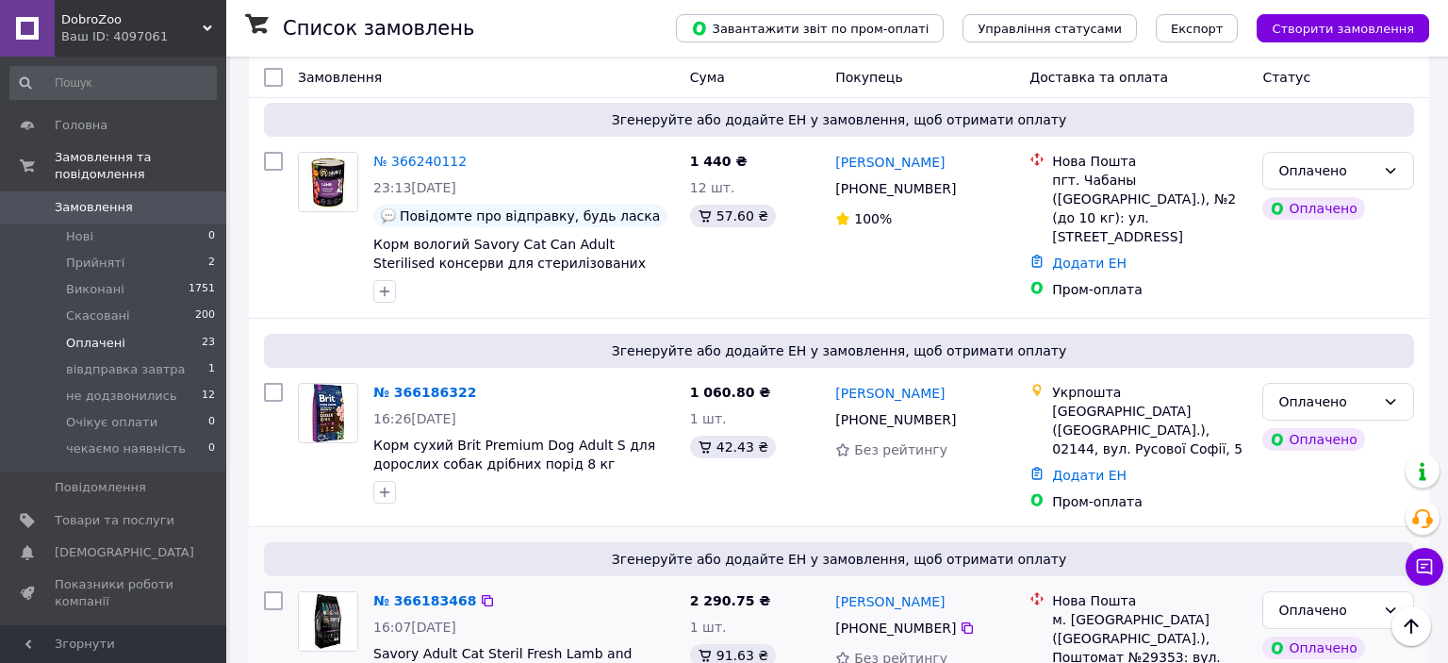
drag, startPoint x: 950, startPoint y: 383, endPoint x: 714, endPoint y: 508, distance: 267.8
click at [880, 589] on div "[PERSON_NAME]" at bounding box center [924, 601] width 183 height 24
click at [1099, 610] on div "м. [GEOGRAPHIC_DATA] ([GEOGRAPHIC_DATA].), Поштомат №29353: вул. [GEOGRAPHIC_DA…" at bounding box center [1149, 666] width 195 height 113
drag, startPoint x: 466, startPoint y: 384, endPoint x: 470, endPoint y: 448, distance: 64.3
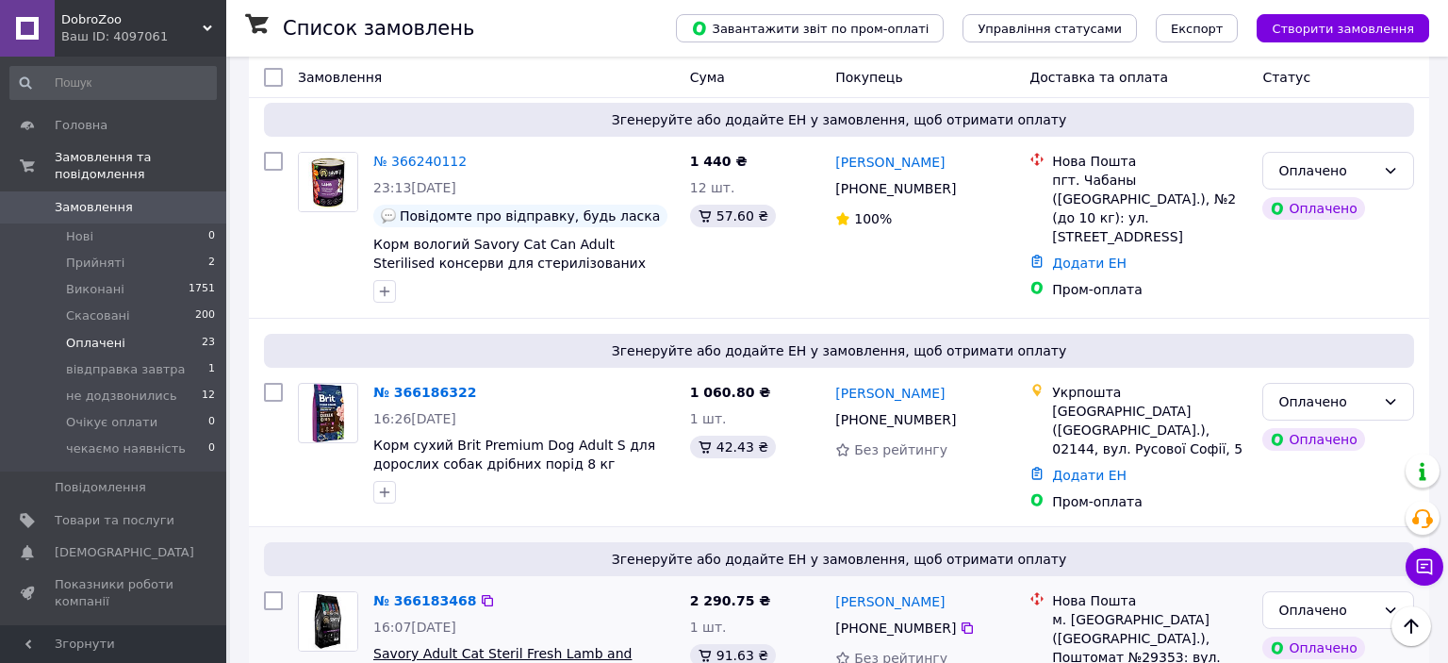
click at [480, 593] on icon at bounding box center [487, 600] width 15 height 15
drag, startPoint x: 372, startPoint y: 441, endPoint x: 642, endPoint y: 515, distance: 279.5
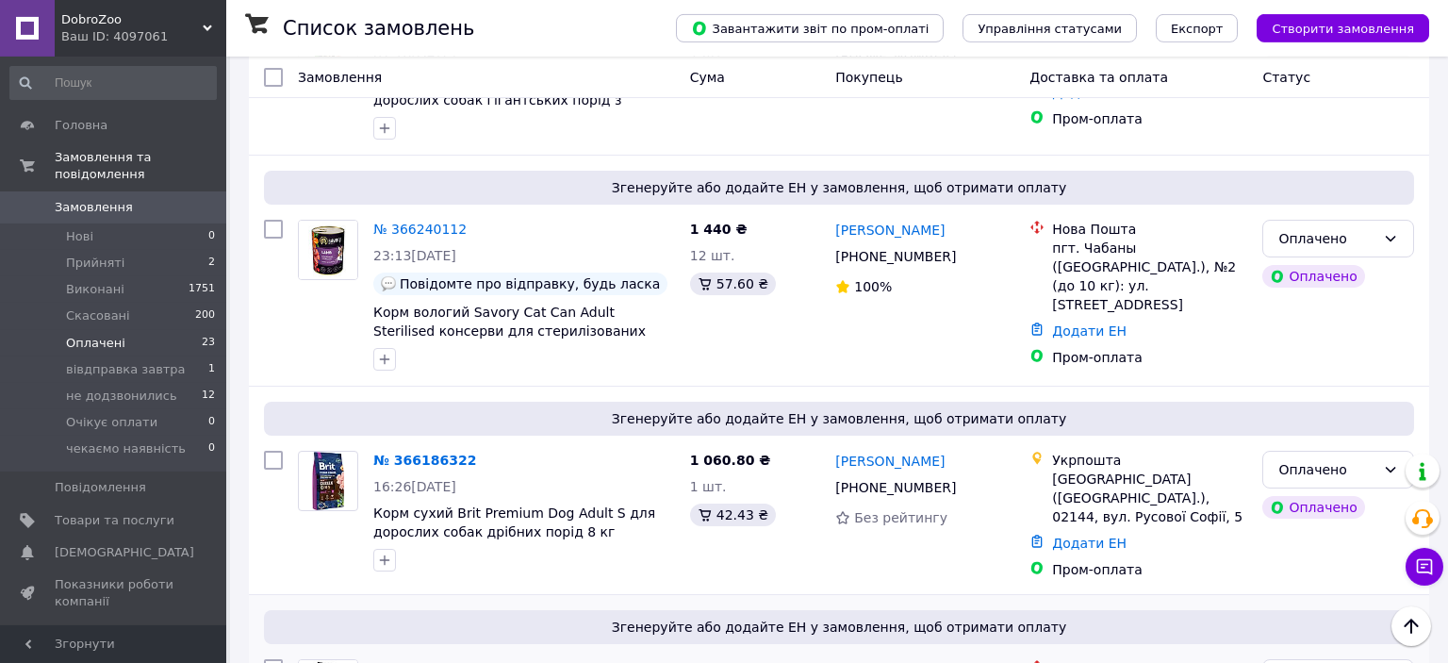
scroll to position [2461, 0]
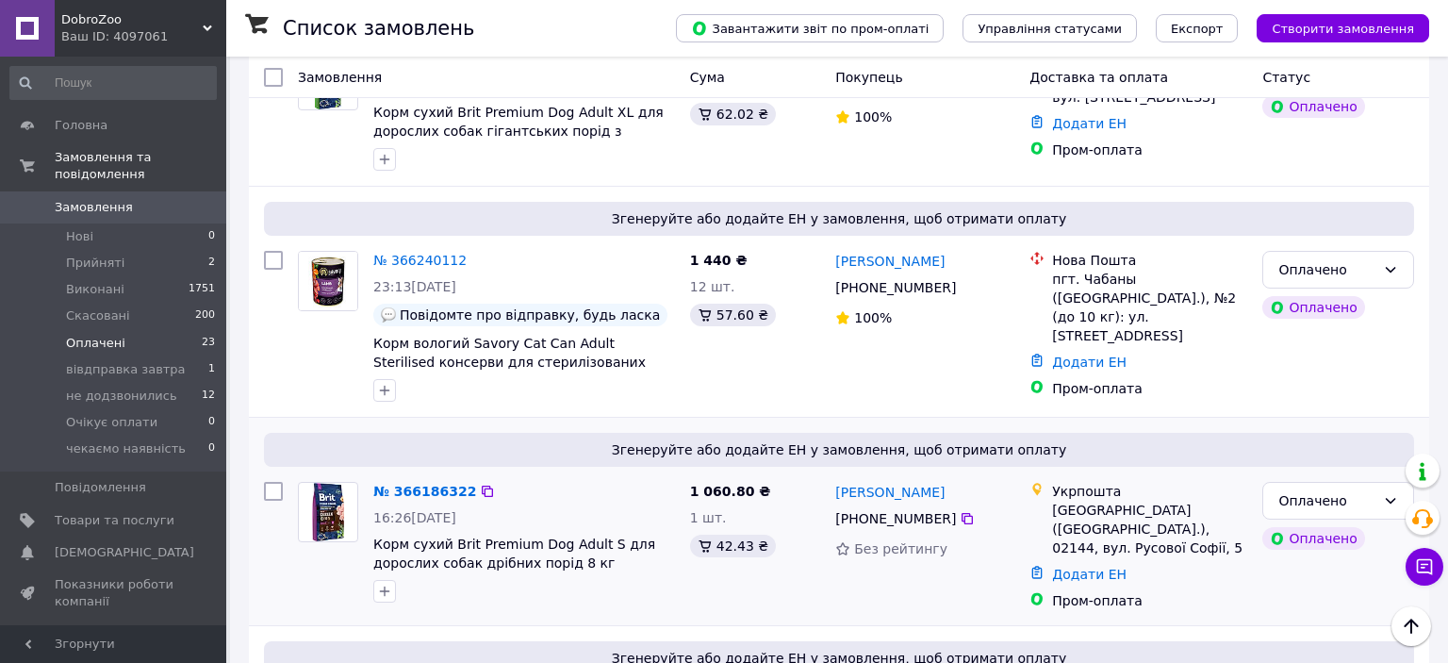
click at [1069, 501] on div "[GEOGRAPHIC_DATA] ([GEOGRAPHIC_DATA].), 02144, вул. Русової Софії, 5" at bounding box center [1149, 529] width 195 height 57
drag, startPoint x: 902, startPoint y: 292, endPoint x: 876, endPoint y: 294, distance: 26.5
click at [876, 480] on div "[PERSON_NAME]" at bounding box center [924, 492] width 183 height 24
drag, startPoint x: 471, startPoint y: 288, endPoint x: 429, endPoint y: 603, distance: 317.7
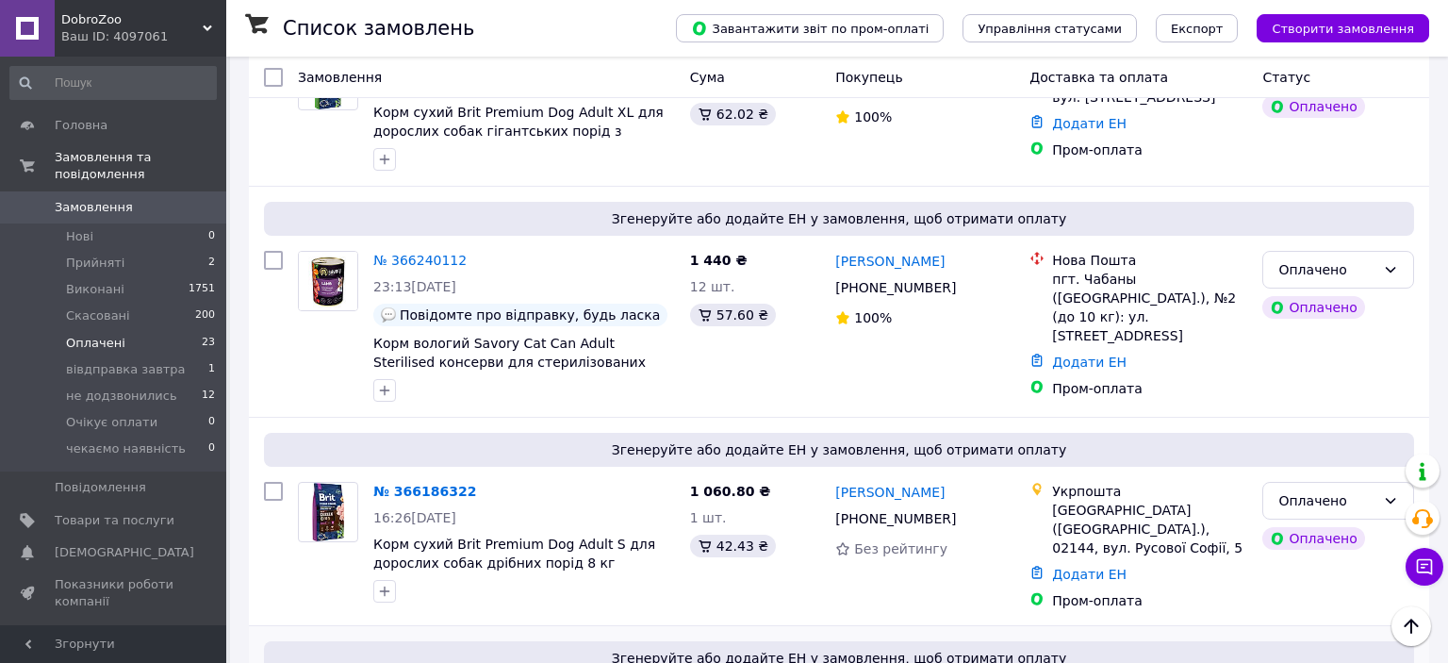
click at [480, 484] on icon at bounding box center [487, 491] width 15 height 15
drag, startPoint x: 608, startPoint y: 360, endPoint x: 413, endPoint y: 456, distance: 217.5
click at [373, 535] on span "Корм сухий Brit Premium Dog Adult S для дорослих собак дрібних порід 8 кг" at bounding box center [524, 554] width 302 height 38
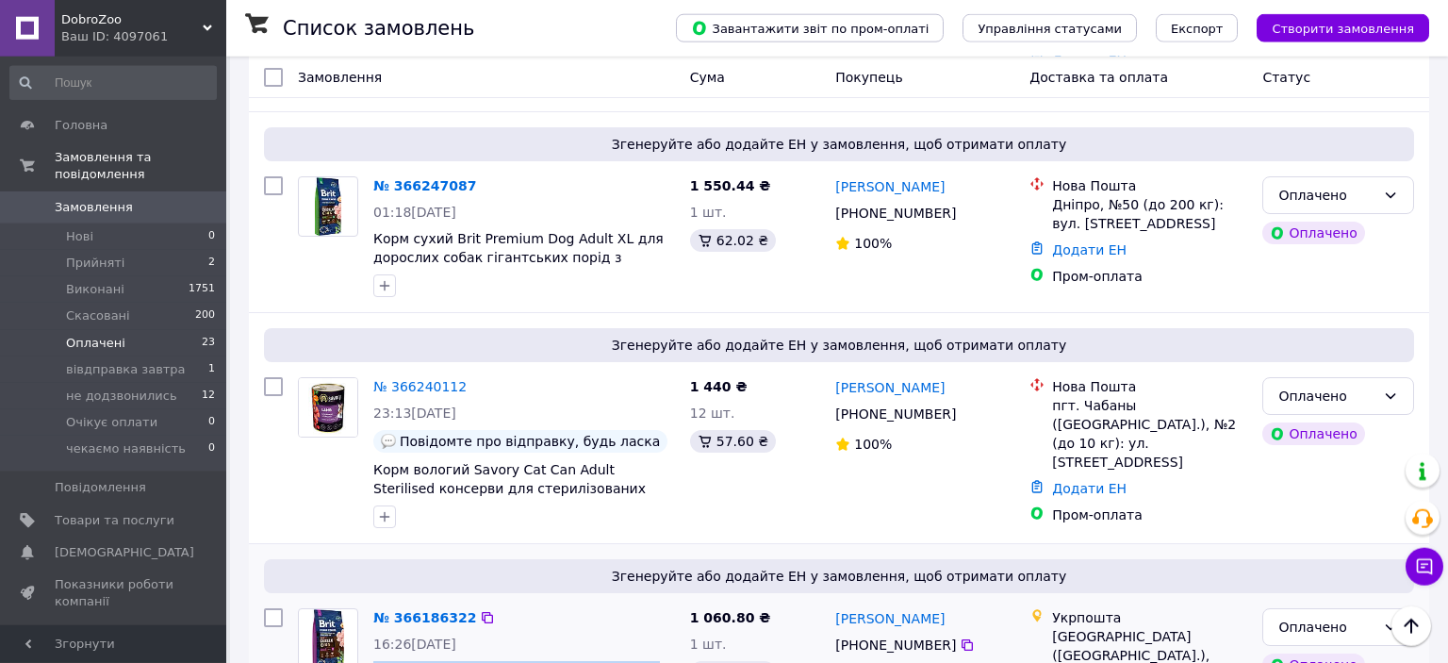
scroll to position [2262, 0]
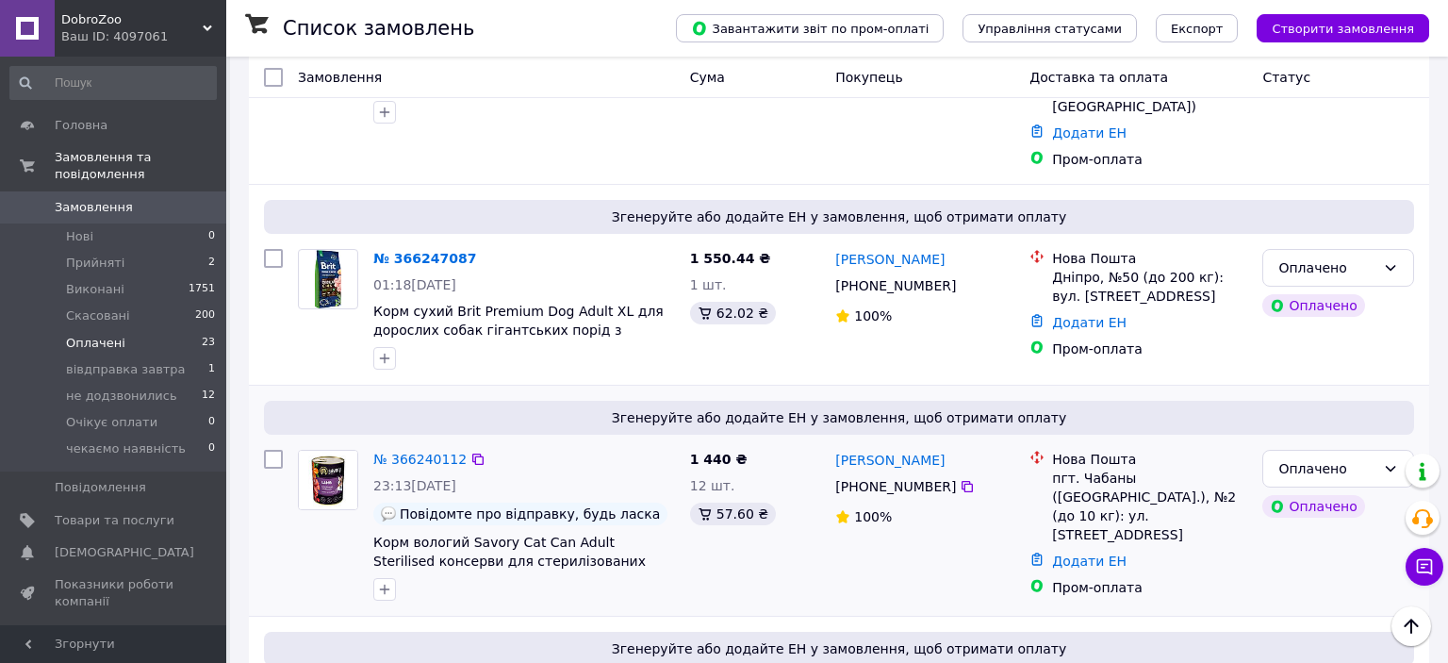
drag, startPoint x: 912, startPoint y: 256, endPoint x: 827, endPoint y: 260, distance: 84.9
click at [892, 448] on div "[PERSON_NAME]" at bounding box center [924, 460] width 183 height 24
drag, startPoint x: 869, startPoint y: 223, endPoint x: 822, endPoint y: 262, distance: 61.0
click at [862, 401] on div "Згенеруйте або додайте ЕН у замовлення, щоб отримати оплату" at bounding box center [839, 418] width 1150 height 34
drag, startPoint x: 839, startPoint y: 258, endPoint x: 813, endPoint y: 312, distance: 59.9
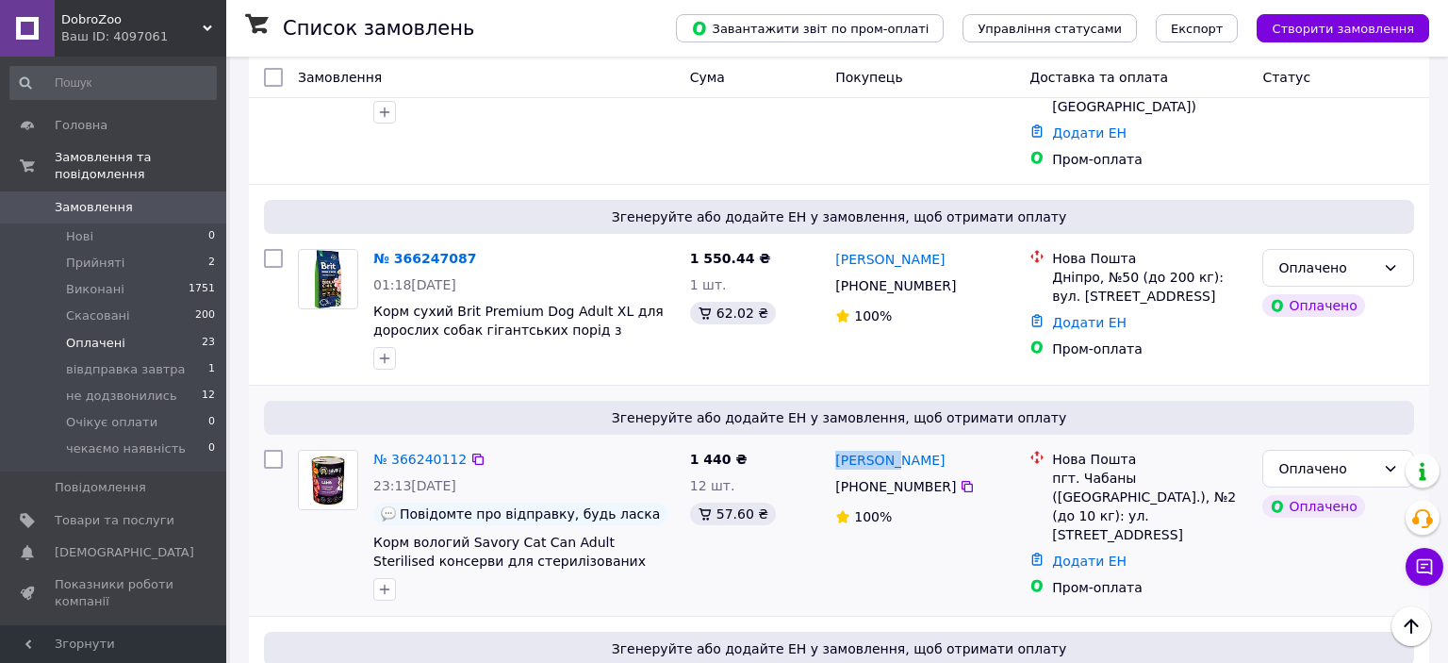
click at [893, 442] on div "Кудинова Ольга +380 50 777 51 82 100%" at bounding box center [925, 525] width 194 height 166
click at [1096, 469] on div "пгт. Чабаны ([GEOGRAPHIC_DATA].), №2 (до 10 кг): ул. [STREET_ADDRESS]" at bounding box center [1149, 506] width 195 height 75
click at [470, 452] on icon at bounding box center [477, 459] width 15 height 15
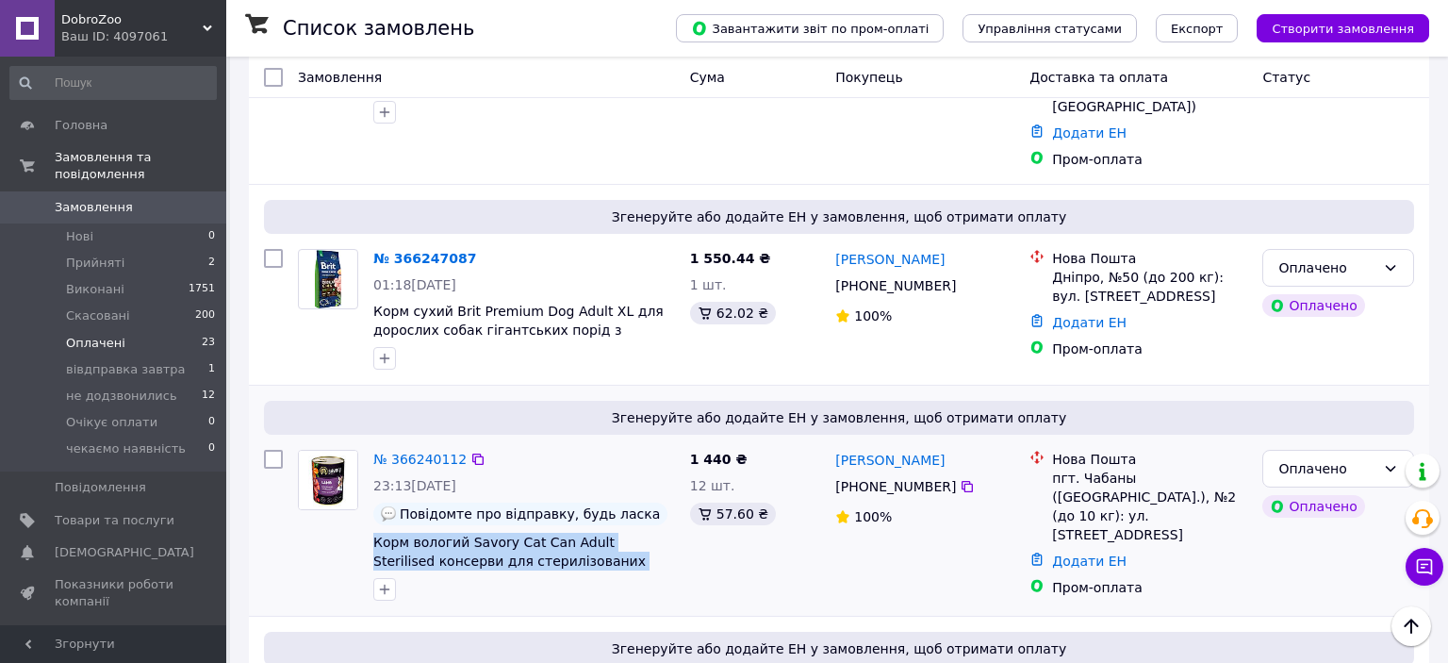
drag, startPoint x: 667, startPoint y: 361, endPoint x: 372, endPoint y: 340, distance: 295.8
click at [373, 533] on span "Корм вологий Savory Cat Can Adult Sterilised консерви для стерилізованих котів …" at bounding box center [524, 552] width 302 height 38
drag, startPoint x: 721, startPoint y: 255, endPoint x: 688, endPoint y: 255, distance: 33.0
click at [688, 442] on div "1 440 ₴ 12 шт. 57.60 ₴" at bounding box center [756, 525] width 146 height 166
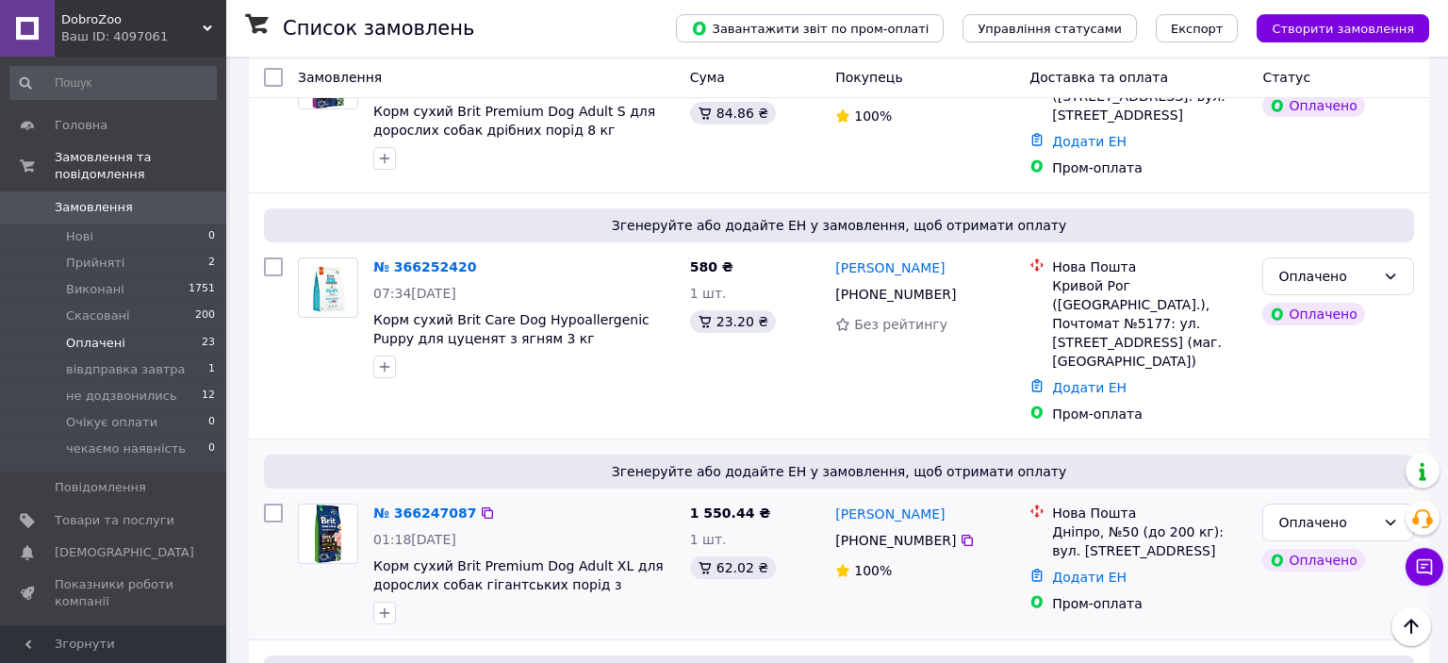
scroll to position [1964, 0]
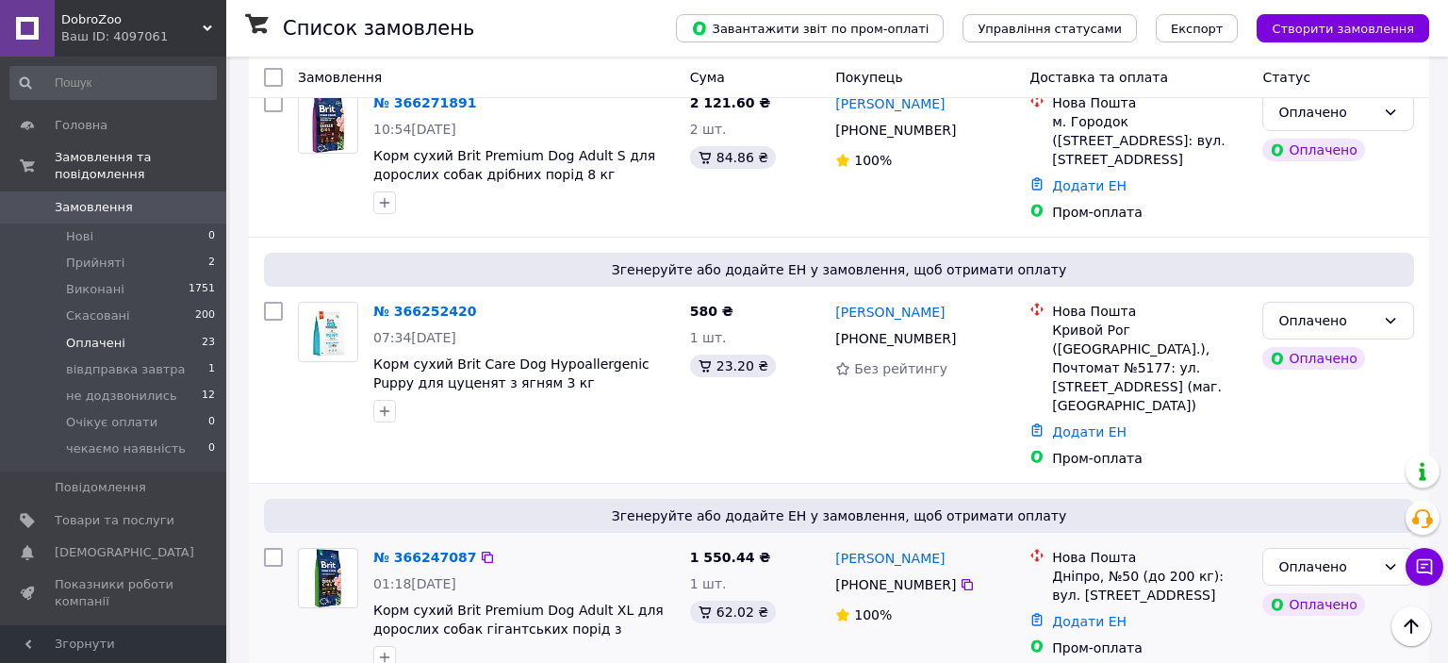
click at [1063, 567] on div "Дніпро, №50 (до 200 кг): вул. [STREET_ADDRESS]" at bounding box center [1149, 586] width 195 height 38
drag, startPoint x: 952, startPoint y: 360, endPoint x: 898, endPoint y: 360, distance: 53.7
click at [898, 546] on div "[PERSON_NAME]" at bounding box center [924, 558] width 183 height 24
click at [480, 550] on icon at bounding box center [487, 557] width 15 height 15
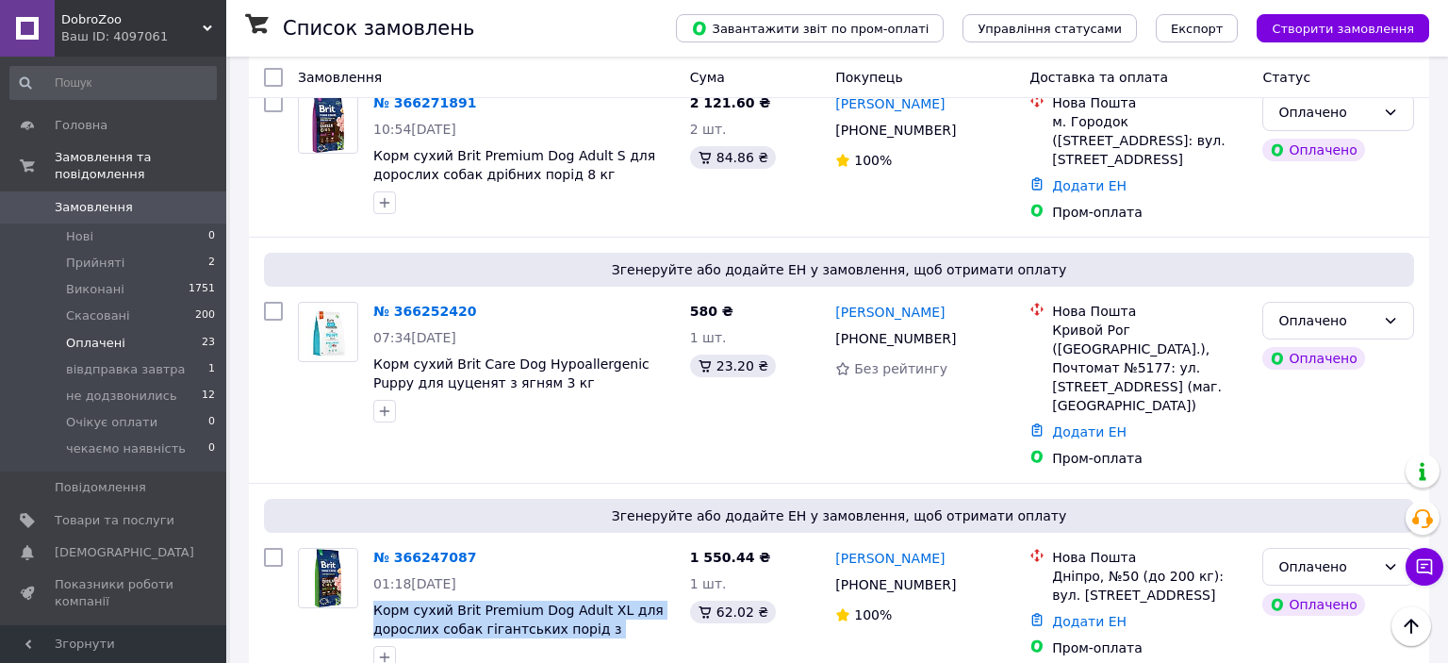
drag, startPoint x: 371, startPoint y: 403, endPoint x: 622, endPoint y: 67, distance: 418.9
click at [642, 540] on div "№ 366247087 01:18, 12.10.2025 Корм сухий Brit Premium Dog Adult XL для дорослих…" at bounding box center [524, 608] width 317 height 136
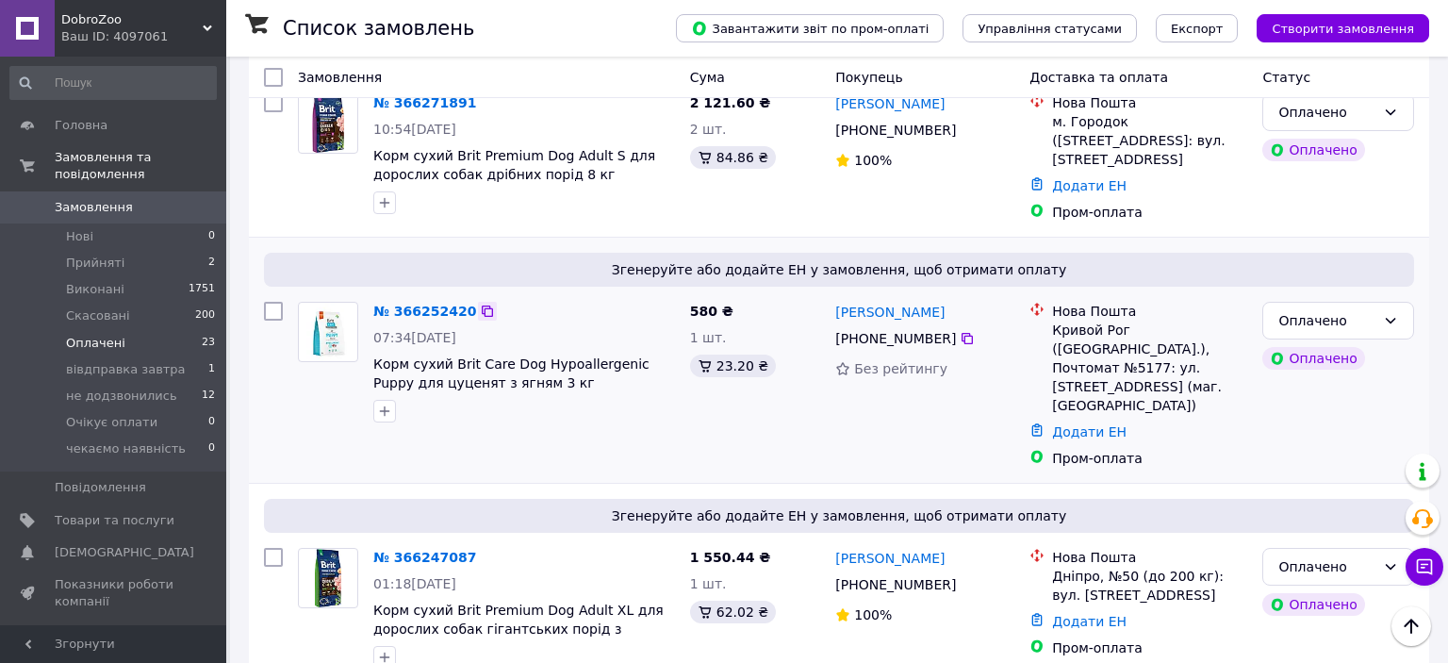
click at [480, 304] on icon at bounding box center [487, 311] width 15 height 15
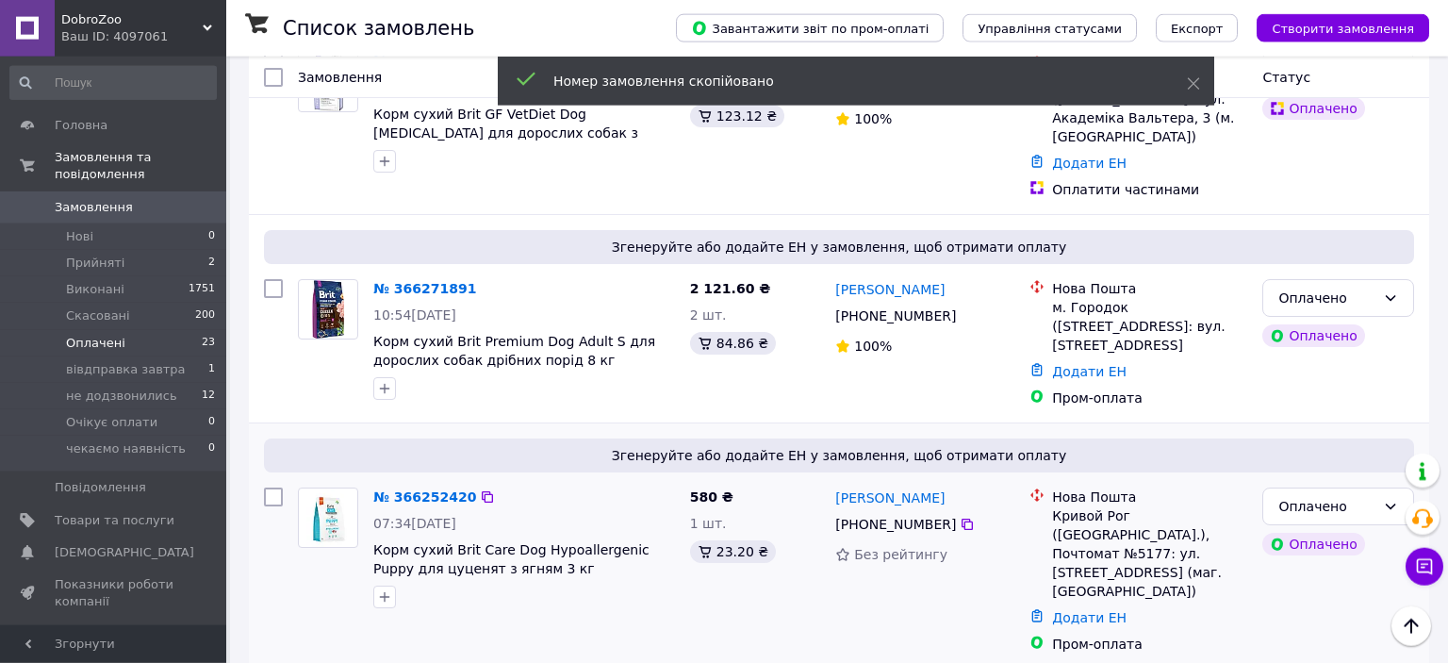
scroll to position [1765, 0]
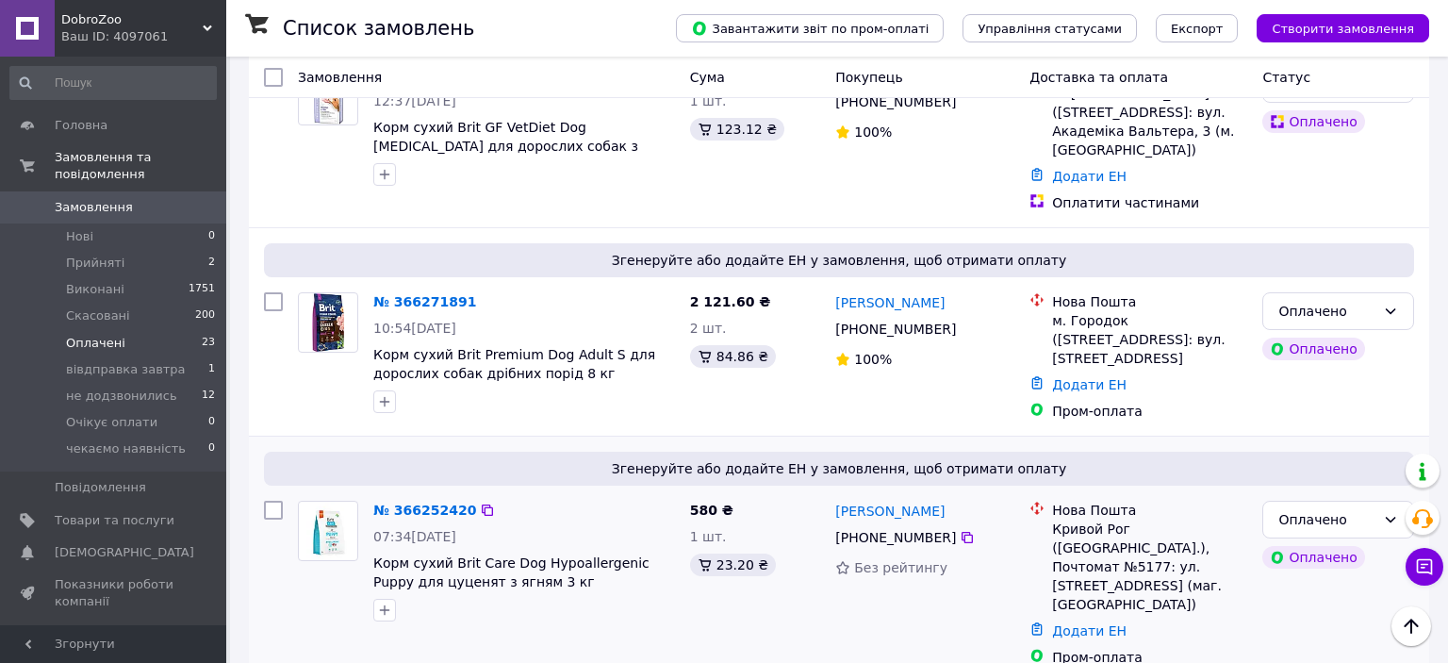
click at [1081, 519] on div "Кривой Рог ([GEOGRAPHIC_DATA].), Почтомат №5177: ул. [STREET_ADDRESS] (маг. [GE…" at bounding box center [1149, 566] width 195 height 94
drag, startPoint x: 1122, startPoint y: 368, endPoint x: 1050, endPoint y: 367, distance: 71.7
click at [1050, 501] on div "Нова Пошта Кривой Рог (Днепропетровская обл.), Почтомат №5177: ул. Десантная, 1…" at bounding box center [1149, 557] width 203 height 113
drag, startPoint x: 907, startPoint y: 349, endPoint x: 862, endPoint y: 376, distance: 52.9
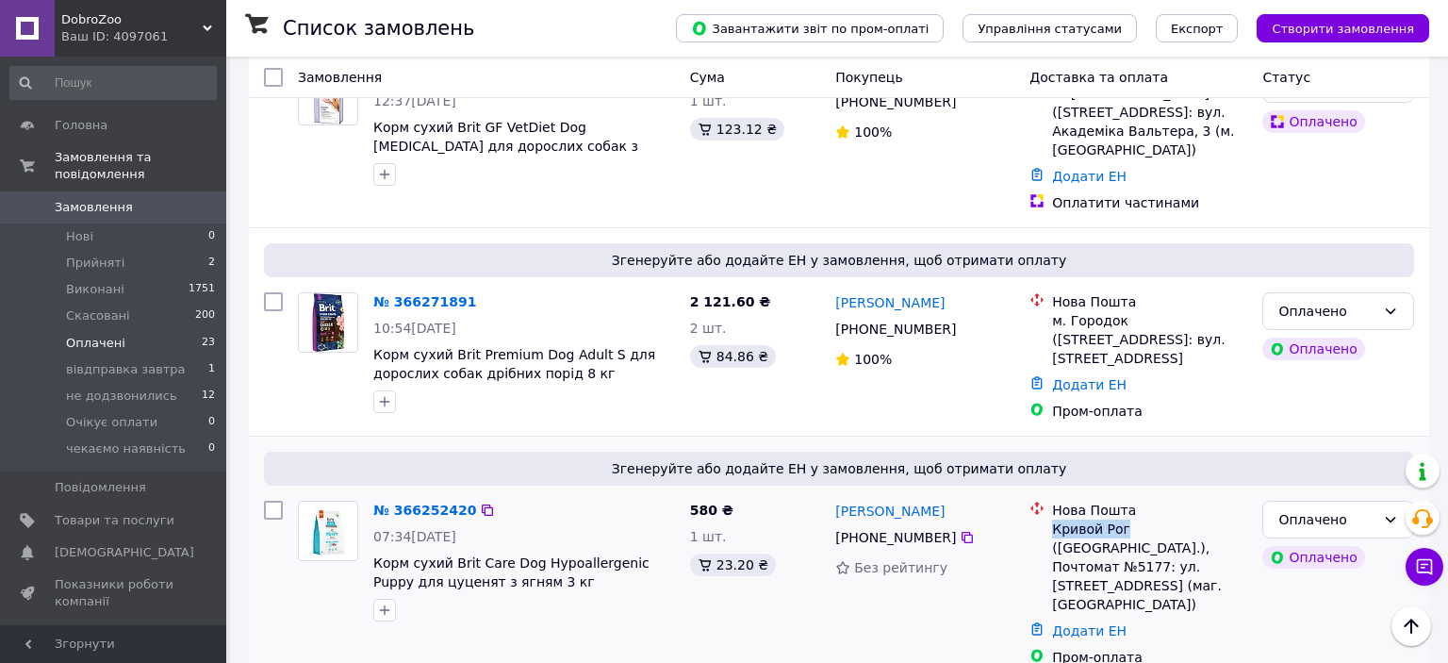
click at [889, 499] on div "[PERSON_NAME]" at bounding box center [924, 511] width 183 height 24
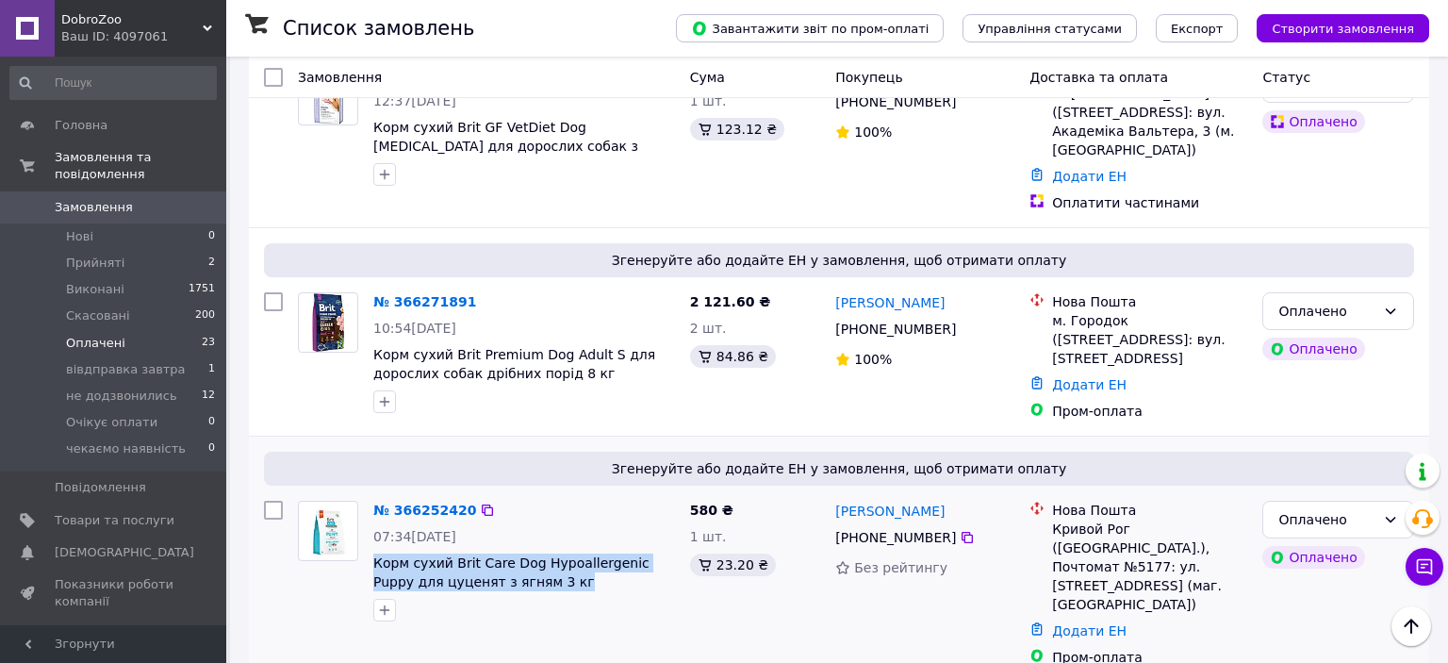
drag, startPoint x: 524, startPoint y: 417, endPoint x: 371, endPoint y: 396, distance: 154.1
click at [373, 553] on span "Корм сухий Brit Care Dog Hypoallergenic Puppy для цуценят з ягням 3 кг" at bounding box center [524, 572] width 302 height 38
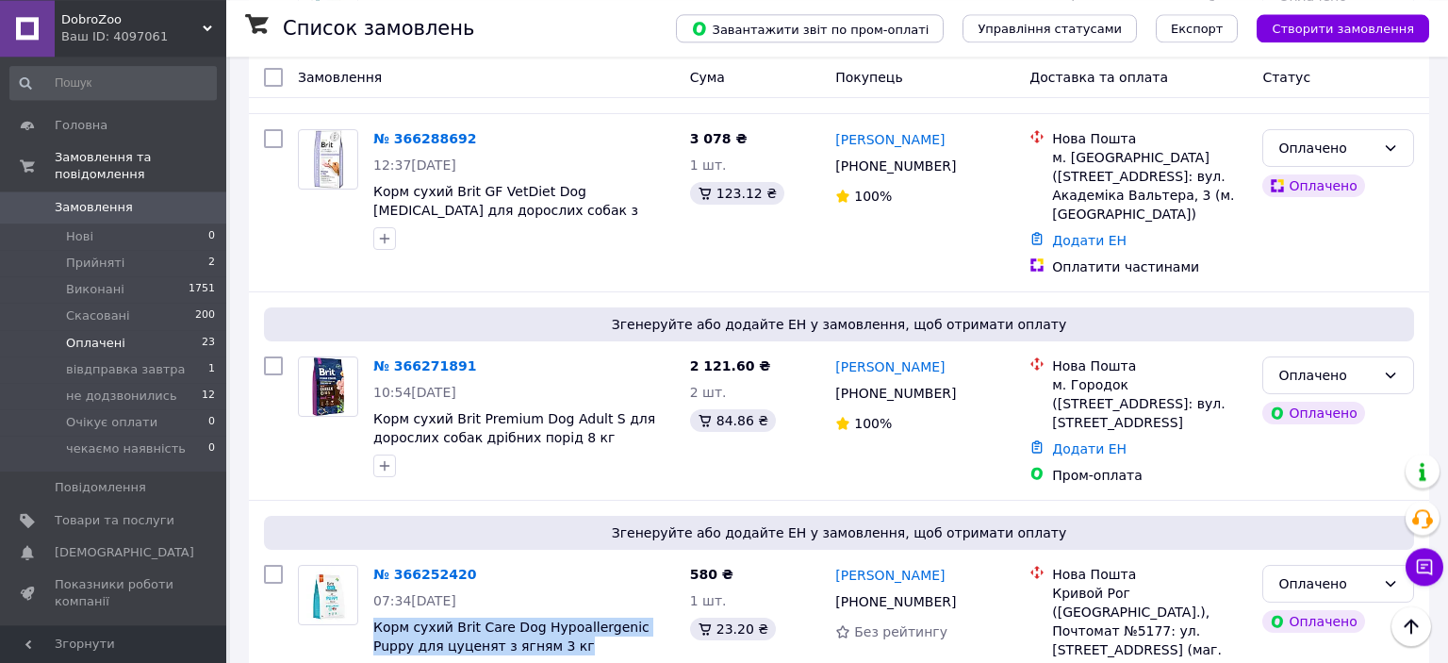
scroll to position [1665, 0]
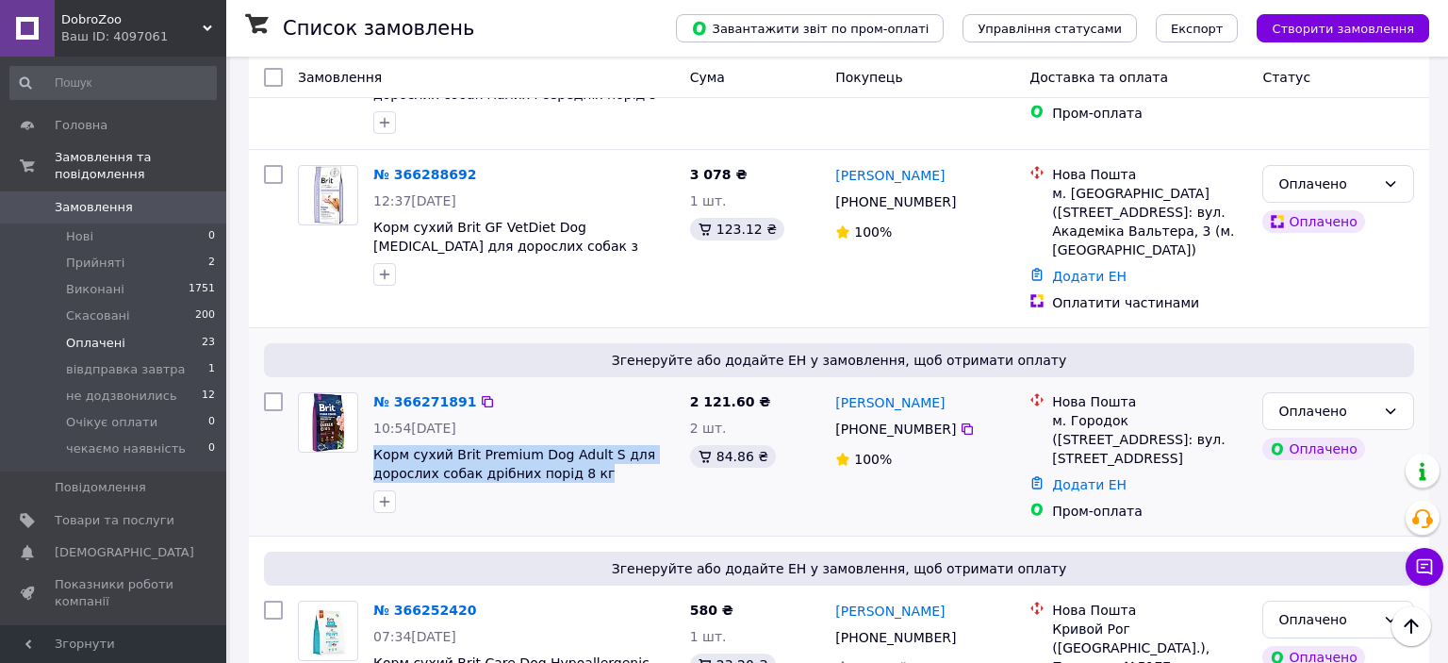
drag, startPoint x: 427, startPoint y: 288, endPoint x: 380, endPoint y: 285, distance: 47.2
click at [380, 445] on span "Корм сухий Brit Premium Dog Adult S для дорослих собак дрібних порід 8 кг" at bounding box center [524, 464] width 302 height 38
drag, startPoint x: 959, startPoint y: 238, endPoint x: 873, endPoint y: 243, distance: 86.0
click at [873, 390] on div "[PERSON_NAME]" at bounding box center [924, 402] width 183 height 24
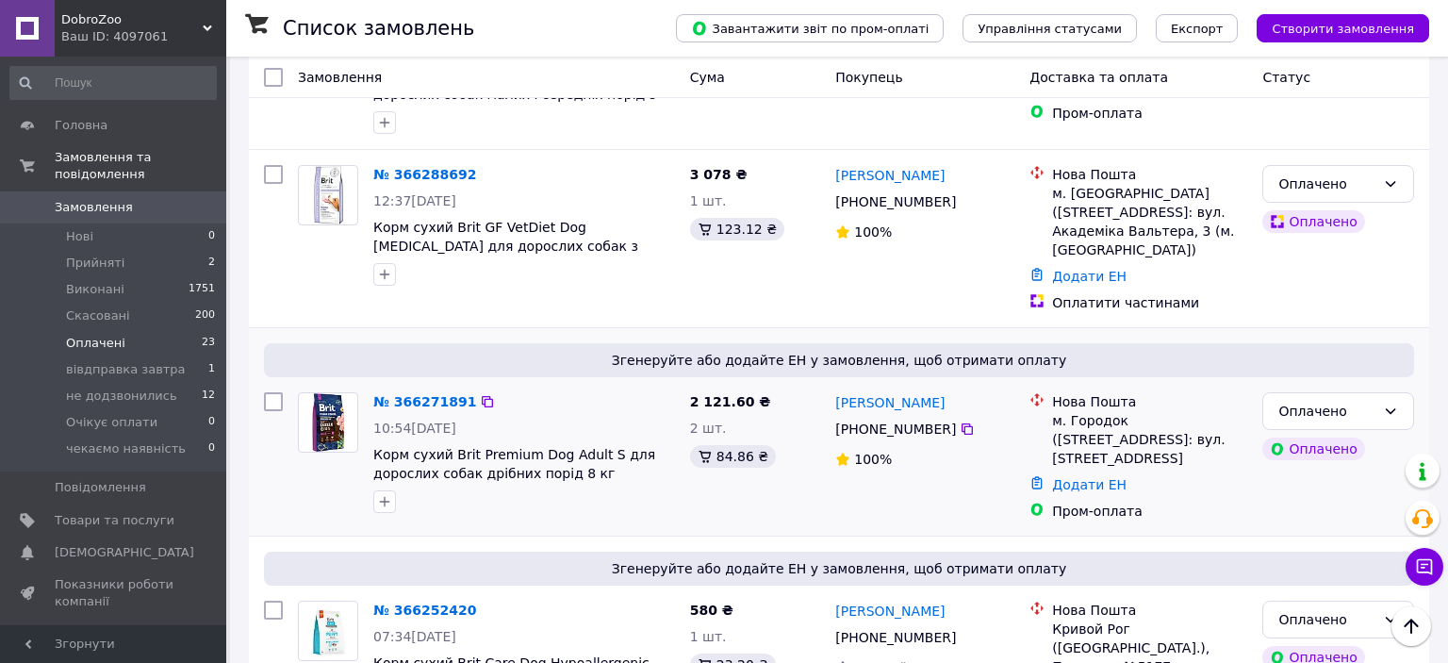
click at [1091, 411] on div "м. Городок ([STREET_ADDRESS]: вул. [STREET_ADDRESS]" at bounding box center [1149, 439] width 195 height 57
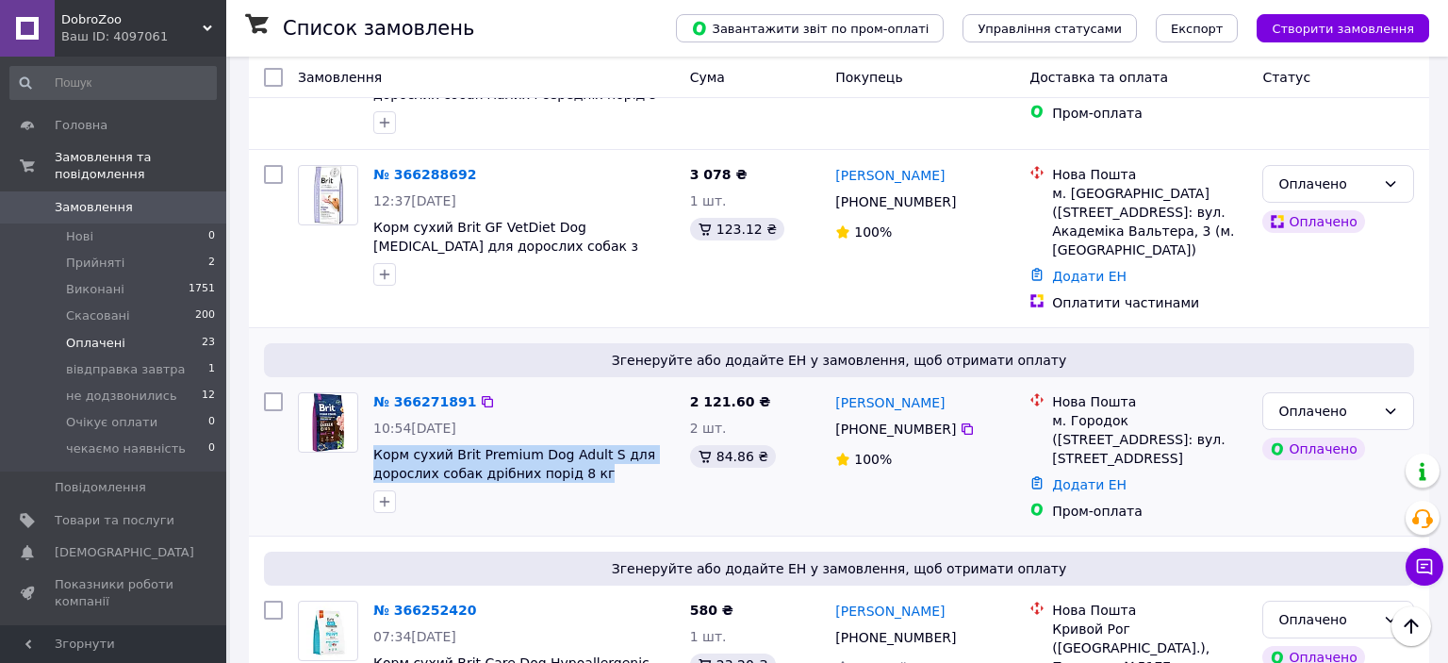
drag, startPoint x: 617, startPoint y: 322, endPoint x: 371, endPoint y: 297, distance: 246.4
click at [373, 445] on span "Корм сухий Brit Premium Dog Adult S для дорослих собак дрібних порід 8 кг" at bounding box center [524, 464] width 302 height 38
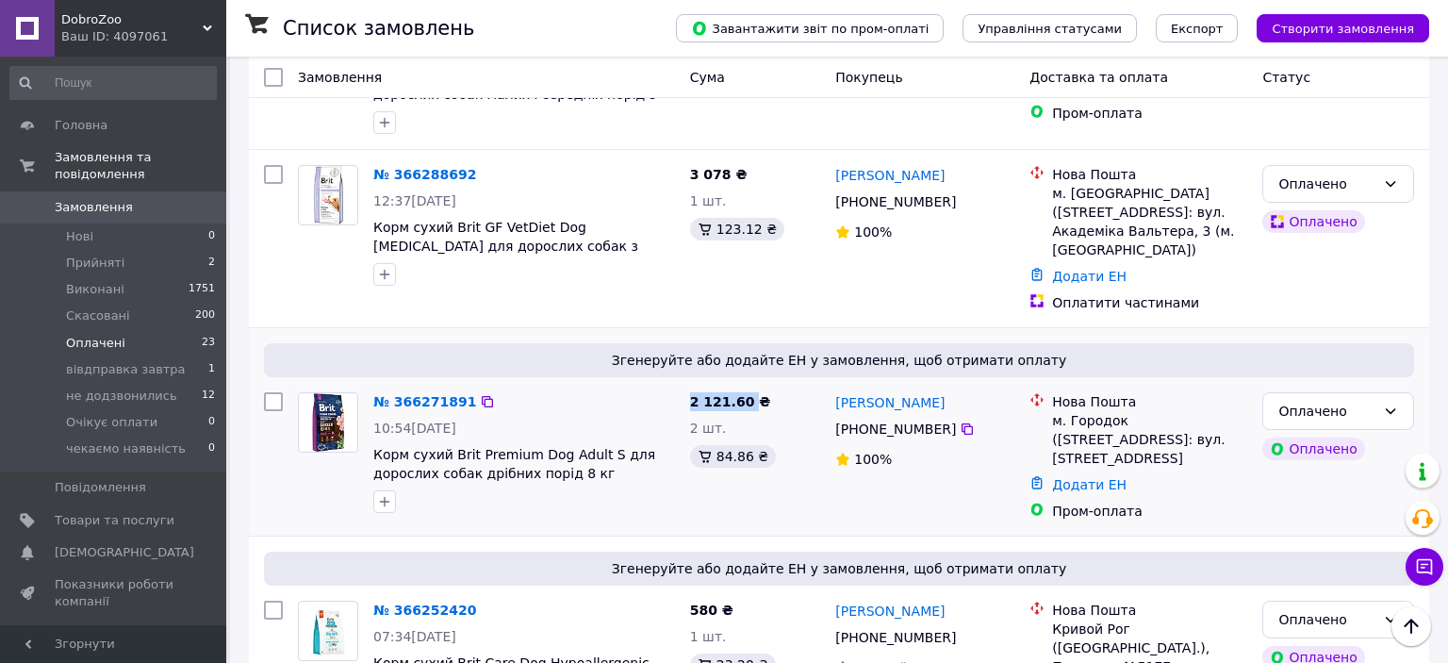
drag, startPoint x: 749, startPoint y: 243, endPoint x: 689, endPoint y: 256, distance: 60.8
click at [691, 394] on span "2 121.60 ₴" at bounding box center [730, 401] width 81 height 15
drag, startPoint x: 479, startPoint y: 243, endPoint x: 489, endPoint y: 375, distance: 132.4
click at [480, 394] on icon at bounding box center [487, 401] width 15 height 15
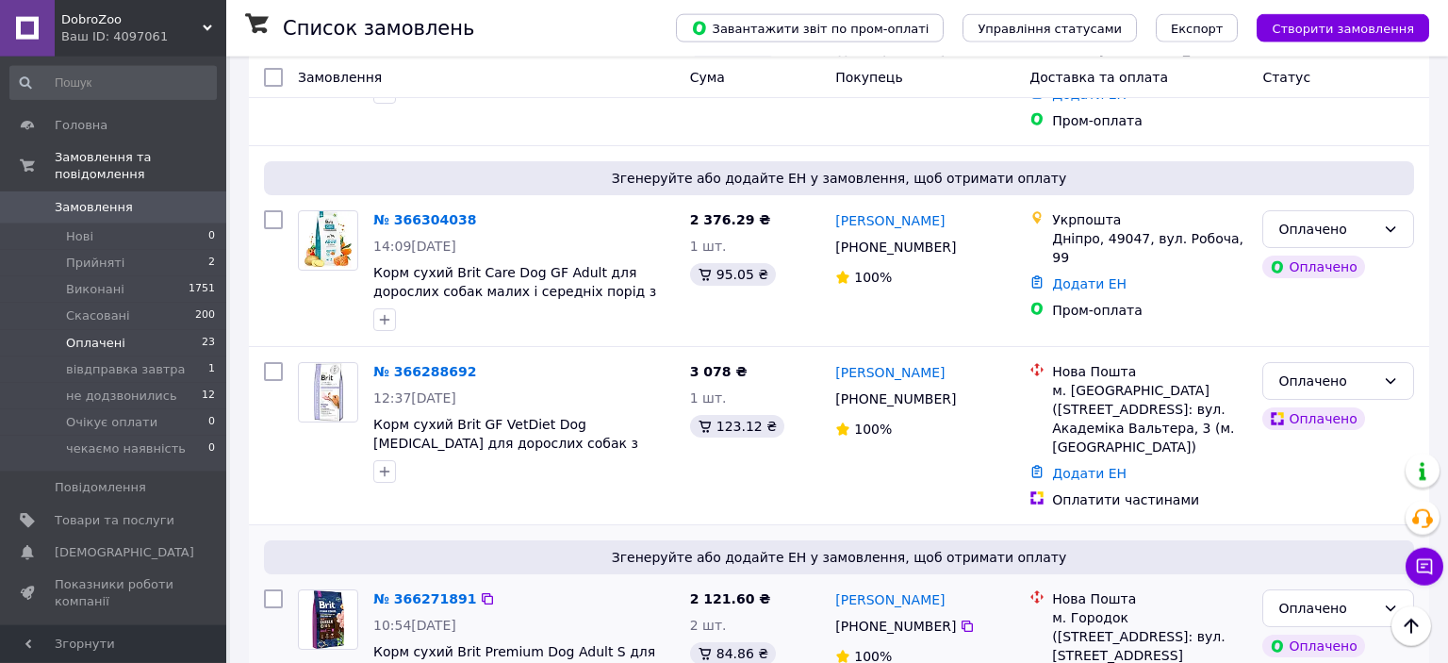
scroll to position [1366, 0]
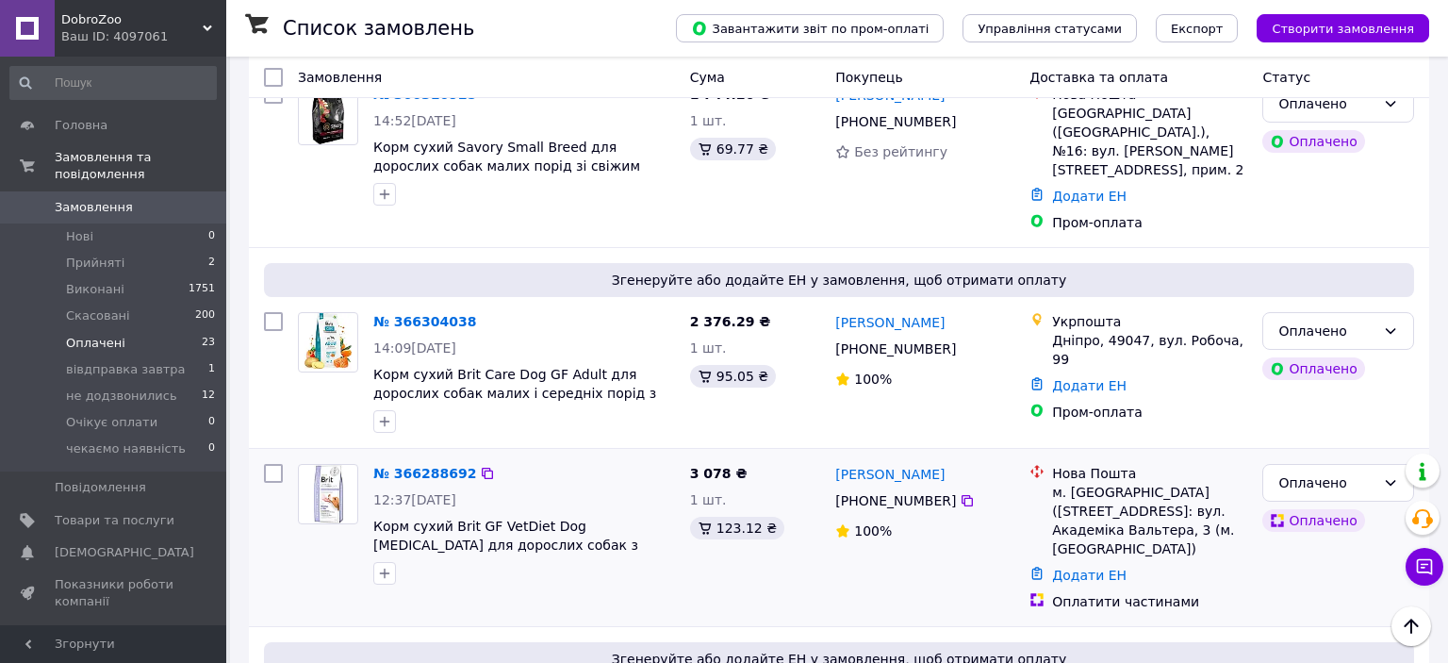
click at [1112, 483] on div "м. [GEOGRAPHIC_DATA] ([STREET_ADDRESS]: вул. Академіка Вальтера, 3 (м. [GEOGRAP…" at bounding box center [1149, 520] width 195 height 75
click at [1107, 483] on div "м. [GEOGRAPHIC_DATA] ([STREET_ADDRESS]: вул. Академіка Вальтера, 3 (м. [GEOGRAP…" at bounding box center [1149, 520] width 195 height 75
click at [1100, 483] on div "м. [GEOGRAPHIC_DATA] ([STREET_ADDRESS]: вул. Академіка Вальтера, 3 (м. [GEOGRAP…" at bounding box center [1149, 520] width 195 height 75
drag, startPoint x: 1072, startPoint y: 351, endPoint x: 1132, endPoint y: 351, distance: 60.3
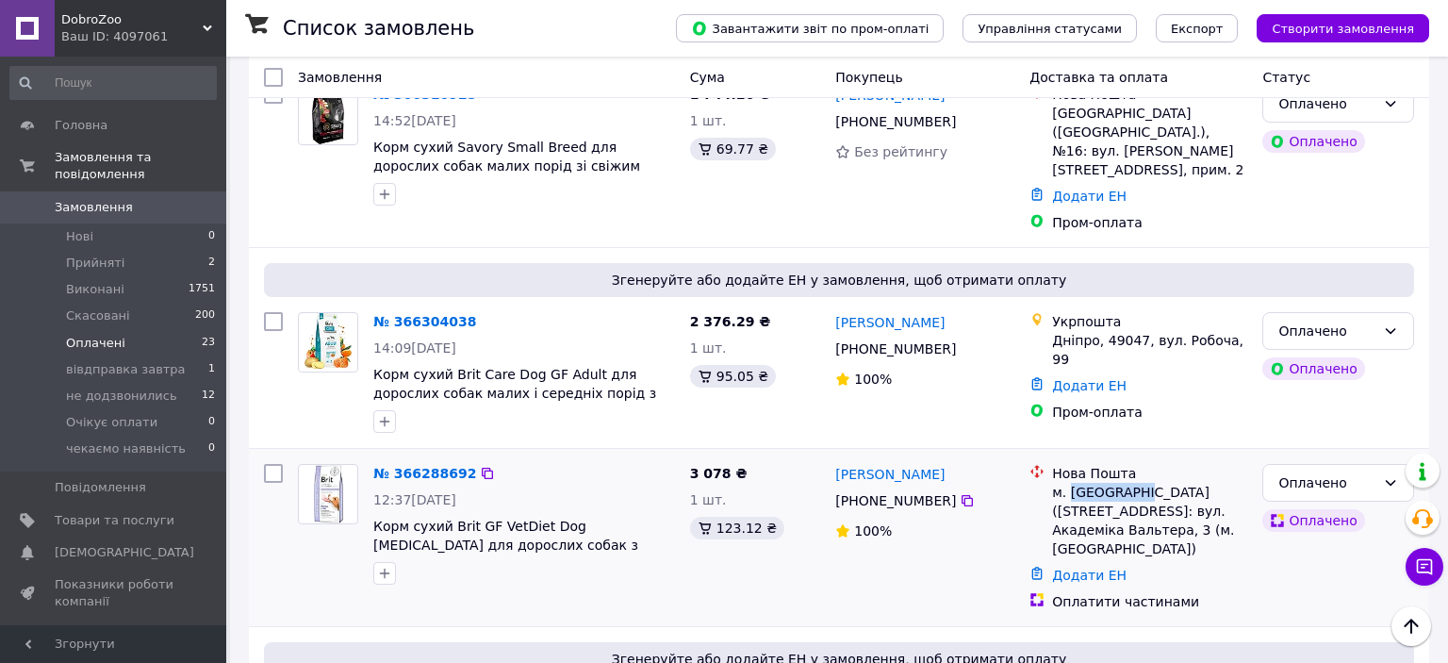
click at [1132, 483] on div "м. [GEOGRAPHIC_DATA] ([STREET_ADDRESS]: вул. Академіка Вальтера, 3 (м. [GEOGRAP…" at bounding box center [1149, 520] width 195 height 75
drag, startPoint x: 923, startPoint y: 333, endPoint x: 878, endPoint y: 337, distance: 45.4
click at [878, 462] on div "[PERSON_NAME]" at bounding box center [924, 474] width 183 height 24
drag, startPoint x: 471, startPoint y: 344, endPoint x: 473, endPoint y: 333, distance: 11.5
click at [471, 462] on div "№ 366288692" at bounding box center [523, 473] width 305 height 23
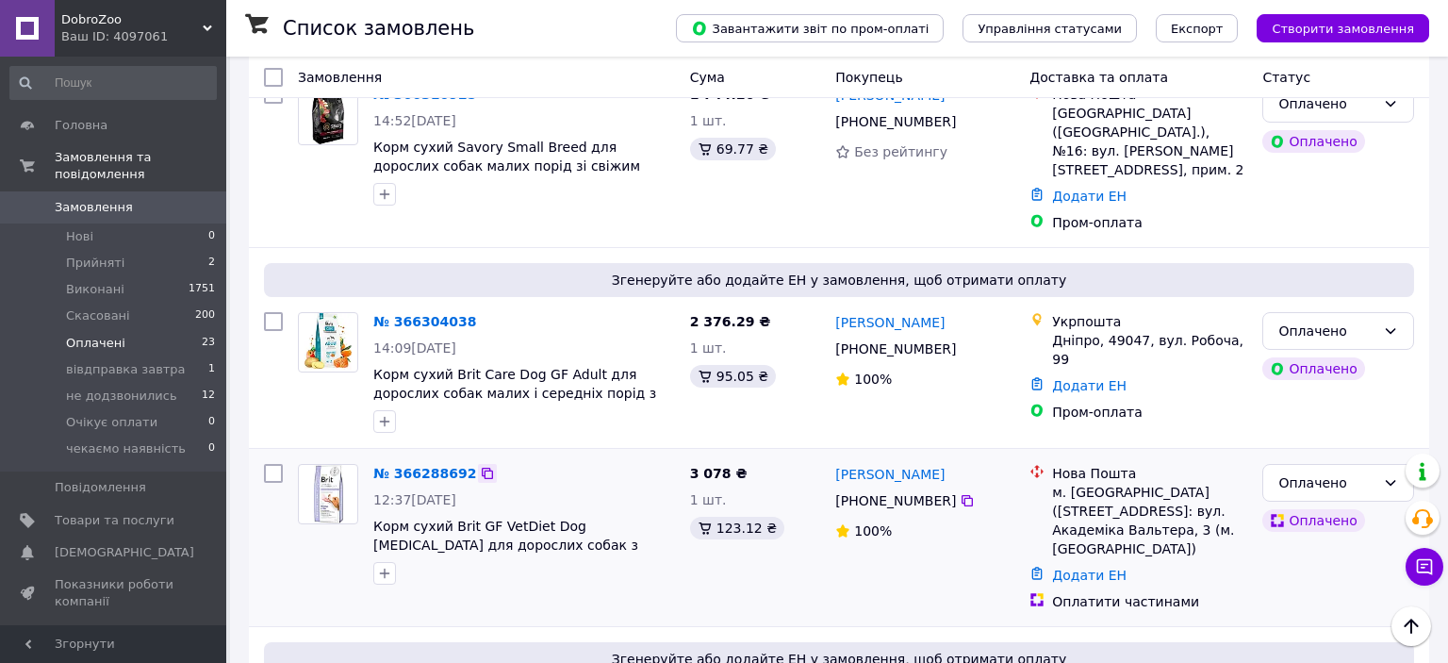
click at [480, 466] on icon at bounding box center [487, 473] width 15 height 15
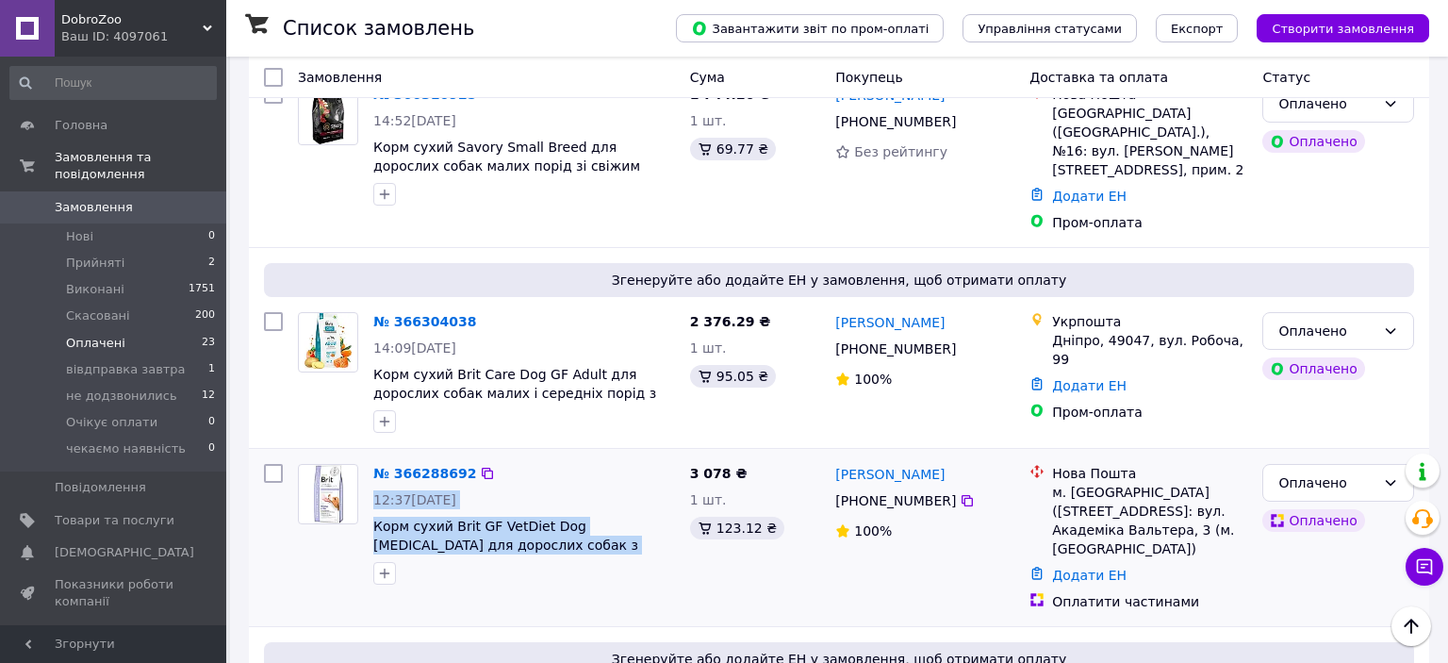
drag, startPoint x: 372, startPoint y: 390, endPoint x: 671, endPoint y: 451, distance: 304.9
click at [671, 456] on div "№ 366288692 12:37, 12.10.2025 Корм сухий Brit GF VetDiet Dog Gastrointestinal д…" at bounding box center [486, 524] width 392 height 136
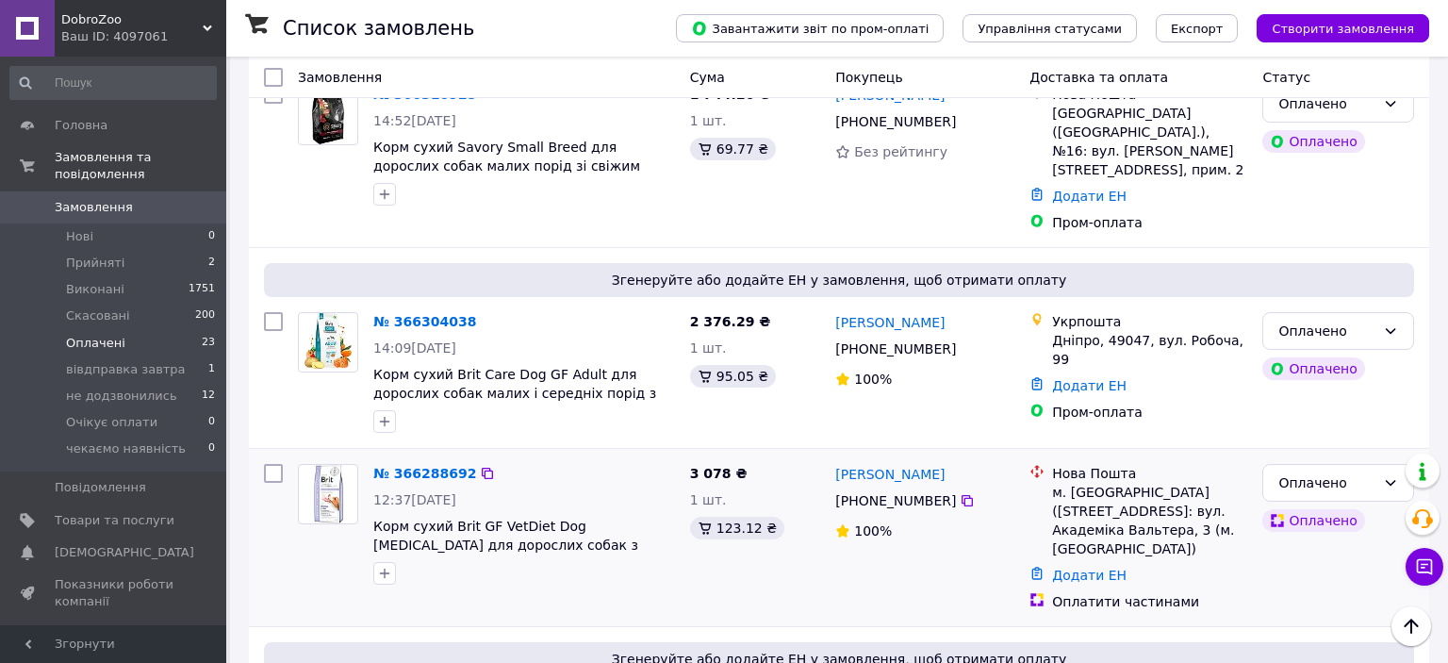
drag, startPoint x: 671, startPoint y: 454, endPoint x: 663, endPoint y: 467, distance: 14.9
click at [670, 460] on div "№ 366288692 12:37, 12.10.2025 Корм сухий Brit GF VetDiet Dog Gastrointestinal д…" at bounding box center [839, 537] width 1180 height 177
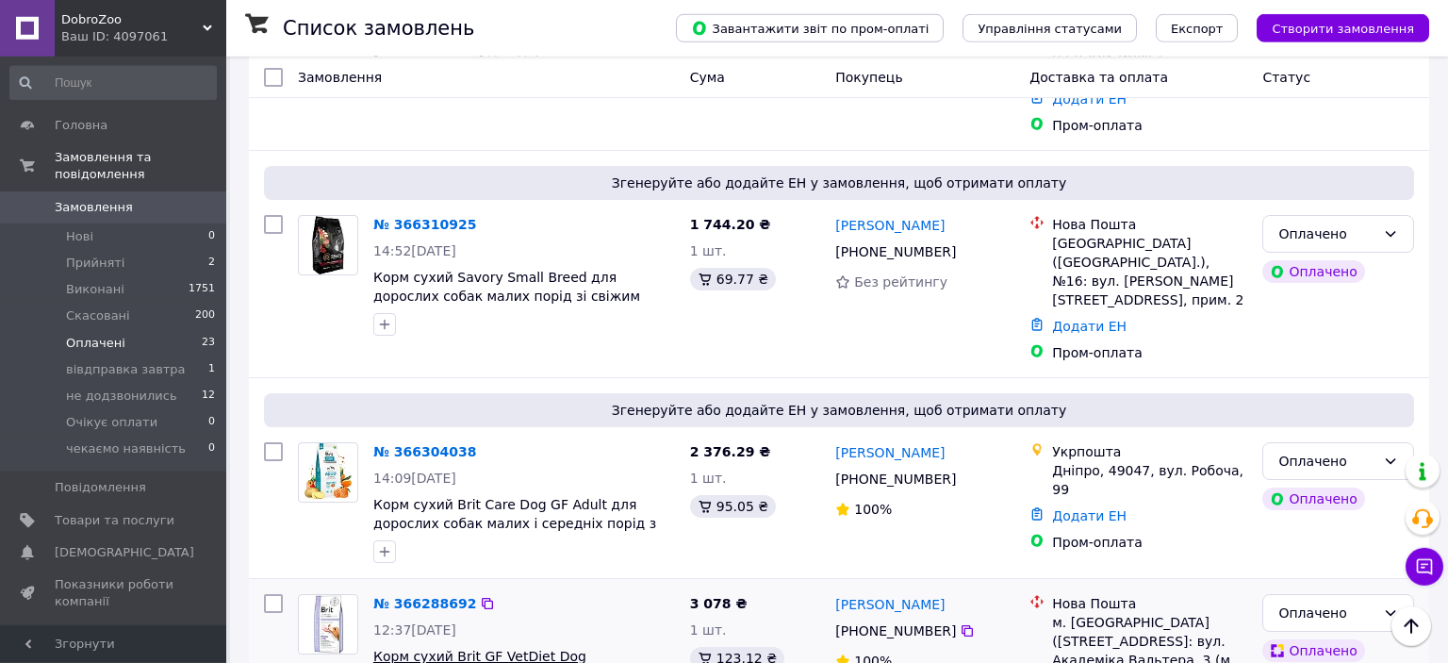
scroll to position [1267, 0]
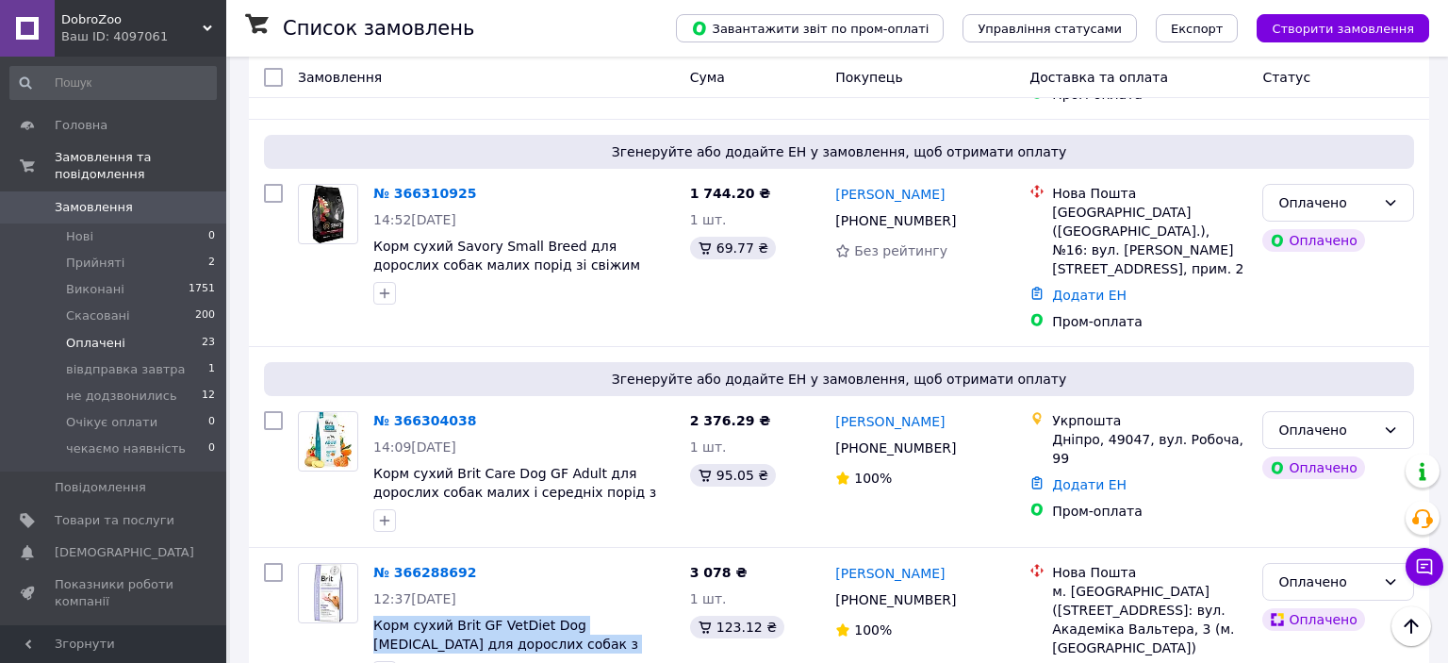
drag, startPoint x: 370, startPoint y: 484, endPoint x: 565, endPoint y: 585, distance: 220.1
click at [632, 555] on div "№ 366288692 12:37, 12.10.2025 Корм сухий Brit GF VetDiet Dog Gastrointestinal д…" at bounding box center [524, 623] width 317 height 136
drag, startPoint x: 910, startPoint y: 287, endPoint x: 878, endPoint y: 281, distance: 32.5
click at [878, 409] on div "[PERSON_NAME]" at bounding box center [924, 421] width 183 height 24
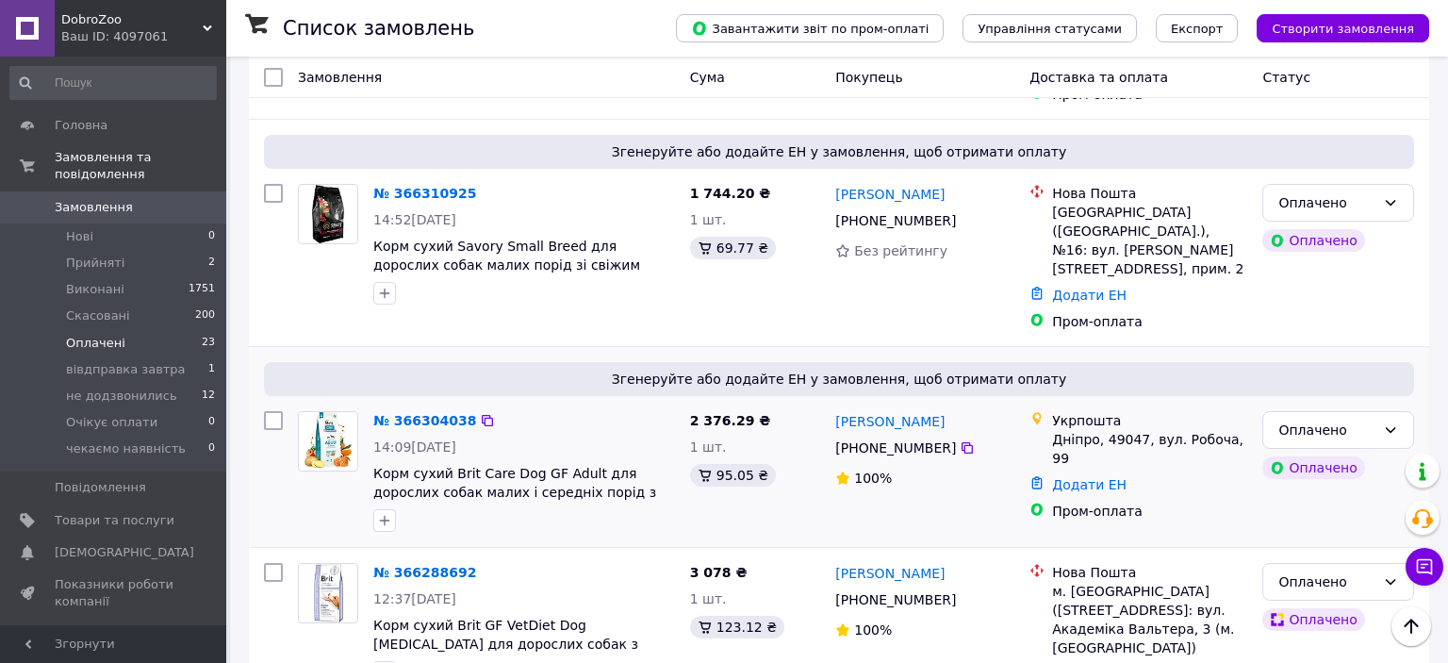
click at [1076, 430] on div "Дніпро, 49047, вул. Робоча, 99" at bounding box center [1149, 449] width 195 height 38
drag, startPoint x: 482, startPoint y: 286, endPoint x: 468, endPoint y: 273, distance: 18.7
click at [481, 409] on div "№ 366304038" at bounding box center [523, 420] width 305 height 23
drag, startPoint x: 468, startPoint y: 273, endPoint x: 467, endPoint y: 548, distance: 274.3
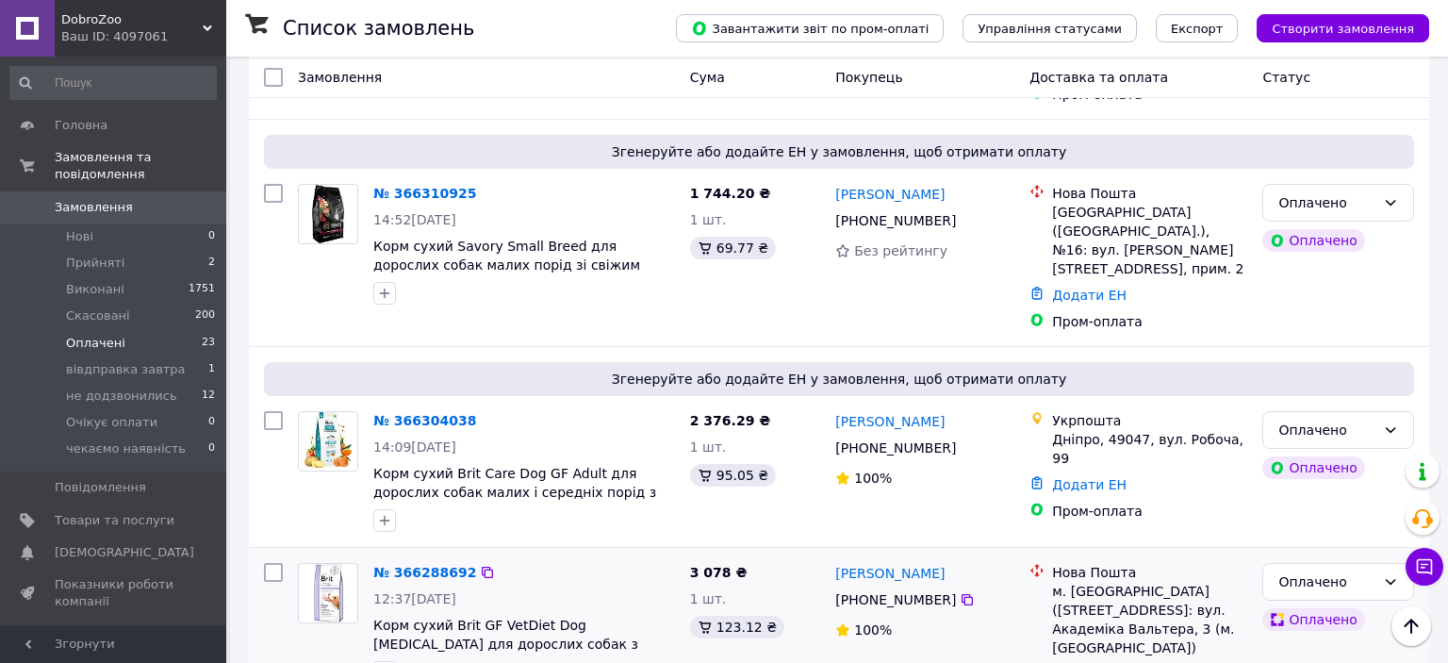
click at [480, 413] on icon at bounding box center [487, 420] width 15 height 15
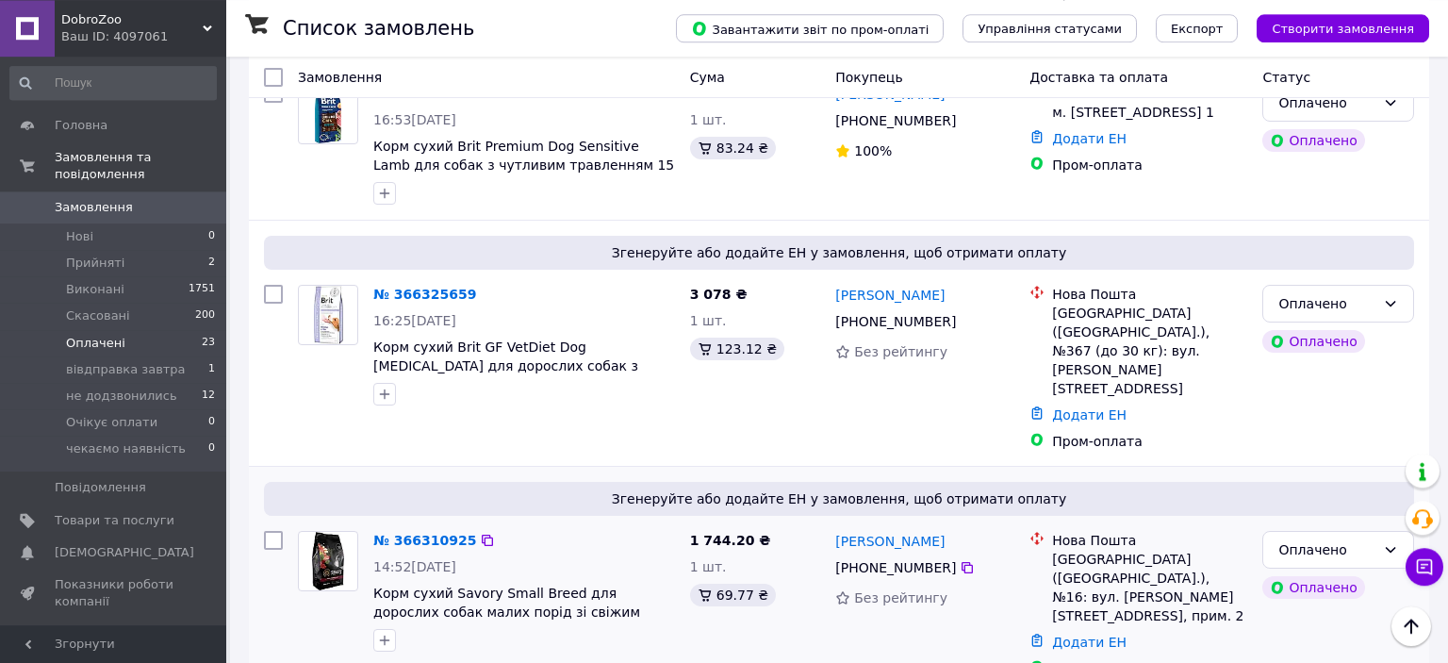
scroll to position [868, 0]
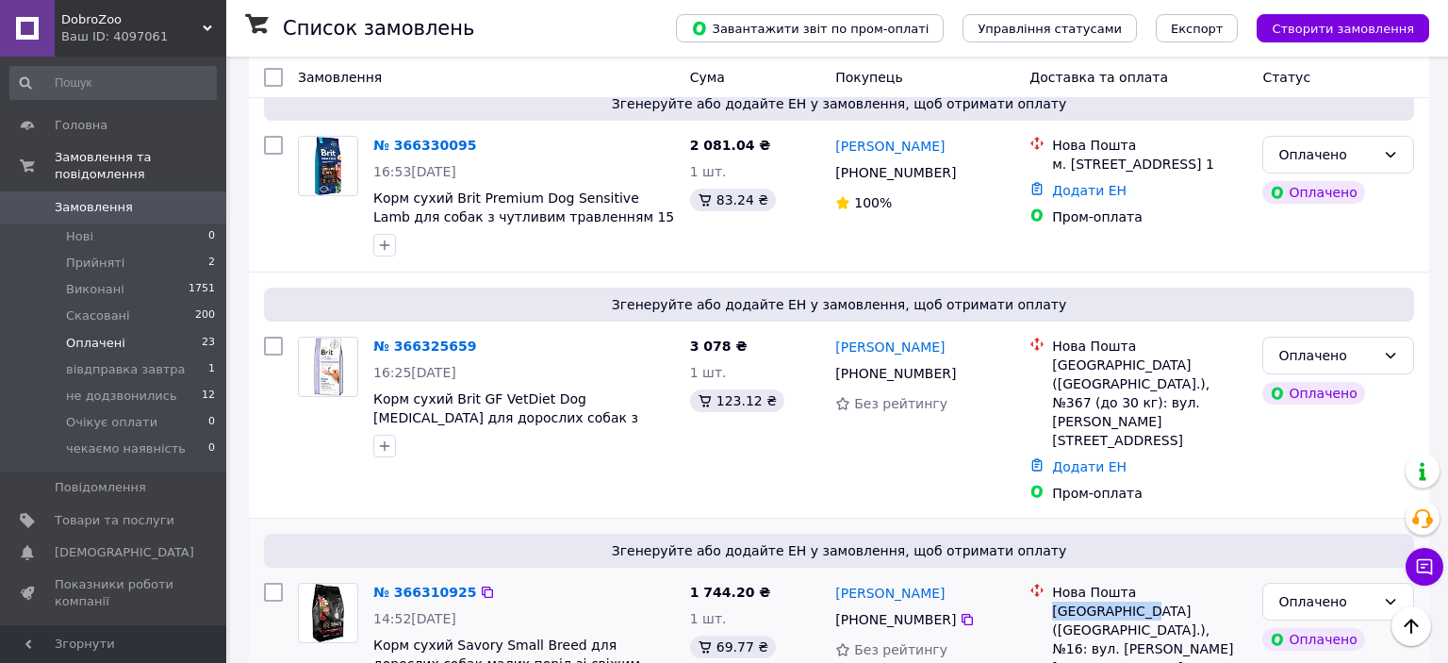
drag, startPoint x: 1130, startPoint y: 493, endPoint x: 1055, endPoint y: 495, distance: 75.4
click at [1055, 601] on div "[GEOGRAPHIC_DATA] ([GEOGRAPHIC_DATA].), №16: вул. [PERSON_NAME][STREET_ADDRESS]…" at bounding box center [1149, 638] width 195 height 75
click at [1102, 601] on div "[GEOGRAPHIC_DATA] ([GEOGRAPHIC_DATA].), №16: вул. [PERSON_NAME][STREET_ADDRESS]…" at bounding box center [1149, 638] width 195 height 75
drag, startPoint x: 1126, startPoint y: 492, endPoint x: 1054, endPoint y: 492, distance: 71.6
click at [1054, 601] on div "[GEOGRAPHIC_DATA] ([GEOGRAPHIC_DATA].), №16: вул. [PERSON_NAME][STREET_ADDRESS]…" at bounding box center [1149, 638] width 195 height 75
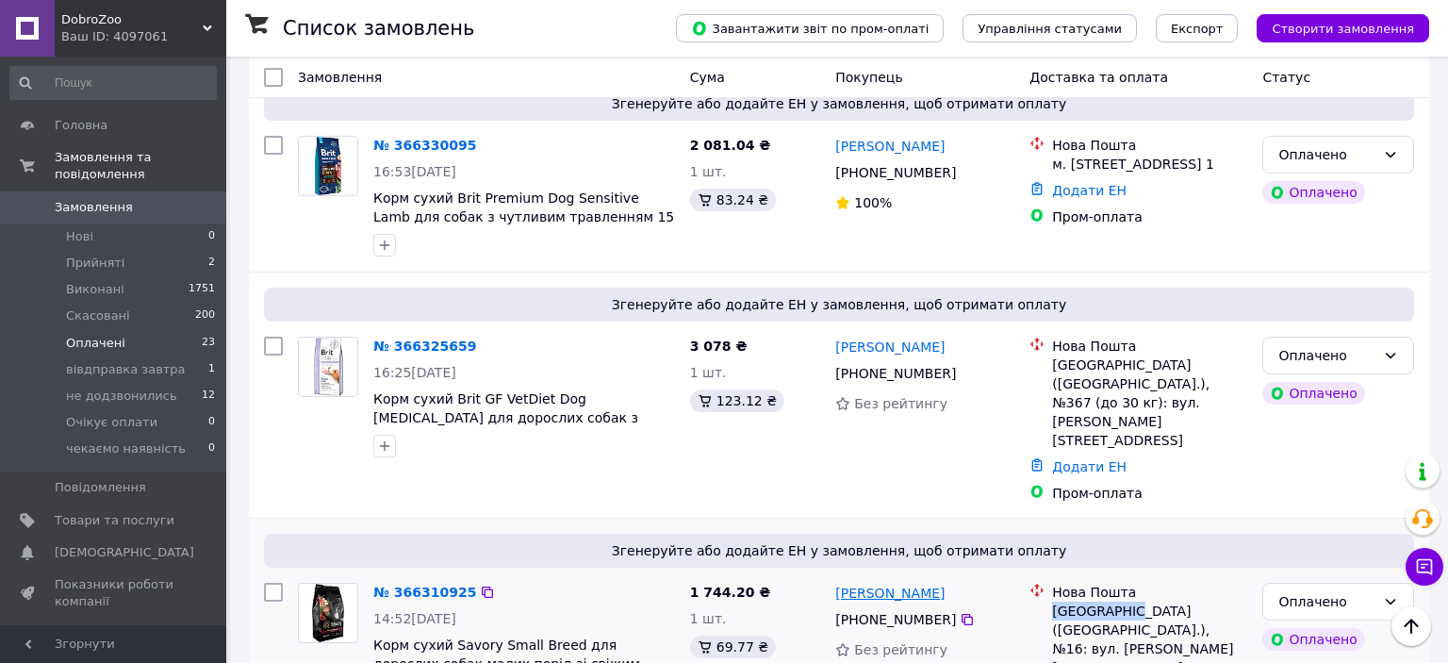
drag, startPoint x: 961, startPoint y: 477, endPoint x: 903, endPoint y: 478, distance: 57.5
click at [903, 581] on div "[PERSON_NAME]" at bounding box center [924, 593] width 183 height 24
drag, startPoint x: 371, startPoint y: 522, endPoint x: 621, endPoint y: 588, distance: 258.4
click at [621, 588] on div "№ 366310925 14:52, 12.10.2025 Корм сухий Savory Small Breed для дорослих собак …" at bounding box center [524, 643] width 317 height 136
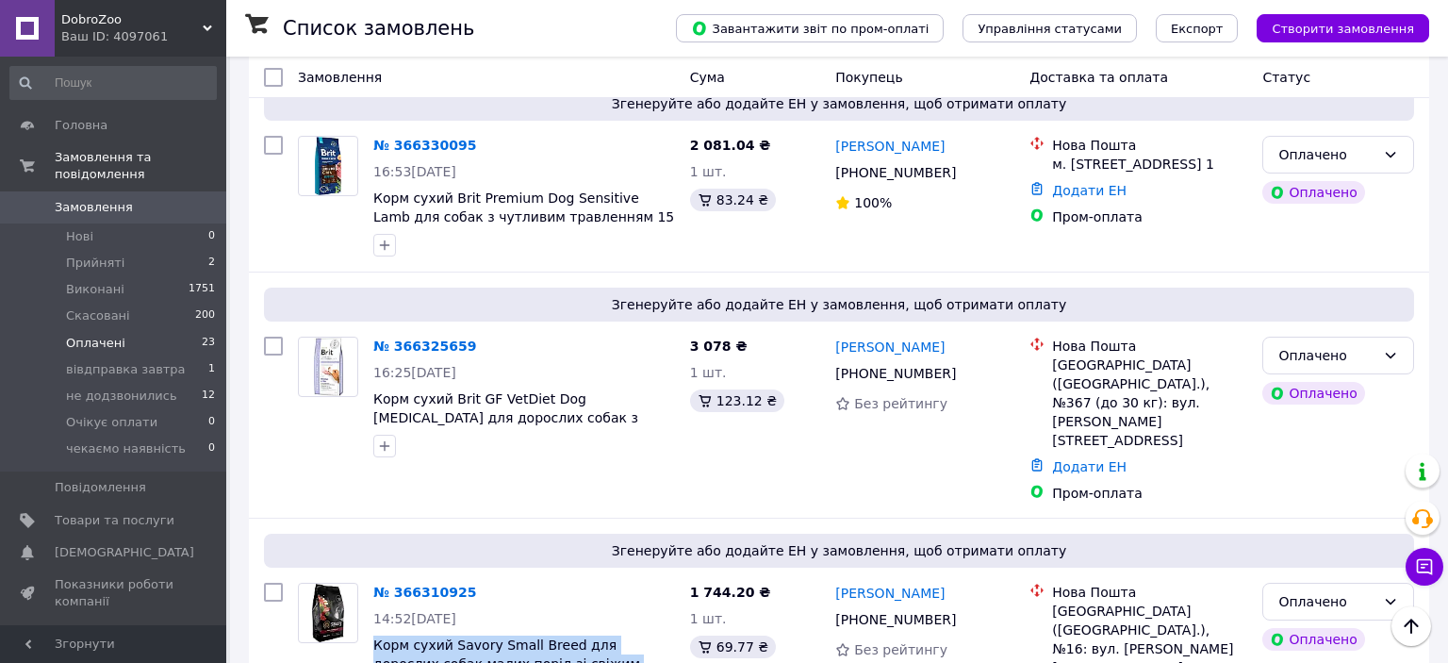
drag, startPoint x: 473, startPoint y: 476, endPoint x: 424, endPoint y: 622, distance: 154.1
click at [467, 575] on div "№ 366310925 14:52, 12.10.2025 Корм сухий Savory Small Breed для дорослих собак …" at bounding box center [524, 643] width 317 height 136
click at [480, 584] on icon at bounding box center [487, 591] width 15 height 15
click at [482, 340] on icon at bounding box center [487, 345] width 11 height 11
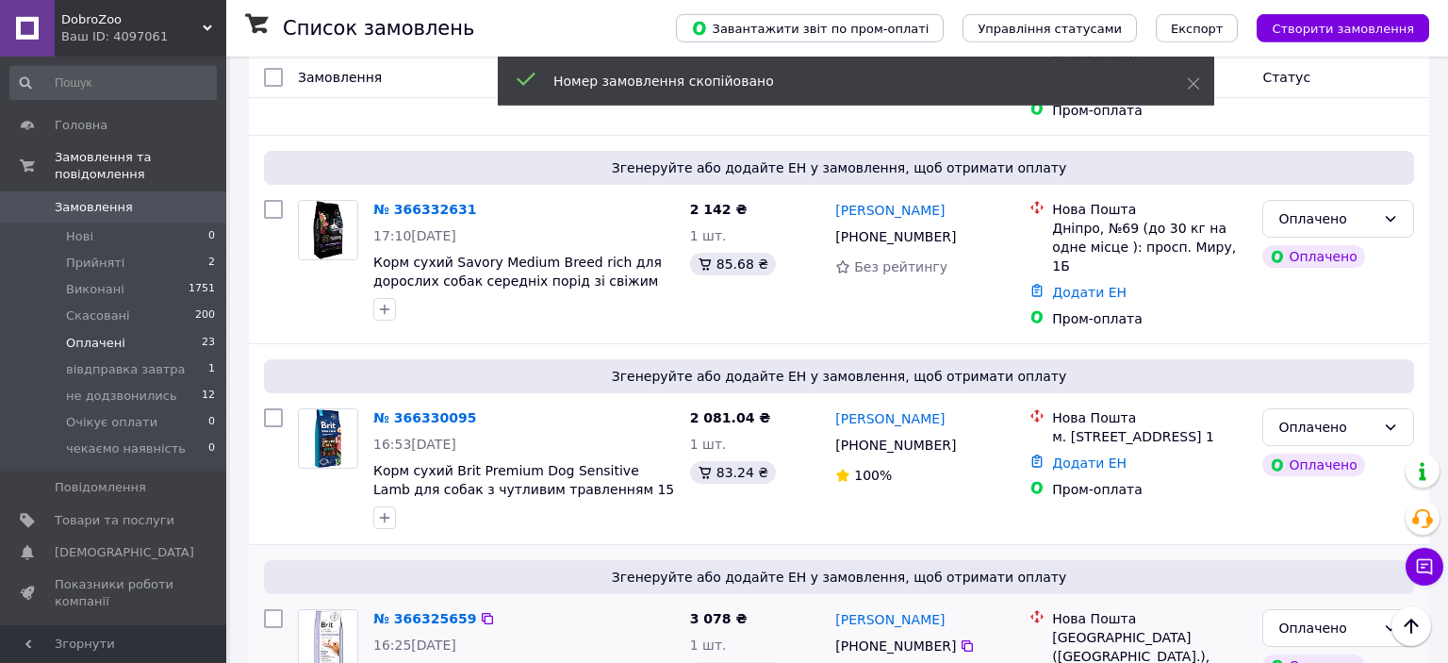
scroll to position [569, 0]
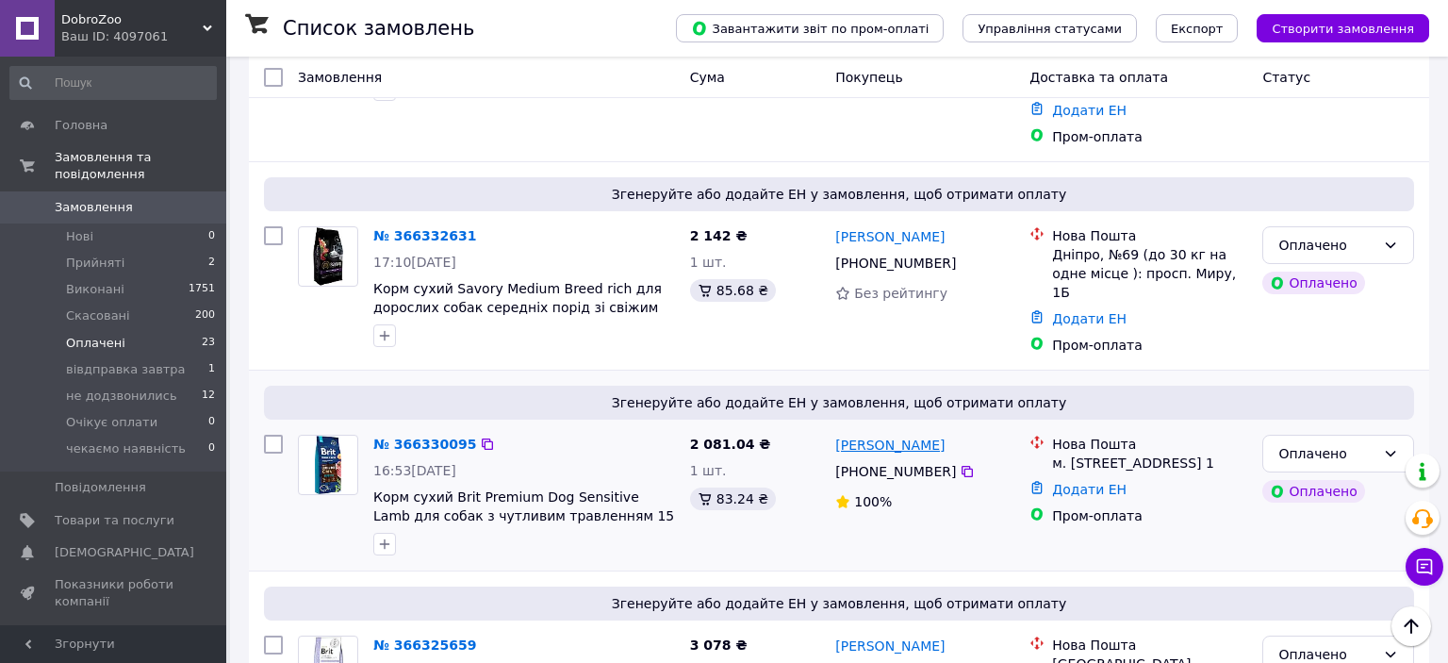
drag, startPoint x: 964, startPoint y: 364, endPoint x: 903, endPoint y: 360, distance: 61.4
click at [903, 433] on div "[PERSON_NAME]" at bounding box center [924, 445] width 183 height 24
click at [1095, 453] on div "м. [STREET_ADDRESS] 1" at bounding box center [1149, 462] width 195 height 19
click at [1084, 453] on div "м. [STREET_ADDRESS] 1" at bounding box center [1149, 462] width 195 height 19
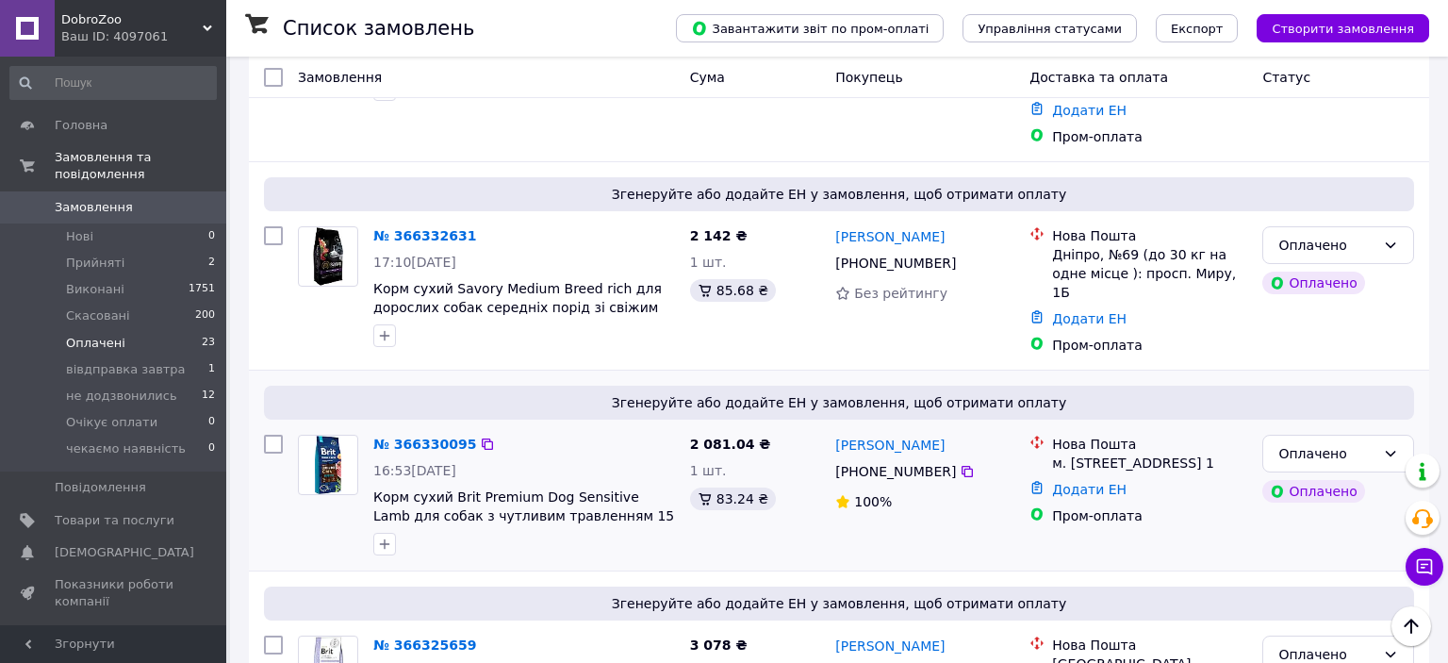
click at [1078, 453] on div "м. [STREET_ADDRESS] 1" at bounding box center [1149, 462] width 195 height 19
click at [1073, 435] on div "Нова Пошта" at bounding box center [1149, 444] width 195 height 19
click at [1081, 453] on div "м. [STREET_ADDRESS] 1" at bounding box center [1149, 462] width 195 height 19
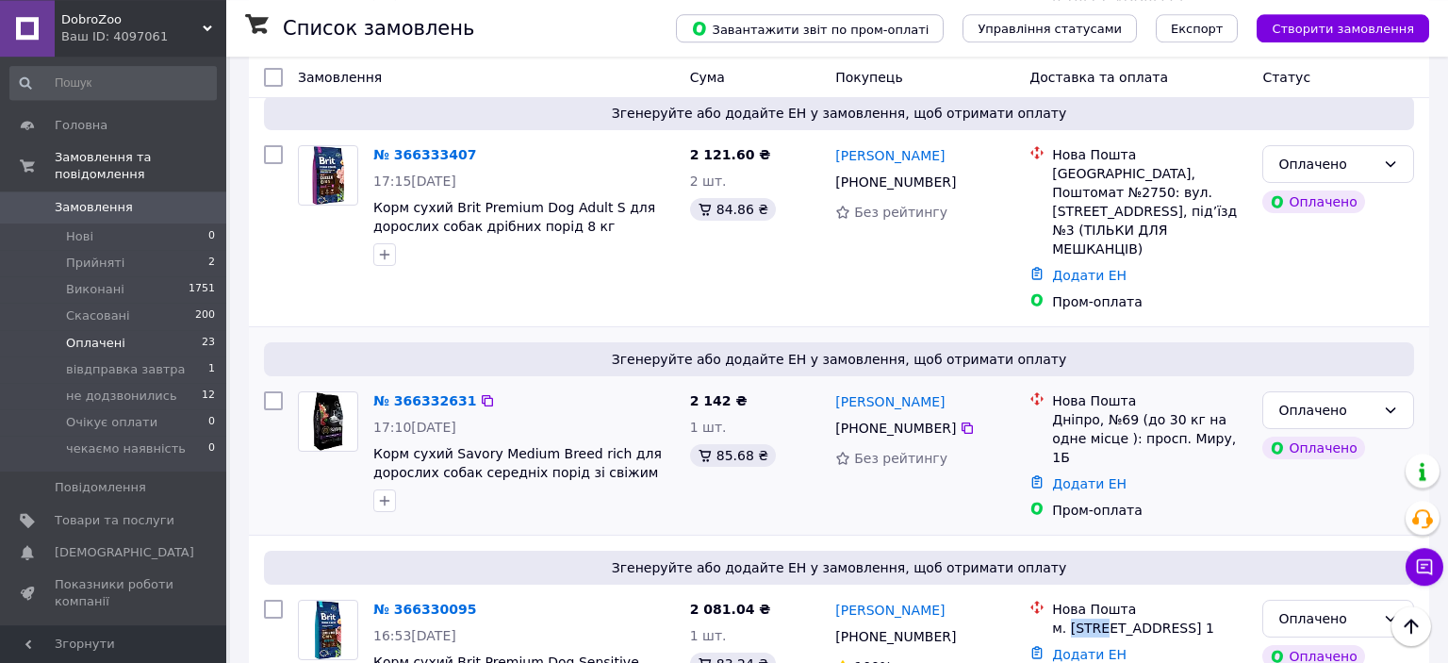
scroll to position [370, 0]
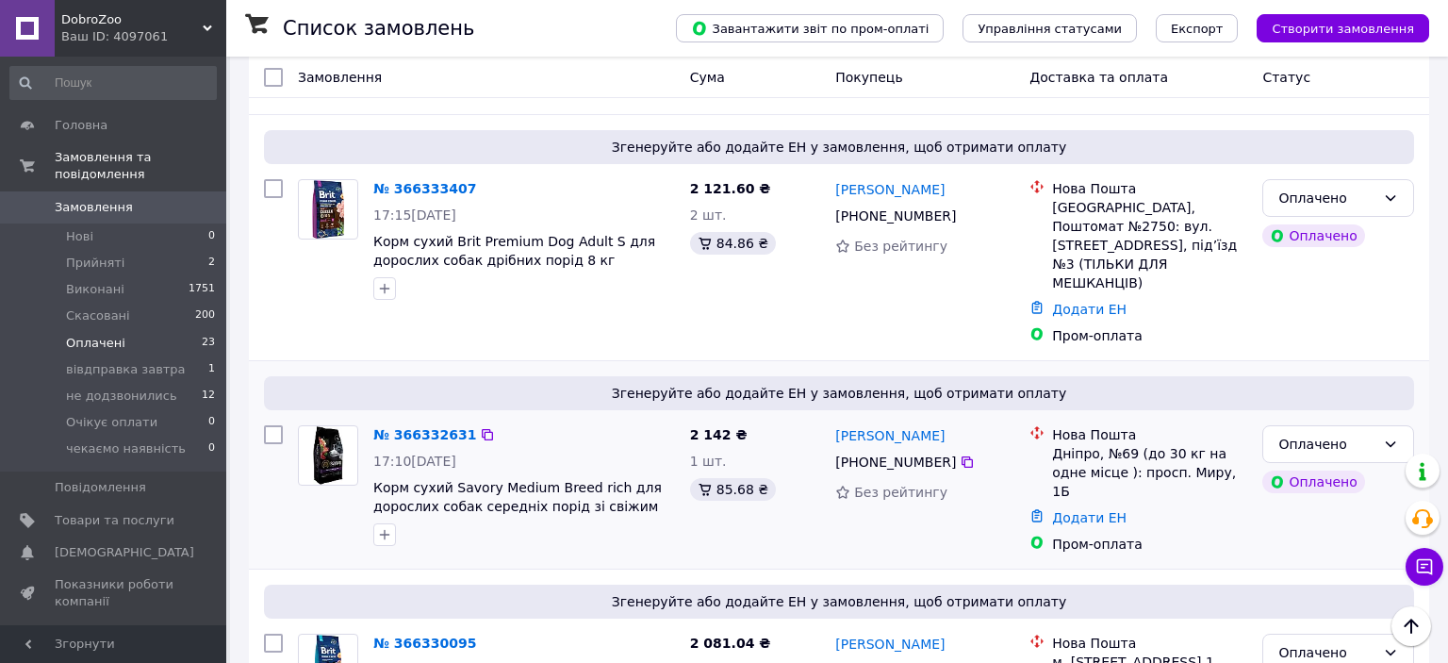
click at [1056, 444] on div "Дніпро, №69 (до 30 кг на одне місце ): просп. Миру, 1Б" at bounding box center [1149, 472] width 195 height 57
drag, startPoint x: 922, startPoint y: 367, endPoint x: 673, endPoint y: 553, distance: 311.1
click at [892, 423] on div "[PERSON_NAME]" at bounding box center [924, 435] width 183 height 24
click at [480, 427] on icon at bounding box center [487, 434] width 15 height 15
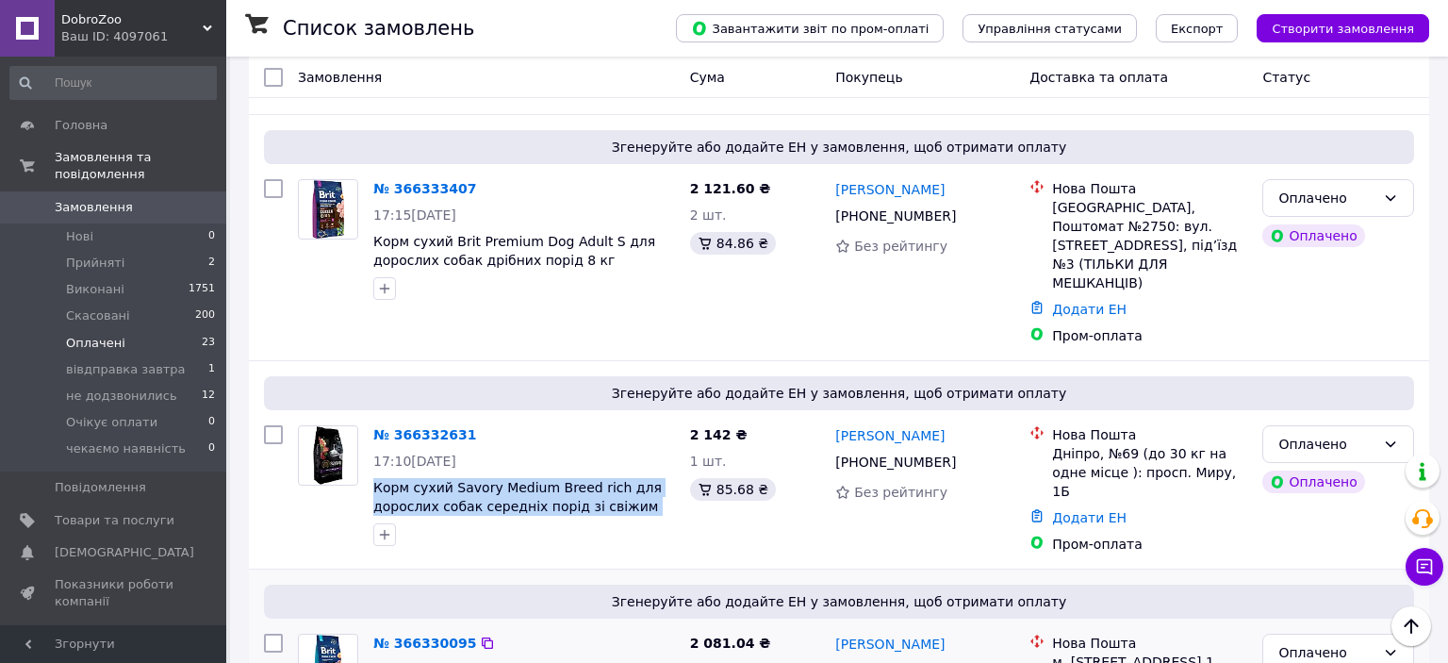
drag, startPoint x: 375, startPoint y: 409, endPoint x: 555, endPoint y: 513, distance: 207.8
click at [633, 462] on div "№ 366332631 17:10, 12.10.2025 Корм сухий Savory Medium Breed rich для дорослих …" at bounding box center [524, 486] width 317 height 136
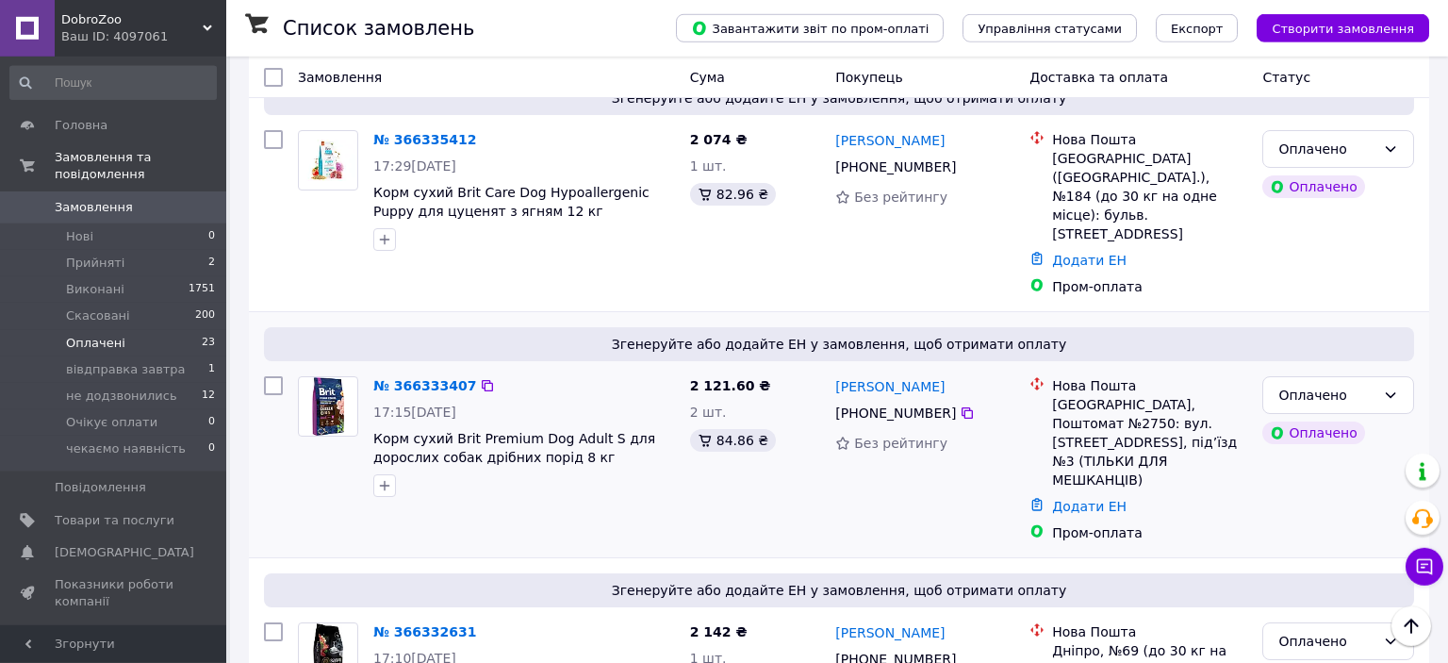
scroll to position [172, 0]
click at [1085, 397] on div "[GEOGRAPHIC_DATA], Поштомат №2750: вул. [STREET_ADDRESS], під’їзд №3 (ТІЛЬКИ ДЛ…" at bounding box center [1149, 444] width 195 height 94
click at [1070, 397] on div "[GEOGRAPHIC_DATA], Поштомат №2750: вул. [STREET_ADDRESS], під’їзд №3 (ТІЛЬКИ ДЛ…" at bounding box center [1149, 444] width 195 height 94
drag, startPoint x: 922, startPoint y: 351, endPoint x: 856, endPoint y: 403, distance: 84.5
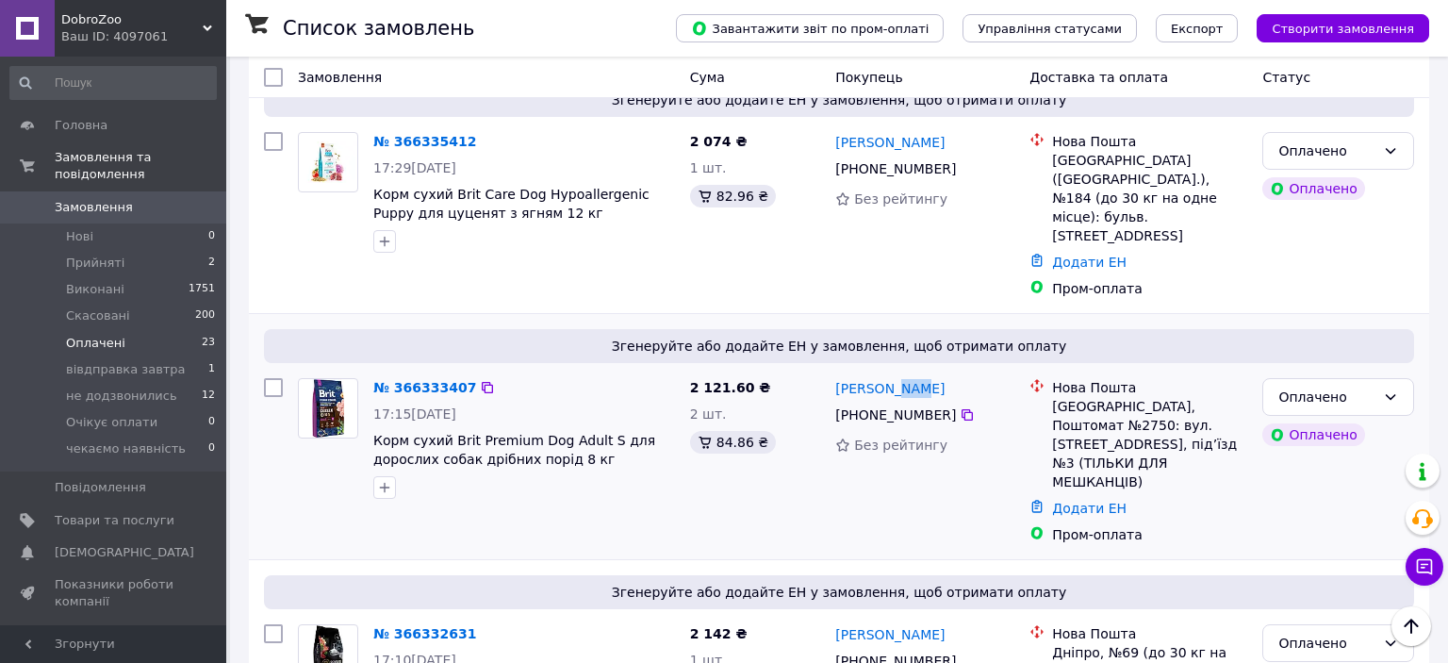
click at [887, 376] on div "[PERSON_NAME]" at bounding box center [924, 388] width 183 height 24
click at [478, 378] on div at bounding box center [487, 387] width 19 height 19
drag, startPoint x: 473, startPoint y: 350, endPoint x: 440, endPoint y: 551, distance: 203.5
click at [480, 380] on icon at bounding box center [487, 387] width 15 height 15
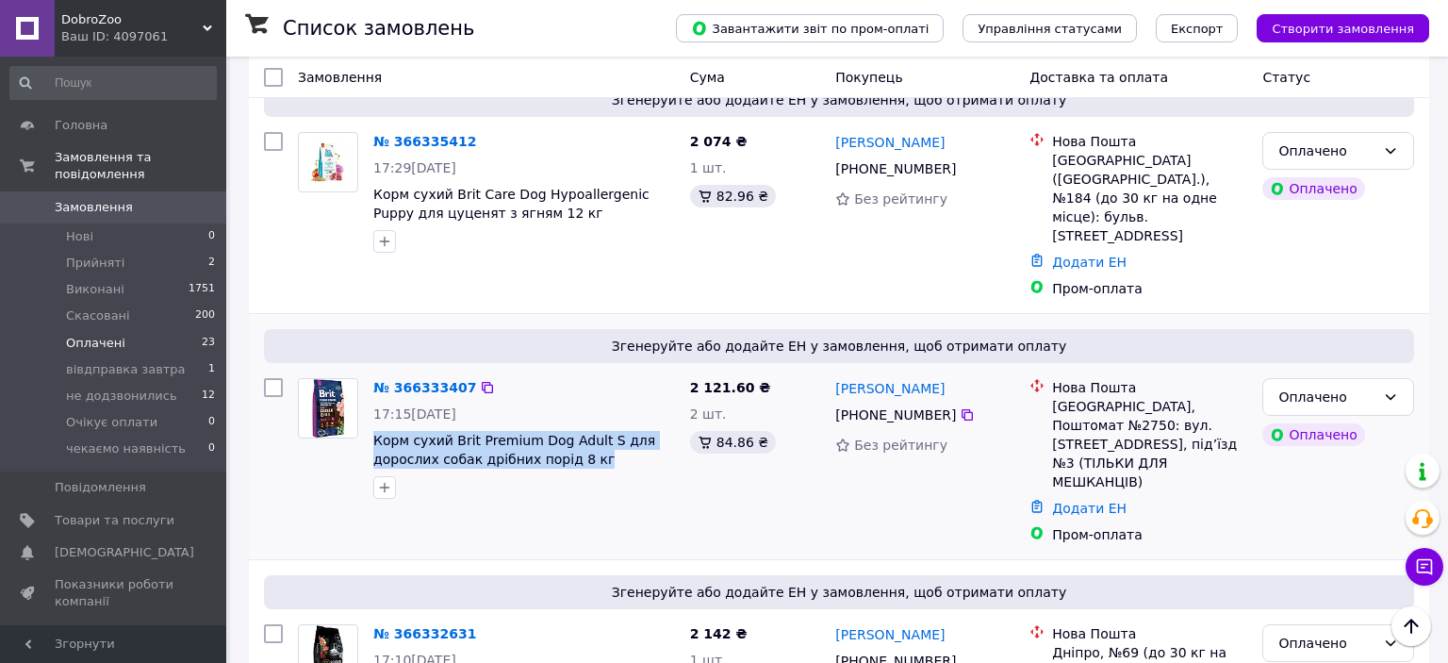
drag, startPoint x: 601, startPoint y: 413, endPoint x: 368, endPoint y: 397, distance: 234.3
click at [373, 431] on span "Корм сухий Brit Premium Dog Adult S для дорослих собак дрібних порід 8 кг" at bounding box center [524, 450] width 302 height 38
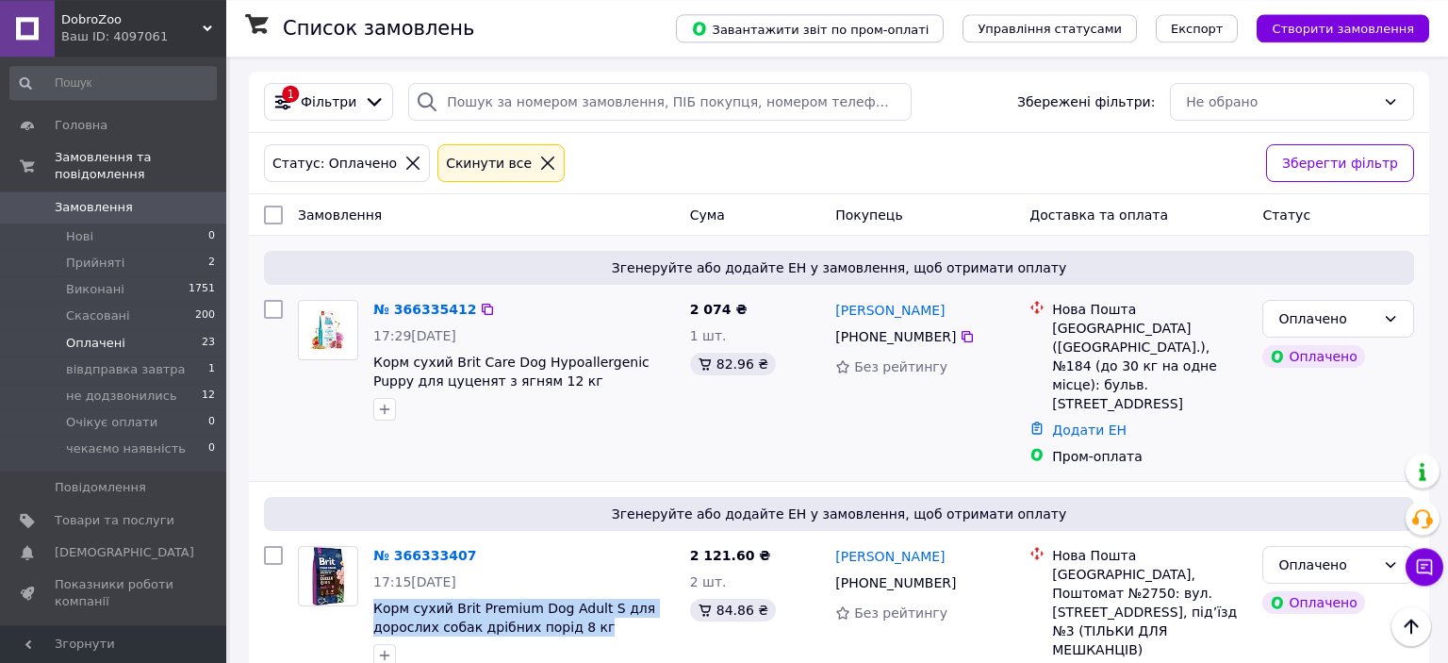
scroll to position [0, 0]
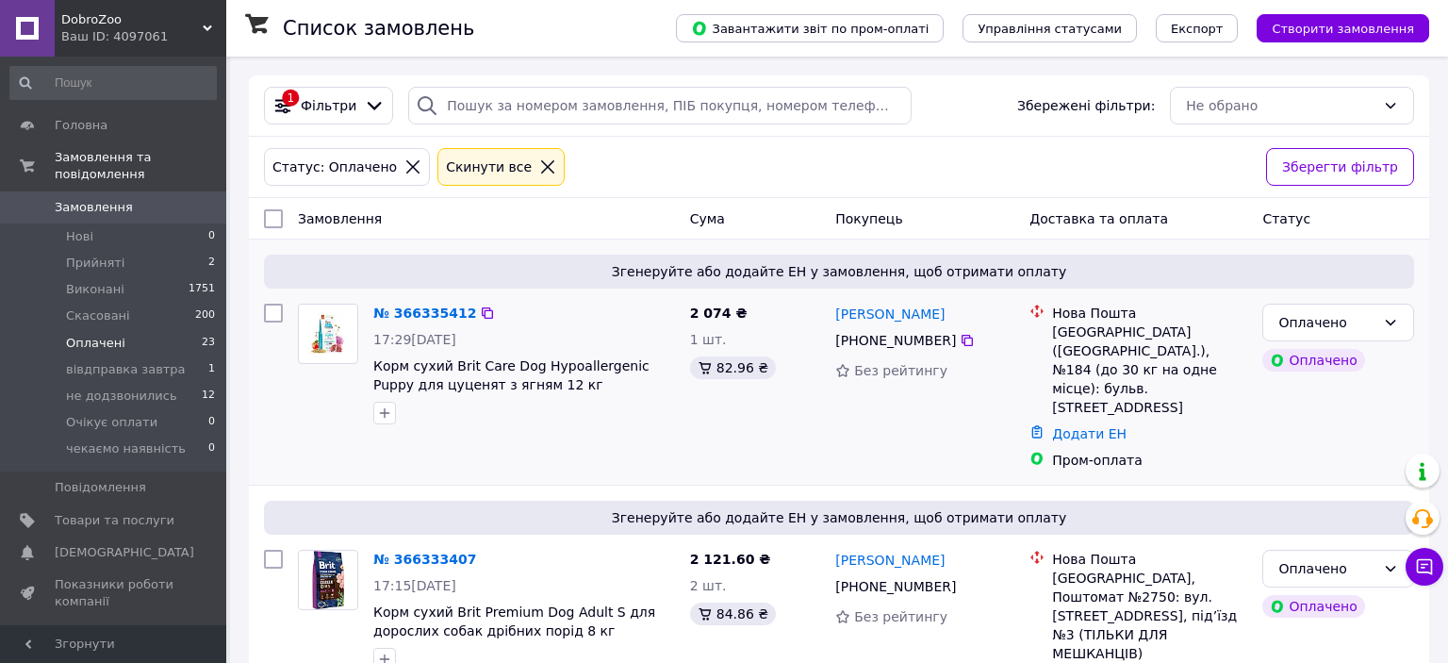
click at [1061, 321] on div "Нова Пошта" at bounding box center [1149, 313] width 195 height 19
click at [1065, 329] on div "[GEOGRAPHIC_DATA] ([GEOGRAPHIC_DATA].), №184 (до 30 кг на одне місце): бульв. […" at bounding box center [1149, 369] width 195 height 94
drag, startPoint x: 946, startPoint y: 307, endPoint x: 879, endPoint y: 320, distance: 69.0
click at [879, 320] on div "[PERSON_NAME]" at bounding box center [924, 314] width 183 height 24
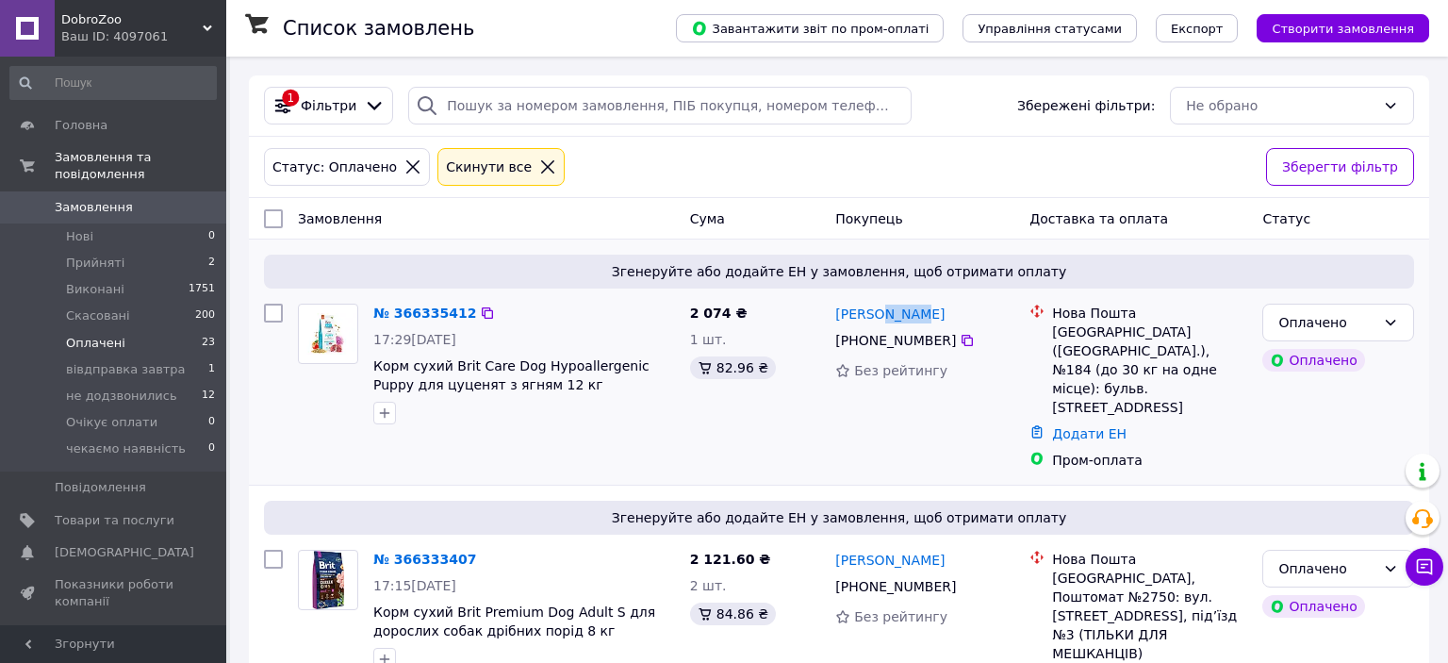
drag, startPoint x: 538, startPoint y: 387, endPoint x: 372, endPoint y: 352, distance: 169.7
click at [373, 356] on span "Корм сухий Brit Care Dog Hypoallergenic Puppy для цуценят з ягням 12 кг" at bounding box center [524, 375] width 302 height 38
drag, startPoint x: 465, startPoint y: 304, endPoint x: 475, endPoint y: 315, distance: 15.3
click at [478, 315] on div at bounding box center [487, 313] width 19 height 19
drag, startPoint x: 475, startPoint y: 315, endPoint x: 403, endPoint y: 657, distance: 349.6
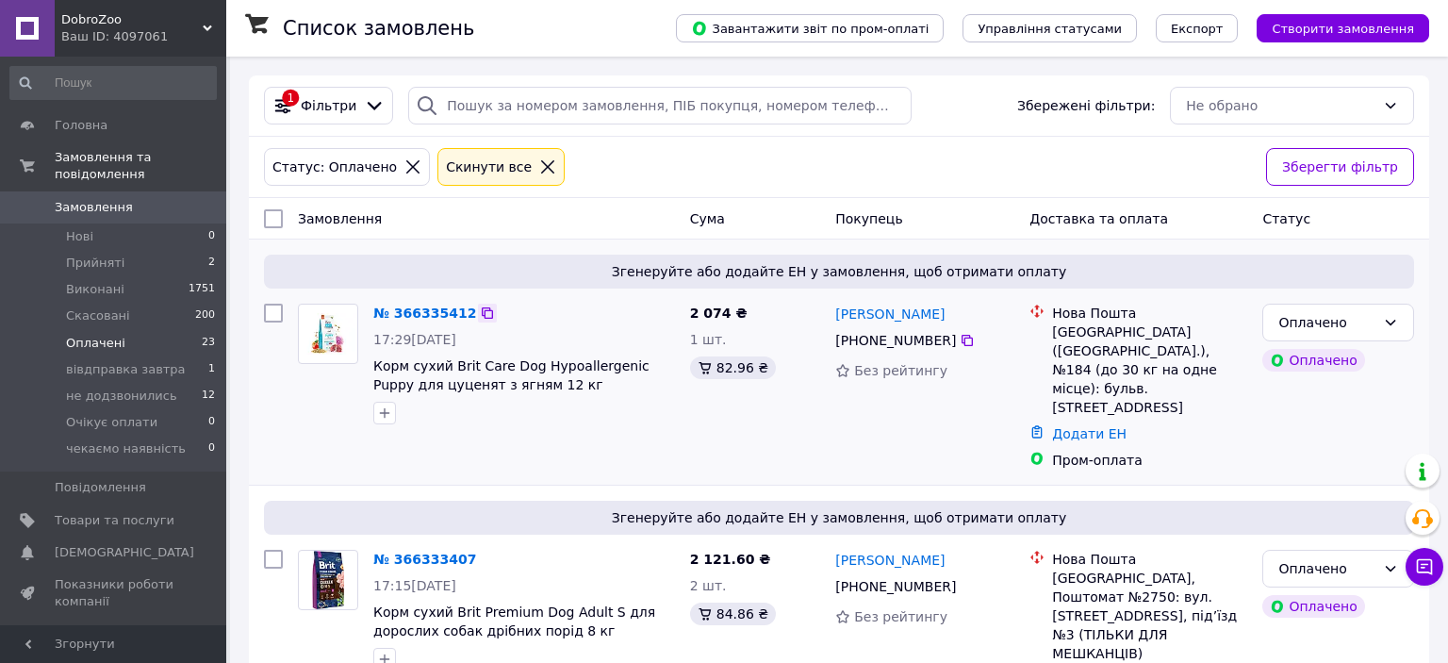
click at [480, 318] on icon at bounding box center [487, 312] width 15 height 15
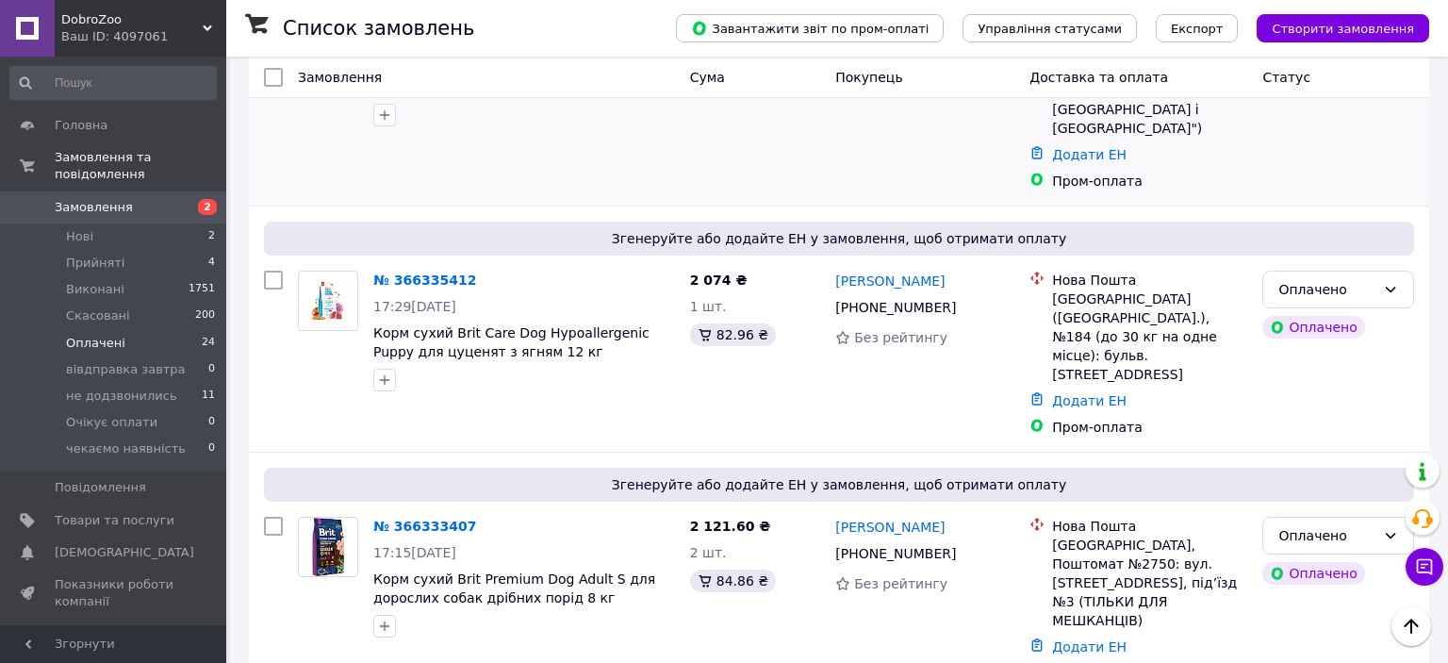
scroll to position [199, 0]
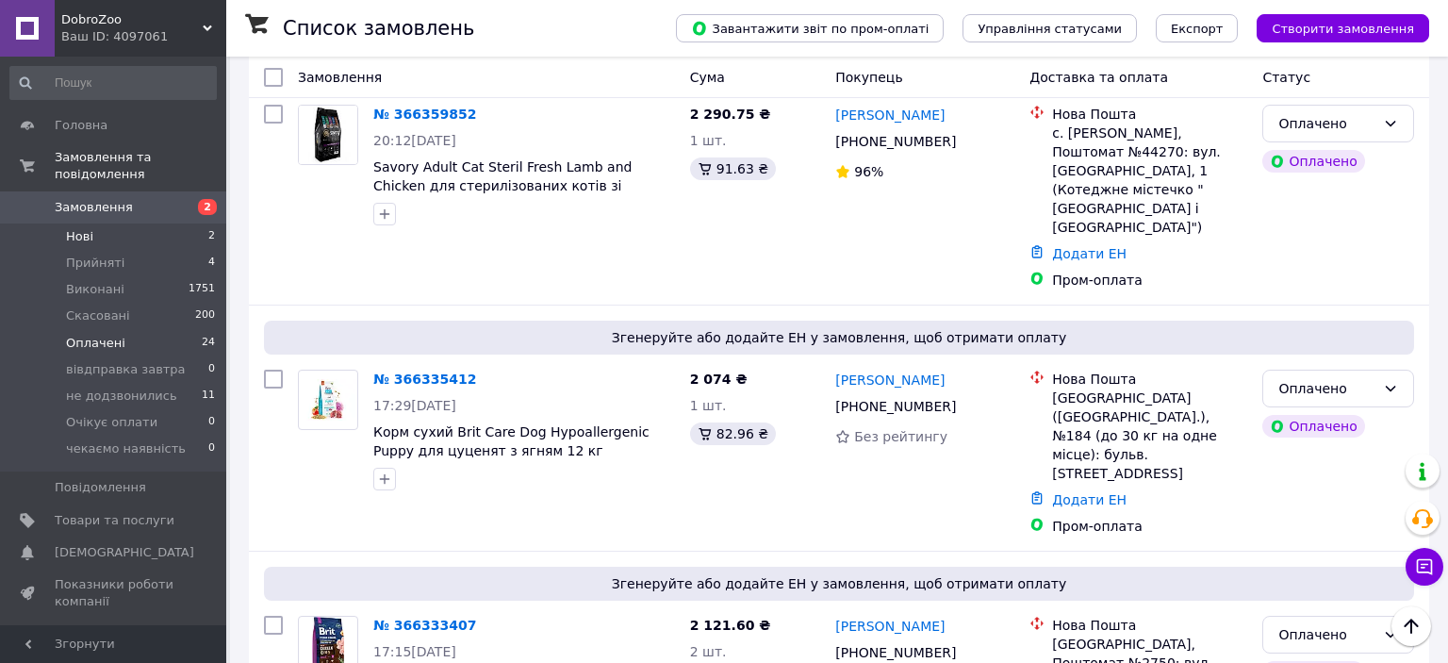
click at [206, 223] on li "Нові 2" at bounding box center [113, 236] width 226 height 26
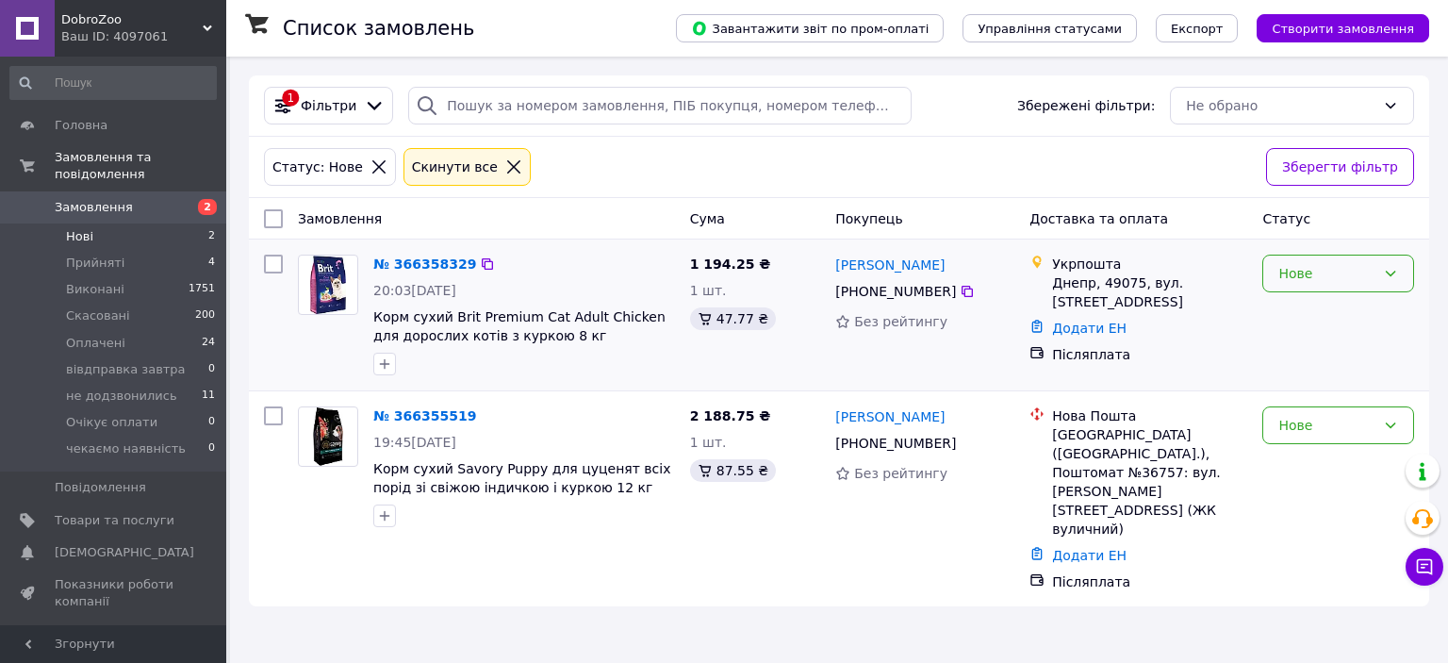
click at [1305, 288] on div "Нове" at bounding box center [1338, 274] width 152 height 38
click at [1336, 377] on li "не додзвонились" at bounding box center [1338, 403] width 150 height 53
click at [1310, 432] on div "Нове" at bounding box center [1326, 425] width 97 height 21
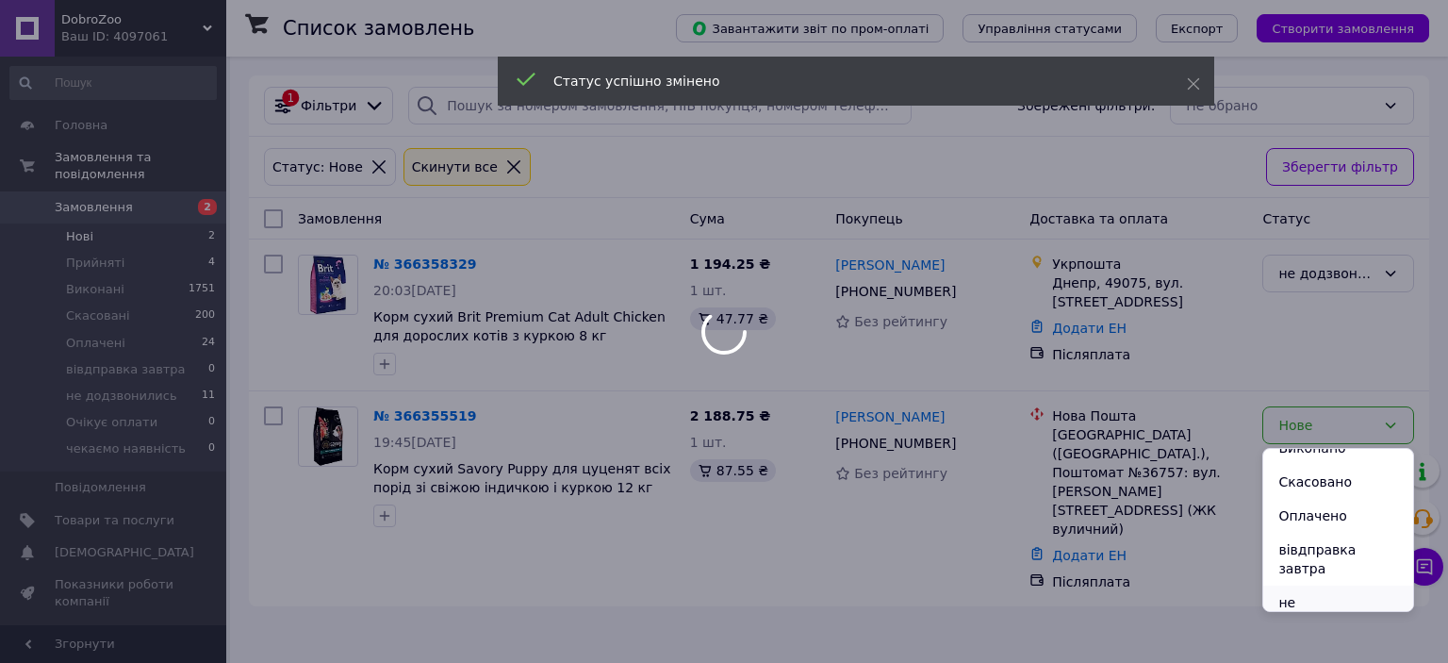
scroll to position [104, 0]
click at [1344, 534] on li "не додзвонились" at bounding box center [1338, 560] width 150 height 53
